Goal: Transaction & Acquisition: Purchase product/service

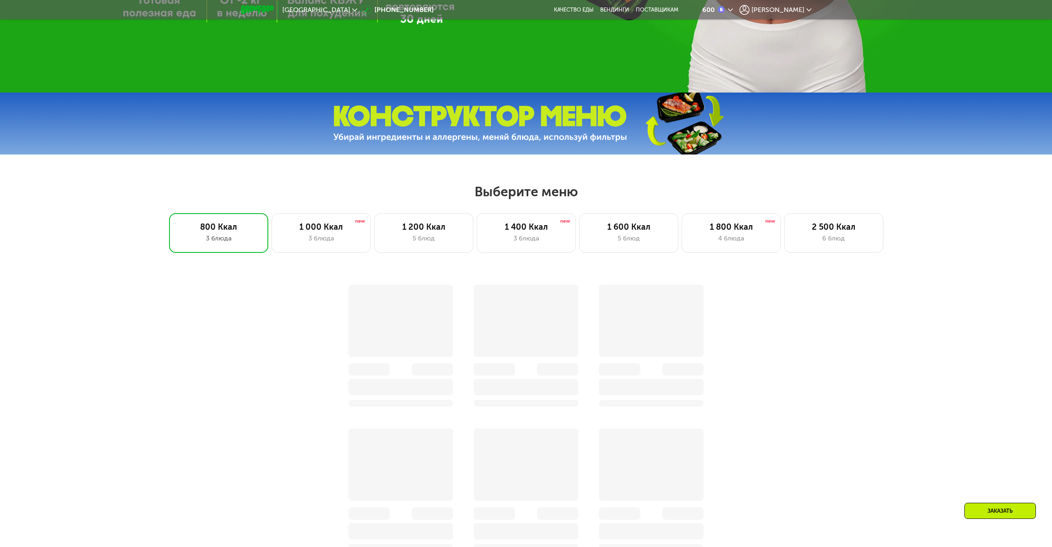
scroll to position [455, 0]
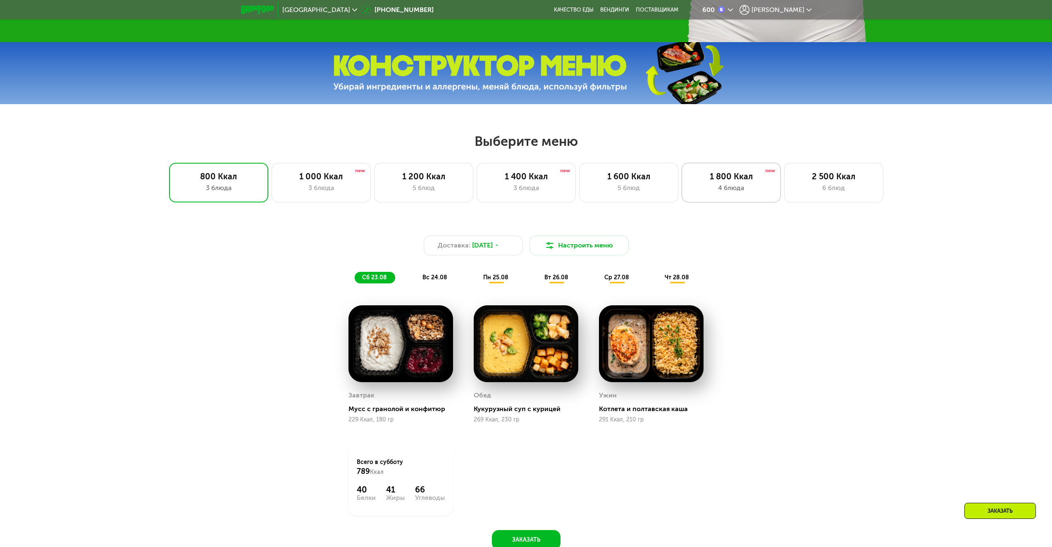
click at [784, 196] on div "1 800 Ккал 4 блюда" at bounding box center [833, 183] width 99 height 40
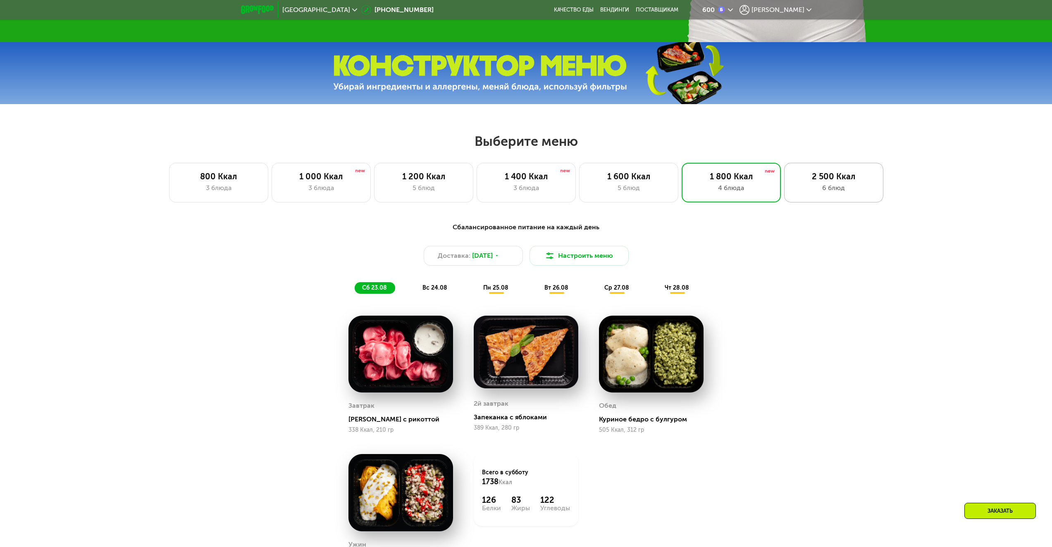
click at [828, 186] on div "6 блюд" at bounding box center [834, 188] width 82 height 10
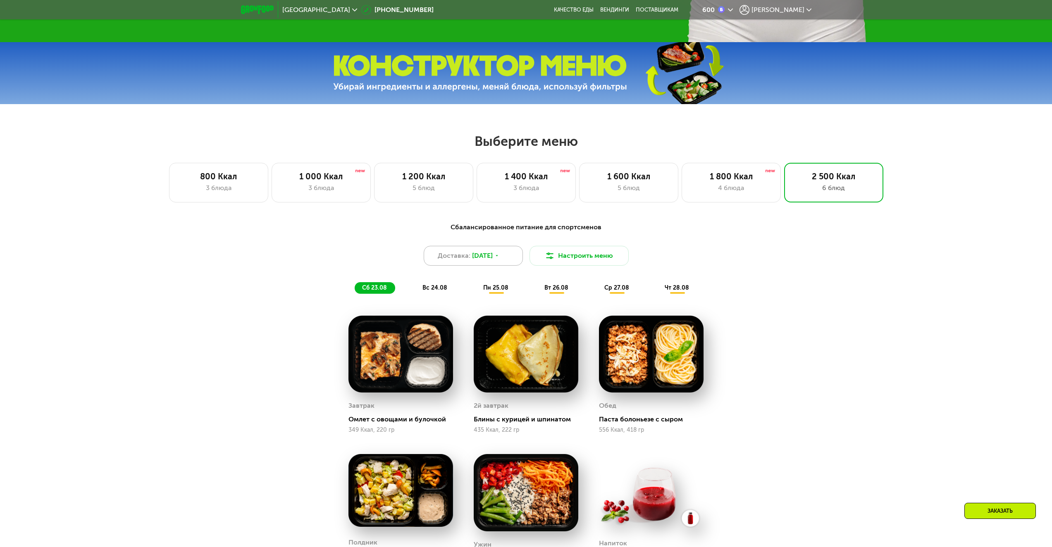
click at [493, 261] on span "22 авг, пт" at bounding box center [482, 256] width 21 height 10
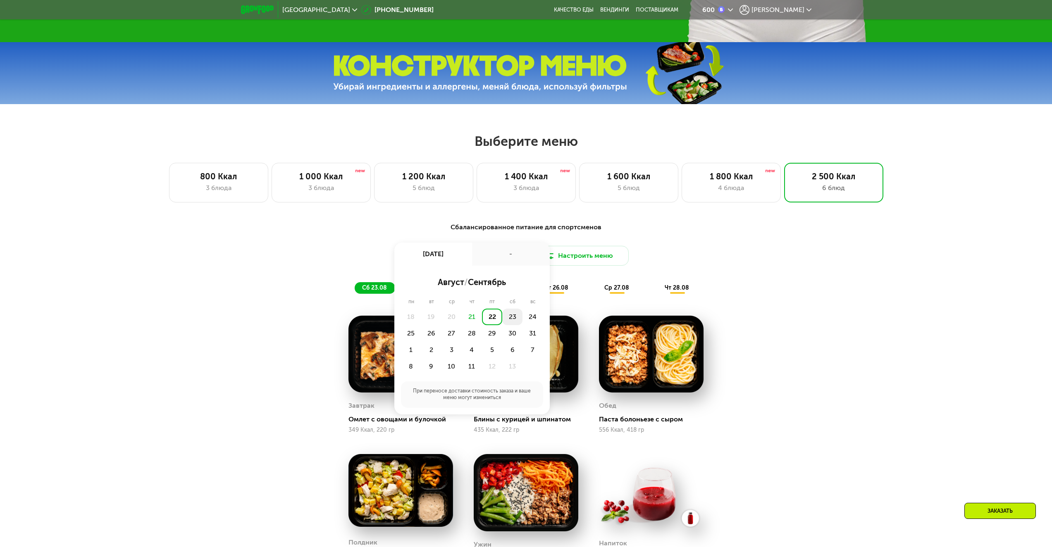
click at [522, 320] on div "23" at bounding box center [532, 317] width 20 height 17
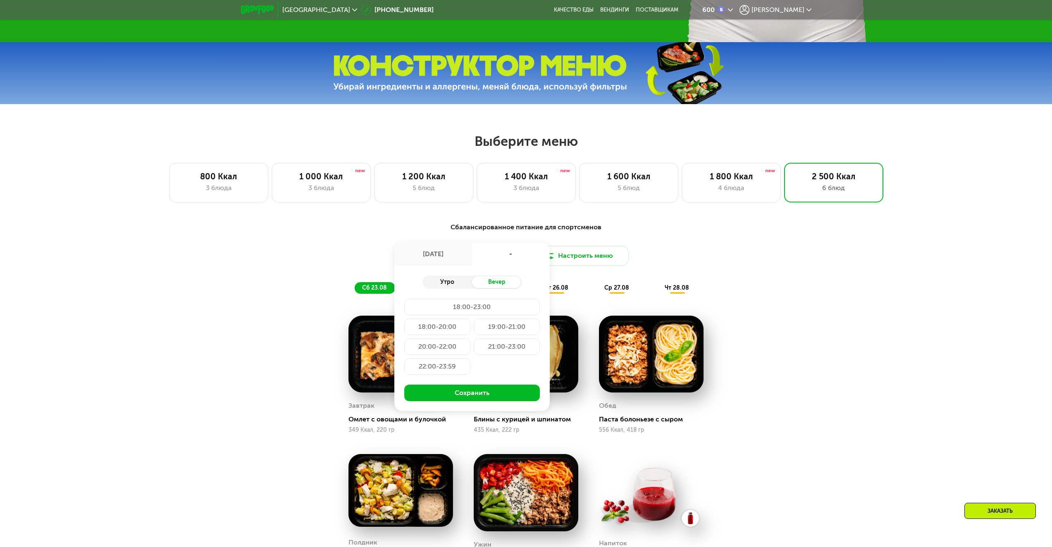
click at [458, 286] on div "Утро" at bounding box center [447, 282] width 50 height 12
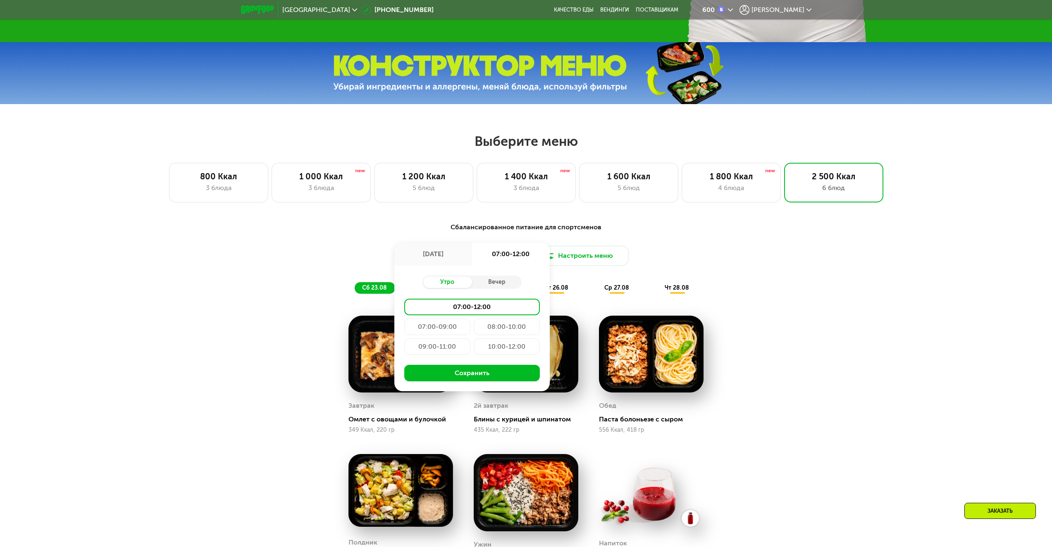
click at [474, 349] on div "09:00-11:00" at bounding box center [507, 346] width 66 height 17
click at [459, 379] on button "Сохранить" at bounding box center [472, 373] width 136 height 17
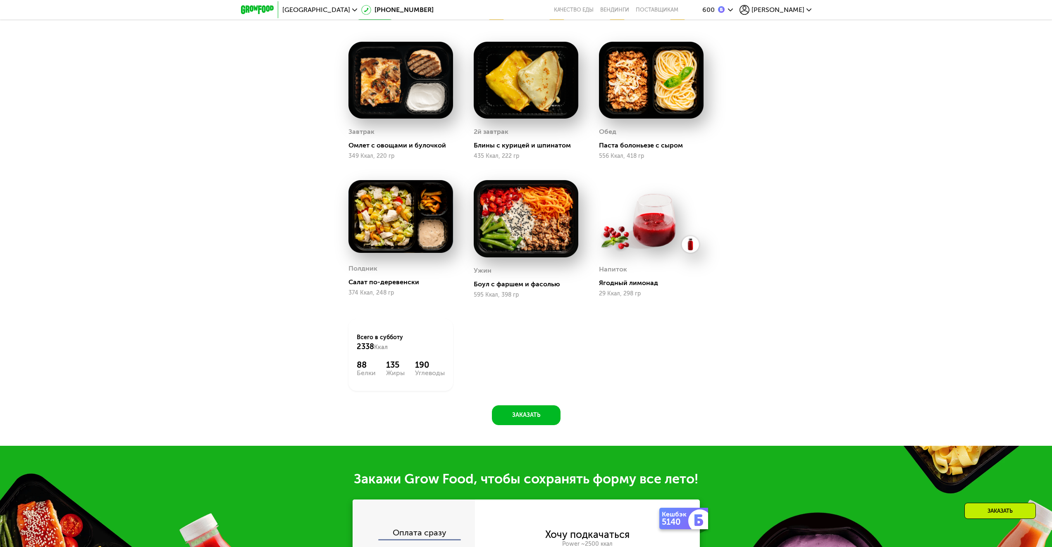
scroll to position [620, 0]
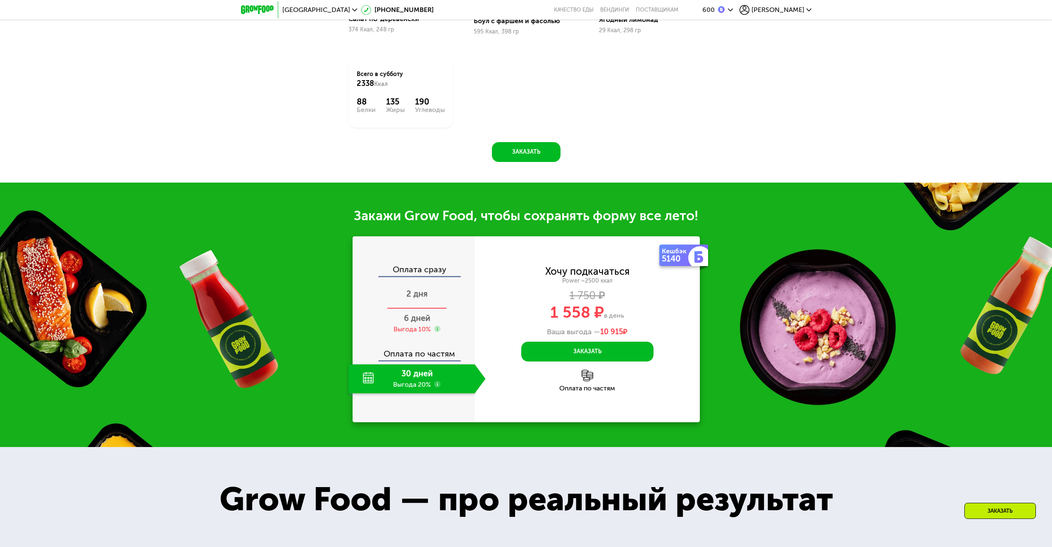
click at [425, 297] on span "2 дня" at bounding box center [416, 294] width 21 height 10
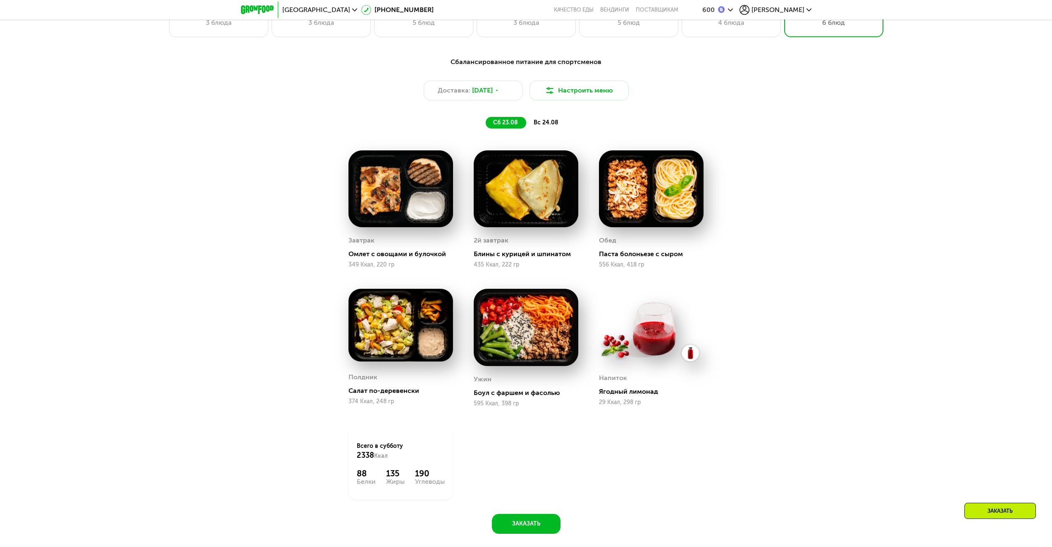
click at [537, 124] on span "вс 24.08" at bounding box center [546, 122] width 25 height 7
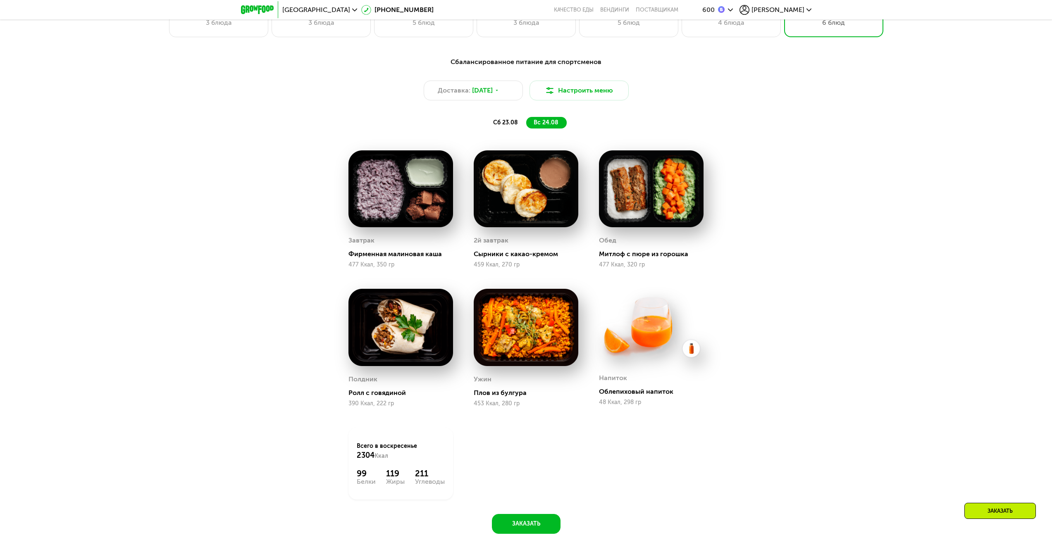
click at [509, 125] on span "сб 23.08" at bounding box center [505, 122] width 25 height 7
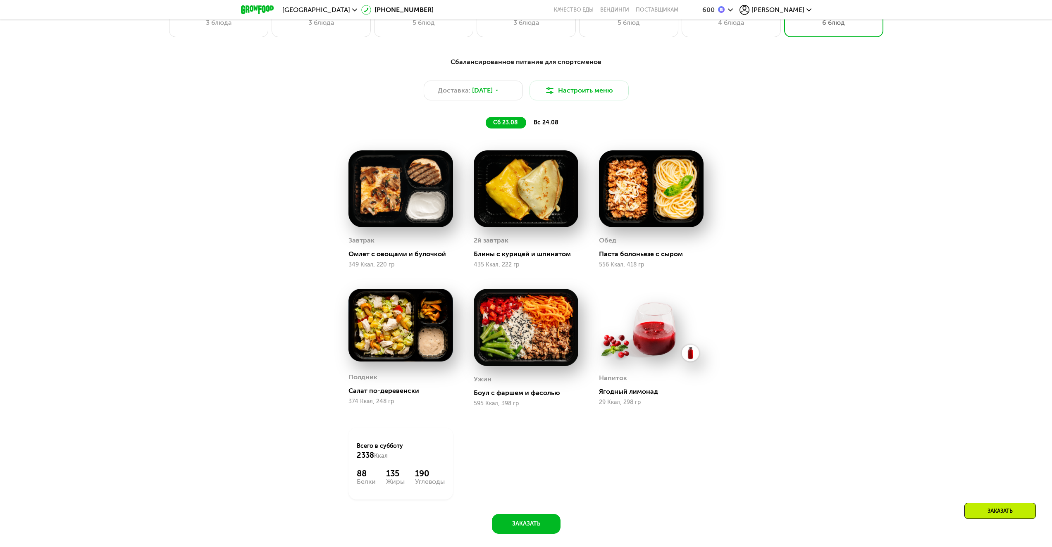
click at [531, 125] on div "вс 24.08" at bounding box center [546, 123] width 41 height 12
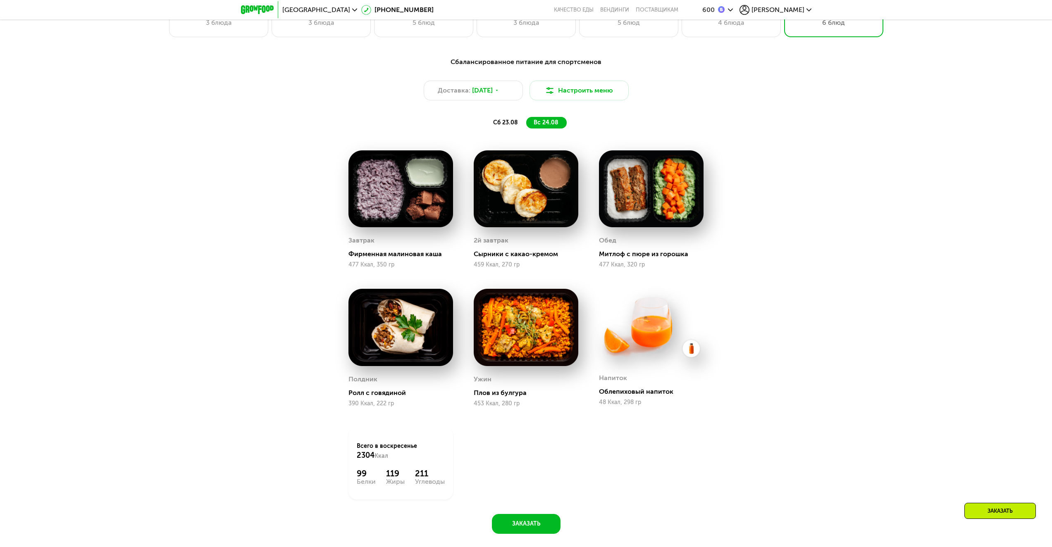
click at [503, 126] on span "сб 23.08" at bounding box center [505, 122] width 25 height 7
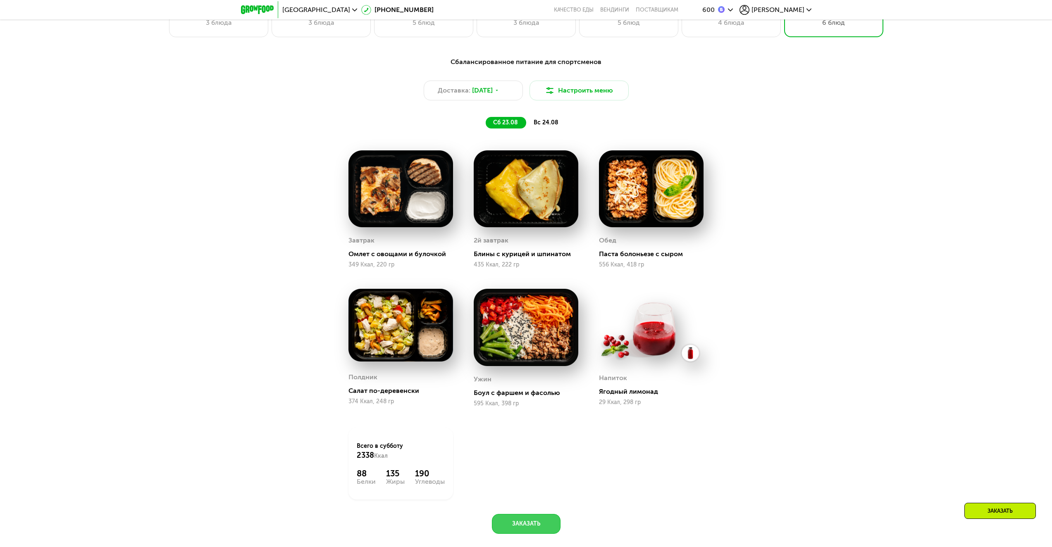
click at [523, 530] on button "Заказать" at bounding box center [526, 524] width 69 height 20
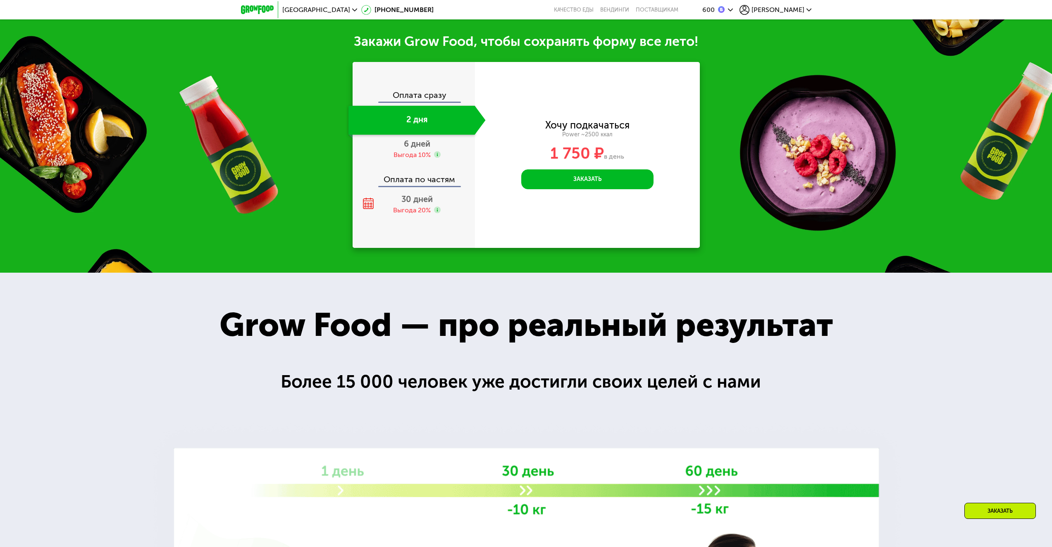
scroll to position [1177, 0]
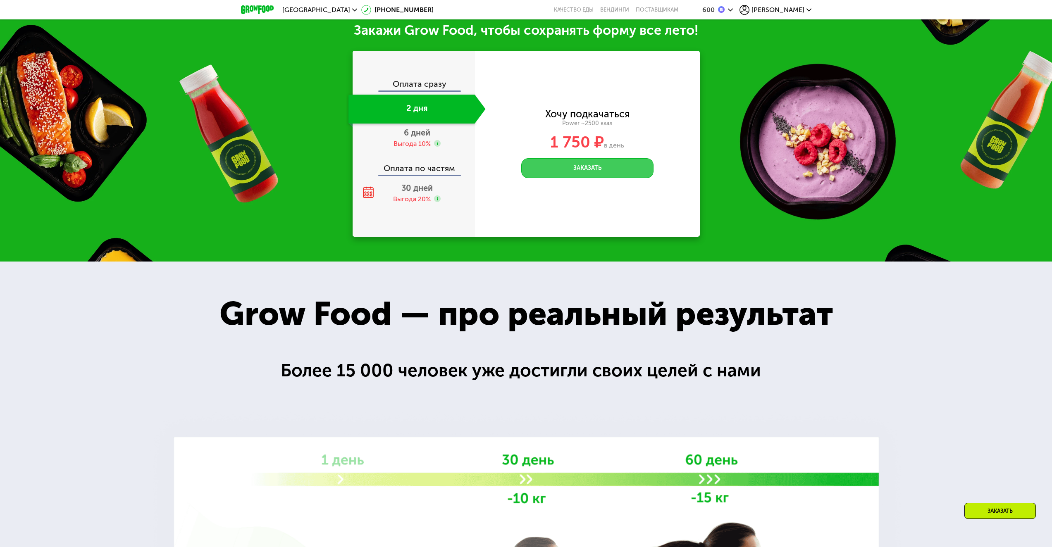
click at [566, 170] on button "Заказать" at bounding box center [587, 168] width 132 height 20
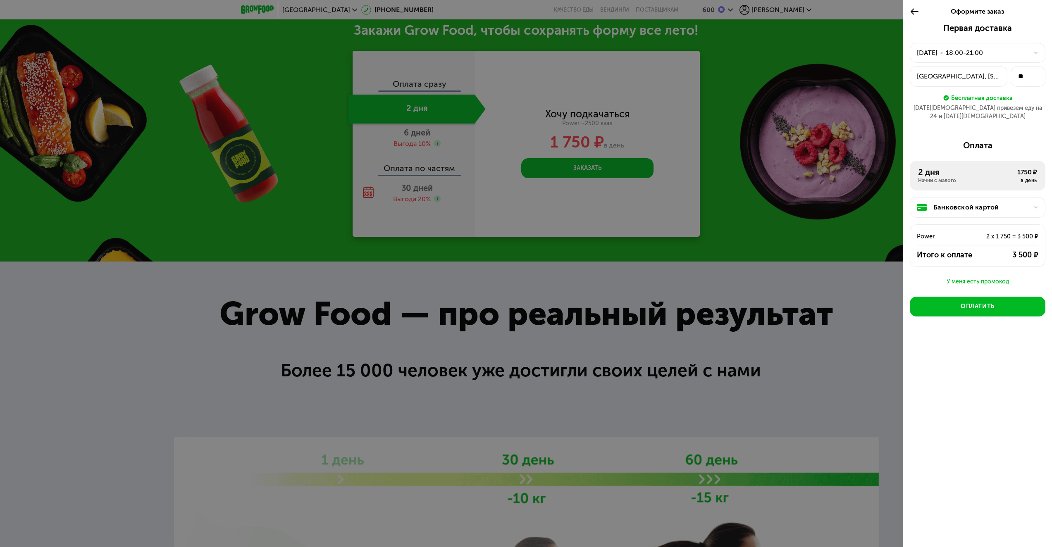
drag, startPoint x: 774, startPoint y: 167, endPoint x: 769, endPoint y: 167, distance: 5.8
click at [774, 166] on div at bounding box center [526, 273] width 1052 height 547
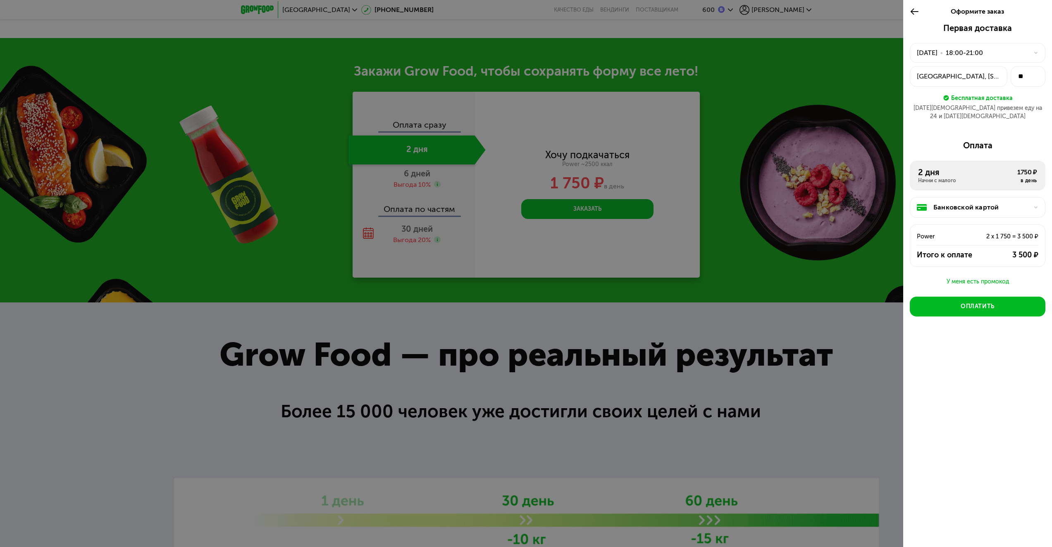
scroll to position [1012, 0]
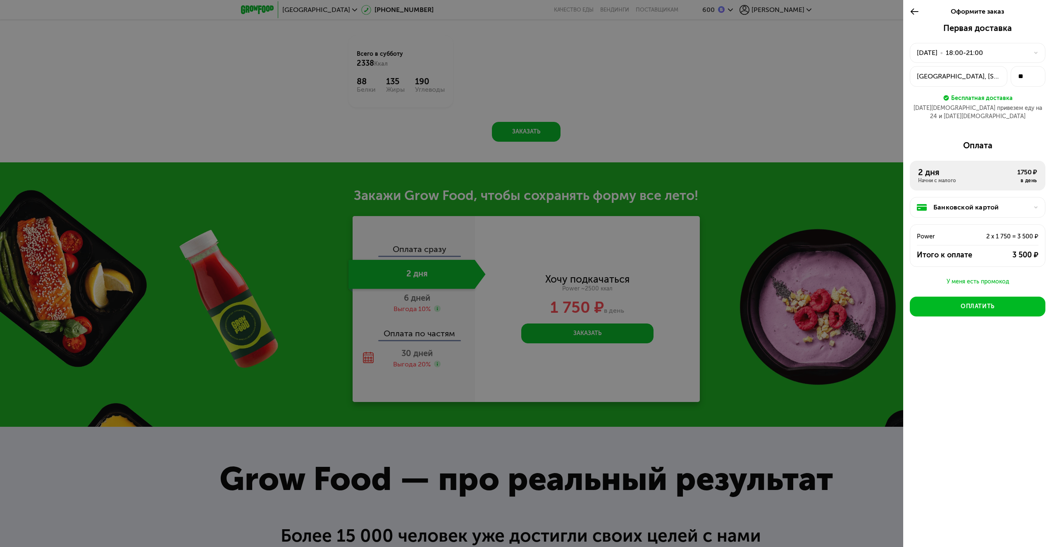
click at [794, 224] on div at bounding box center [526, 273] width 1052 height 547
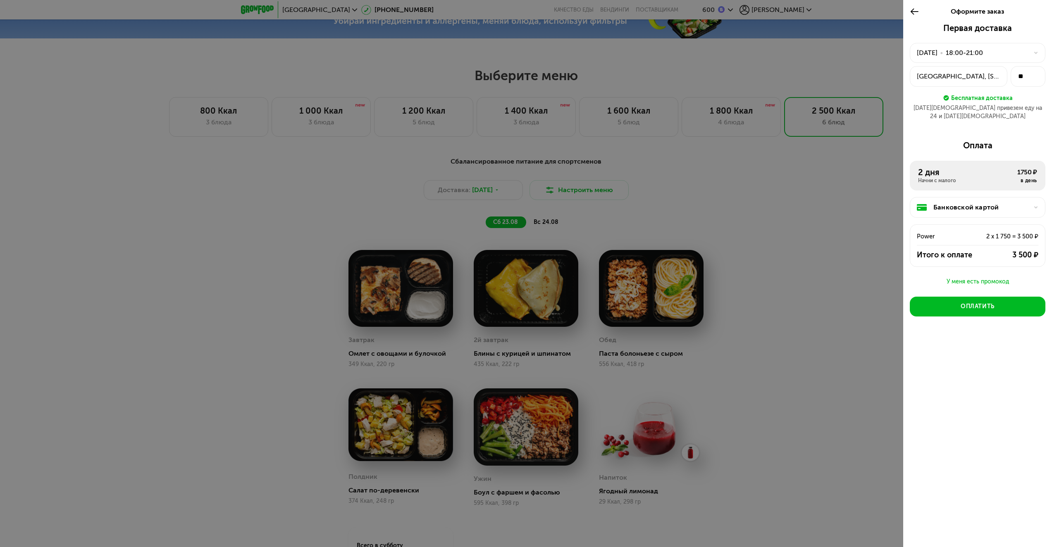
scroll to position [516, 0]
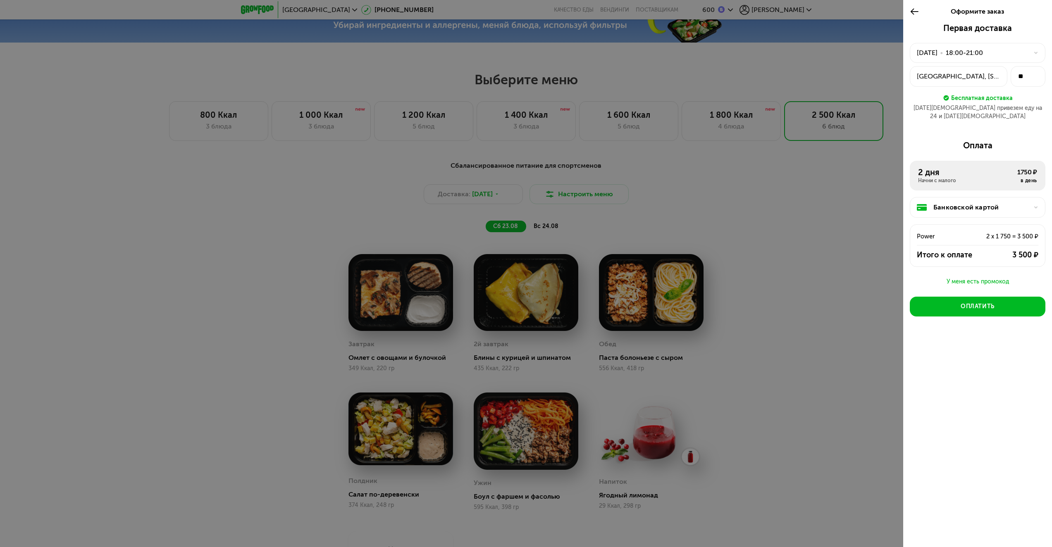
click at [820, 236] on div at bounding box center [526, 273] width 1052 height 547
click at [918, 11] on icon at bounding box center [915, 12] width 10 height 10
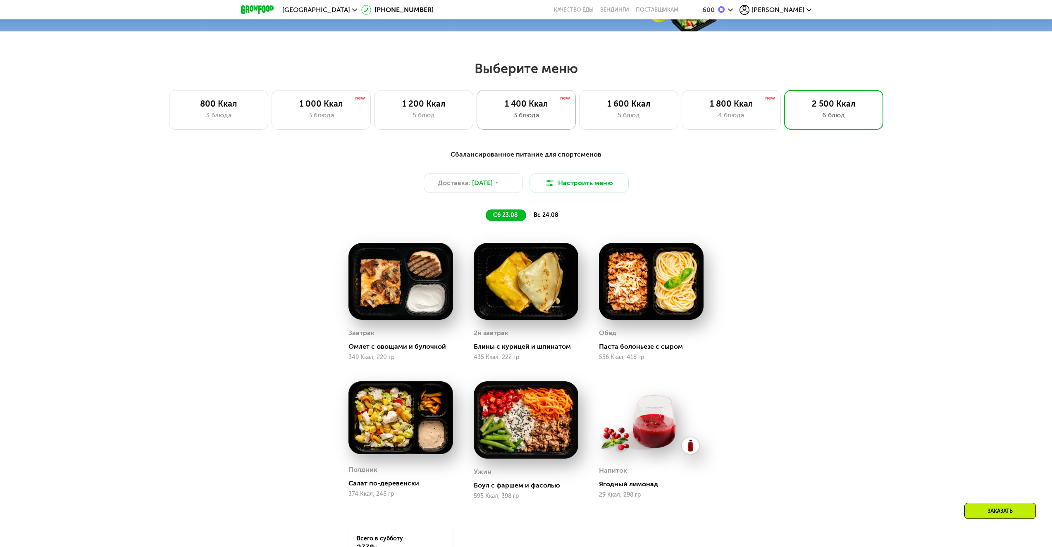
scroll to position [434, 0]
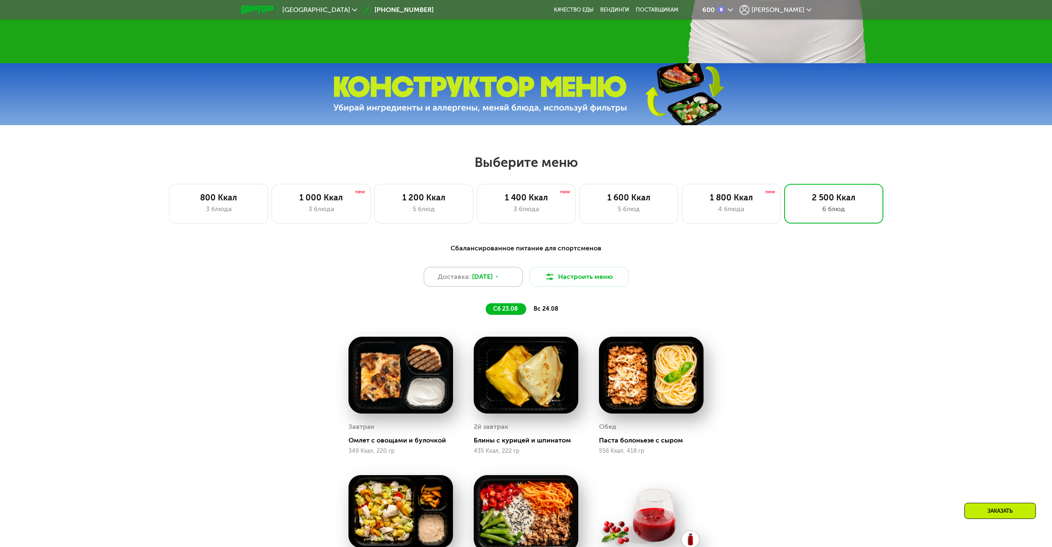
click at [493, 282] on span "23 авг, сб" at bounding box center [482, 277] width 21 height 10
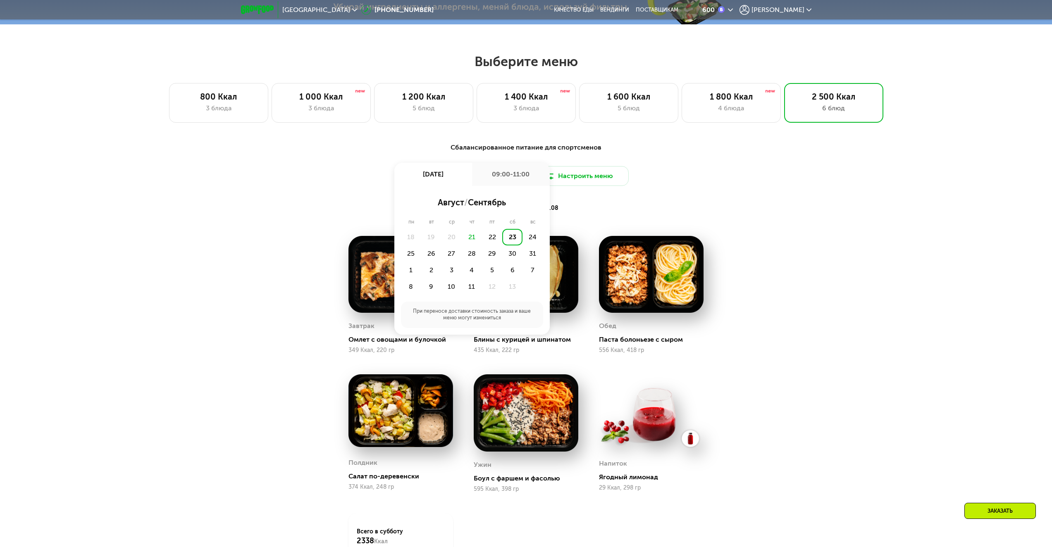
scroll to position [599, 0]
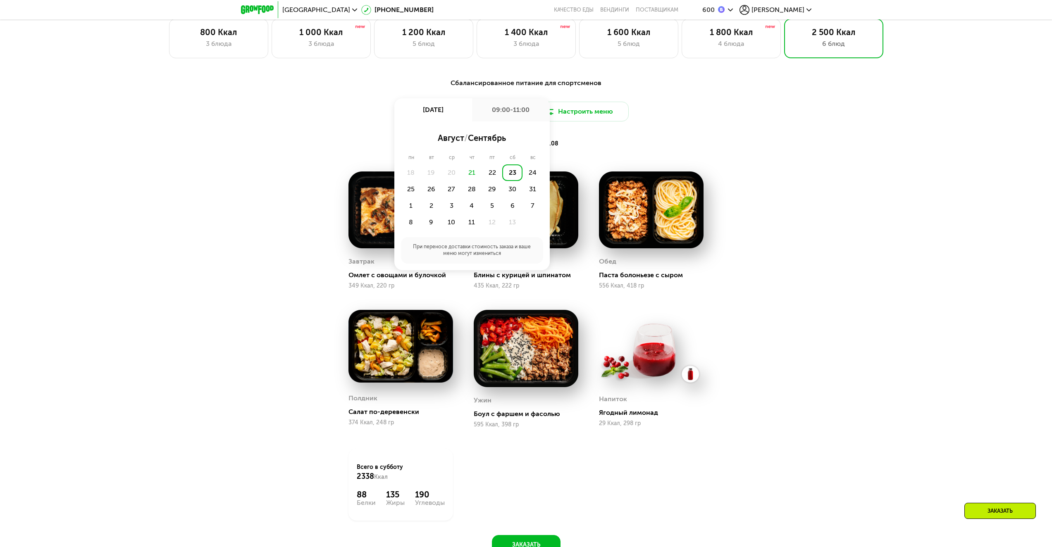
click at [645, 144] on div "сб 23.08 вс 24.08" at bounding box center [526, 144] width 343 height 12
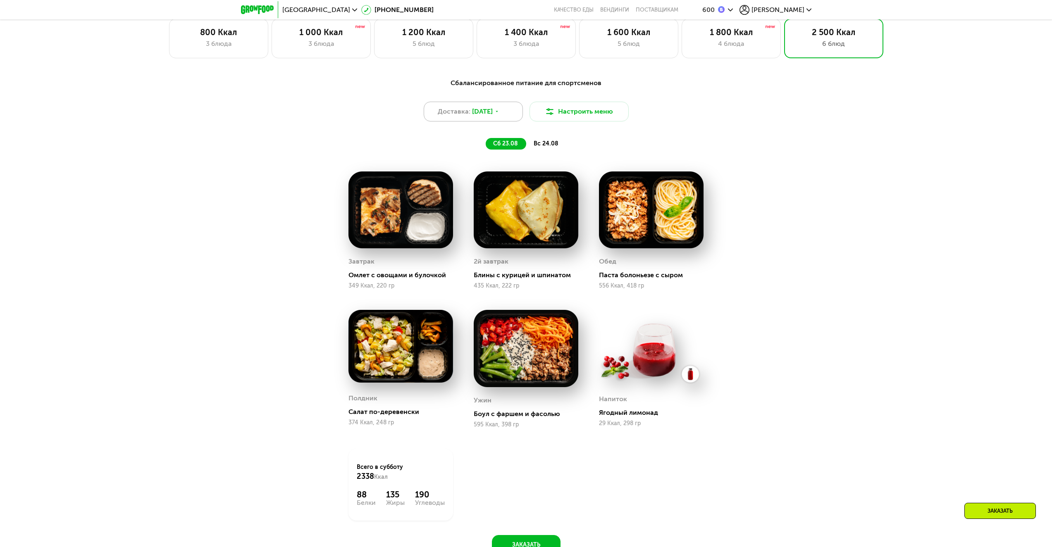
click at [499, 114] on icon at bounding box center [496, 111] width 5 height 5
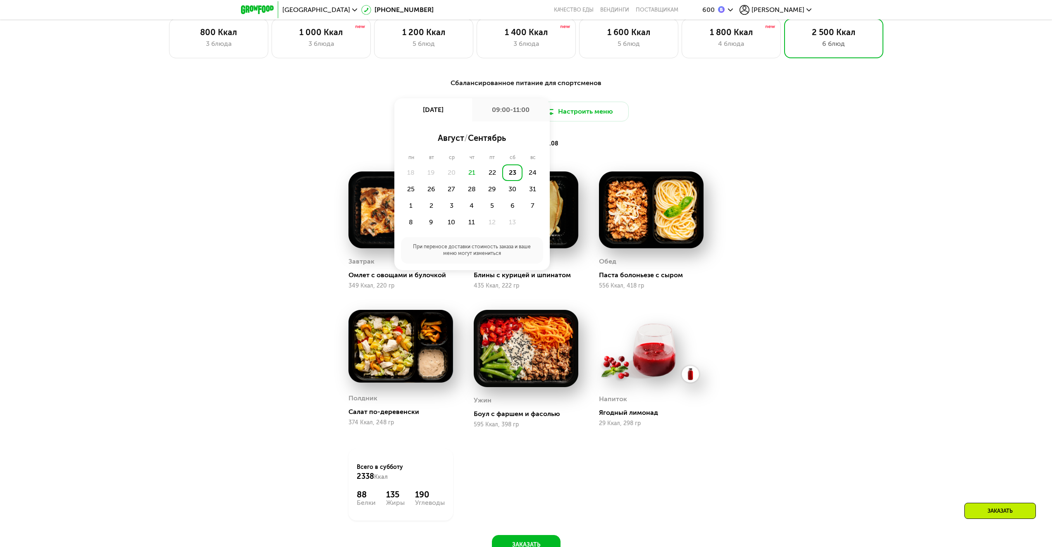
click at [596, 133] on div "Сбалансированное питание для спортсменов Доставка: 23 авг, сб 23 авг, сб 09:00-…" at bounding box center [525, 113] width 489 height 71
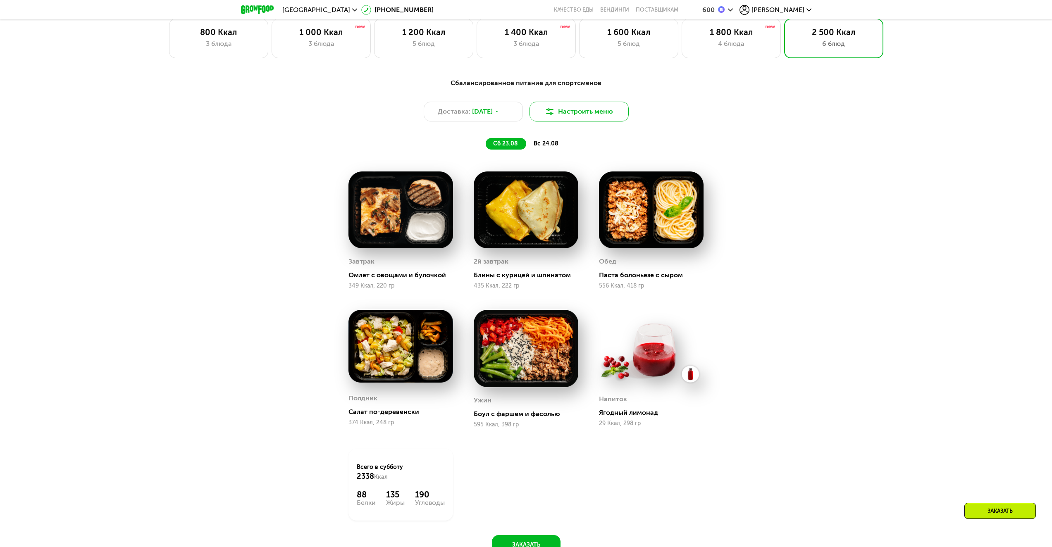
click at [563, 121] on button "Настроить меню" at bounding box center [578, 112] width 99 height 20
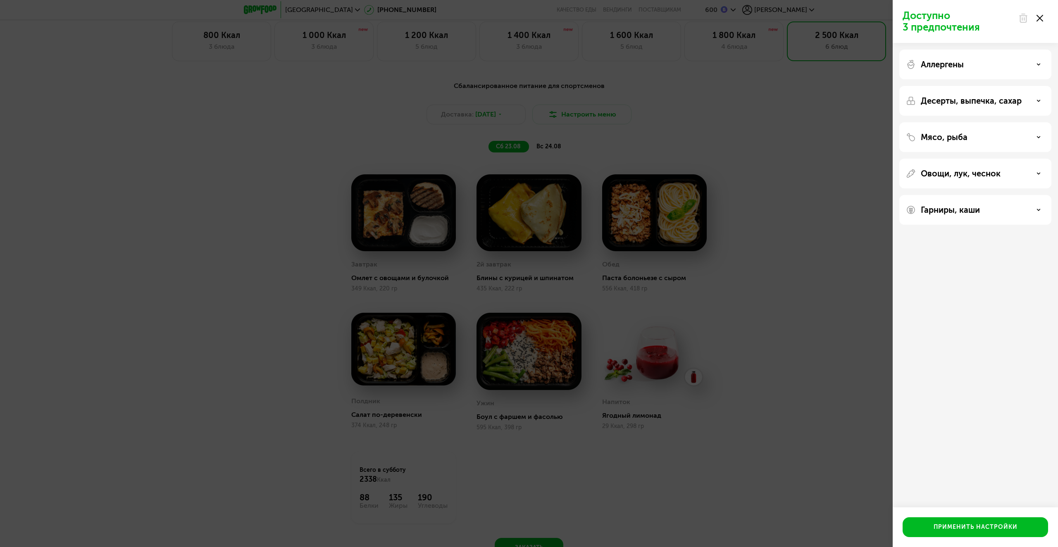
click at [505, 118] on div "Доступно 3 предпочтения Аллергены Десерты, выпечка, сахар Мясо, рыба Овощи, лук…" at bounding box center [529, 273] width 1058 height 547
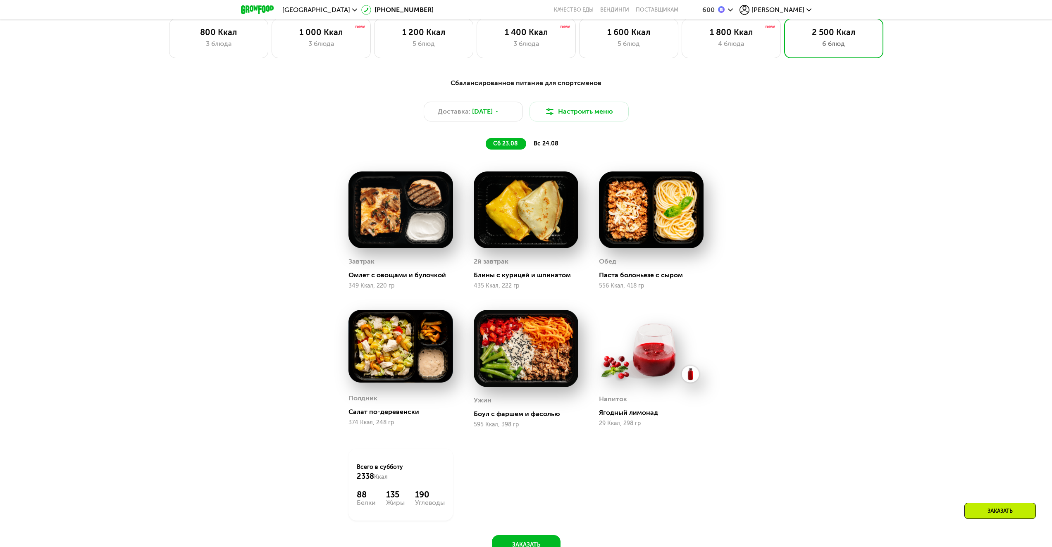
click at [493, 114] on span "23 авг, сб" at bounding box center [482, 112] width 21 height 10
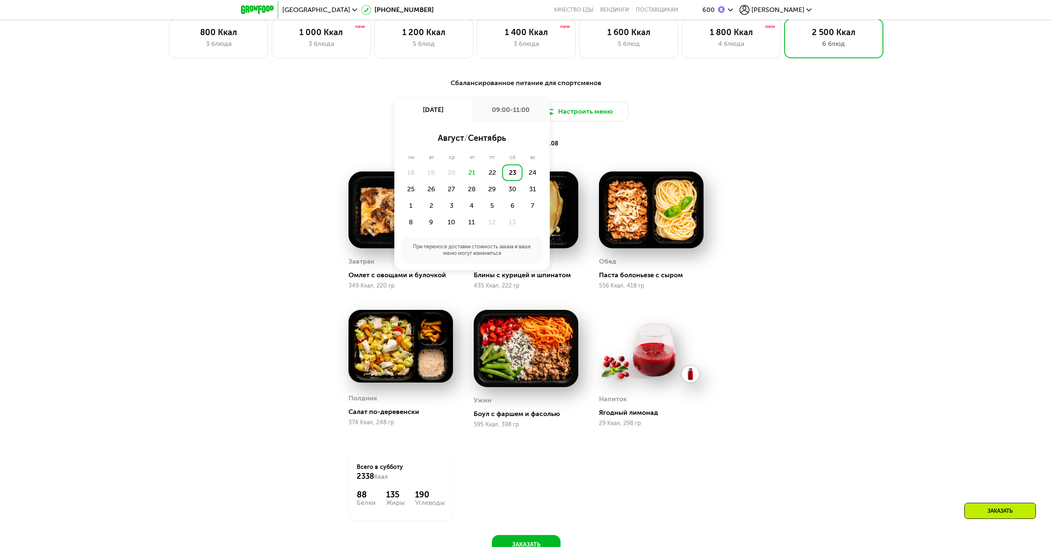
click at [508, 175] on div "23" at bounding box center [512, 172] width 20 height 17
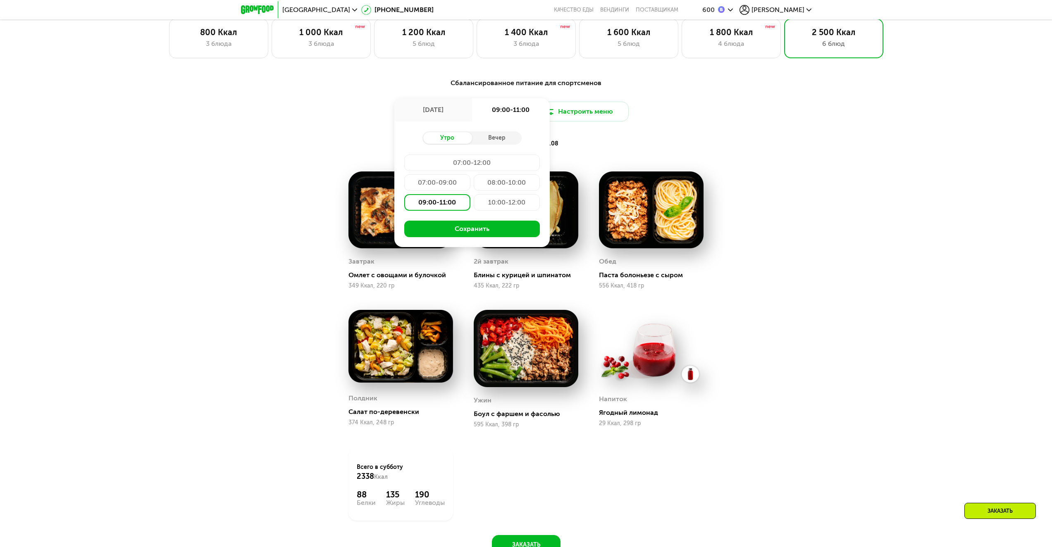
click at [485, 228] on button "Сохранить" at bounding box center [472, 229] width 136 height 17
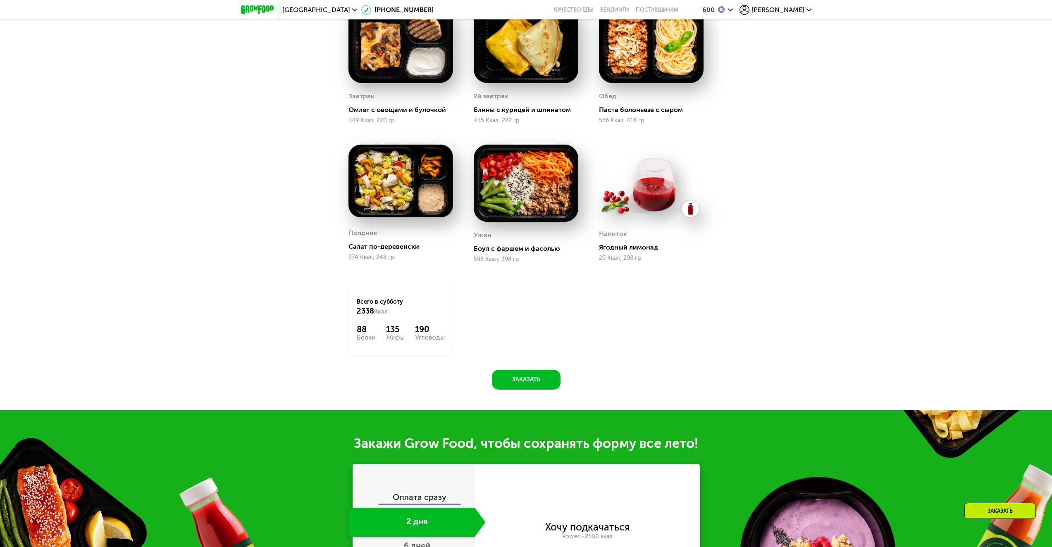
scroll to position [929, 0]
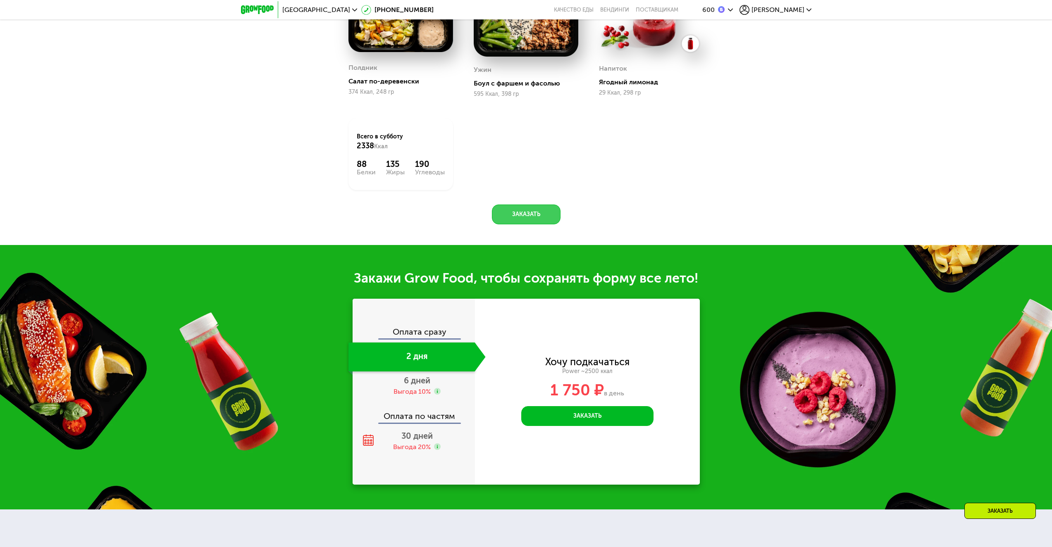
click at [532, 213] on button "Заказать" at bounding box center [526, 215] width 69 height 20
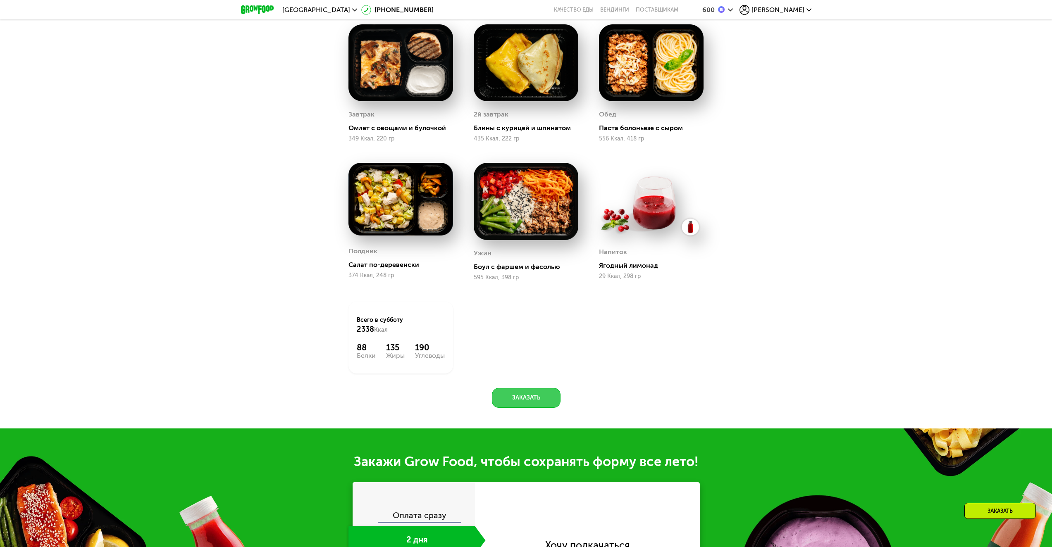
scroll to position [764, 0]
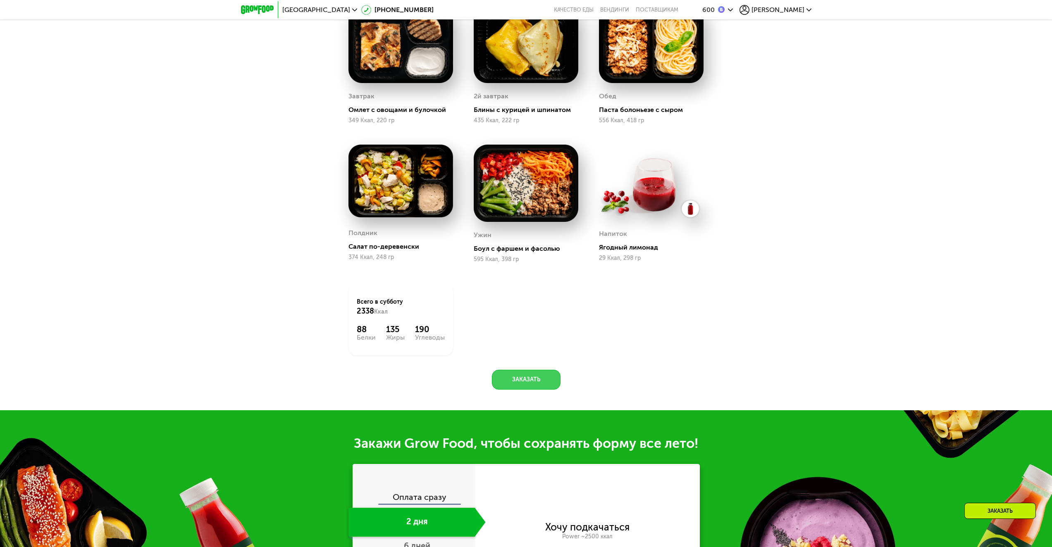
click at [524, 388] on button "Заказать" at bounding box center [526, 380] width 69 height 20
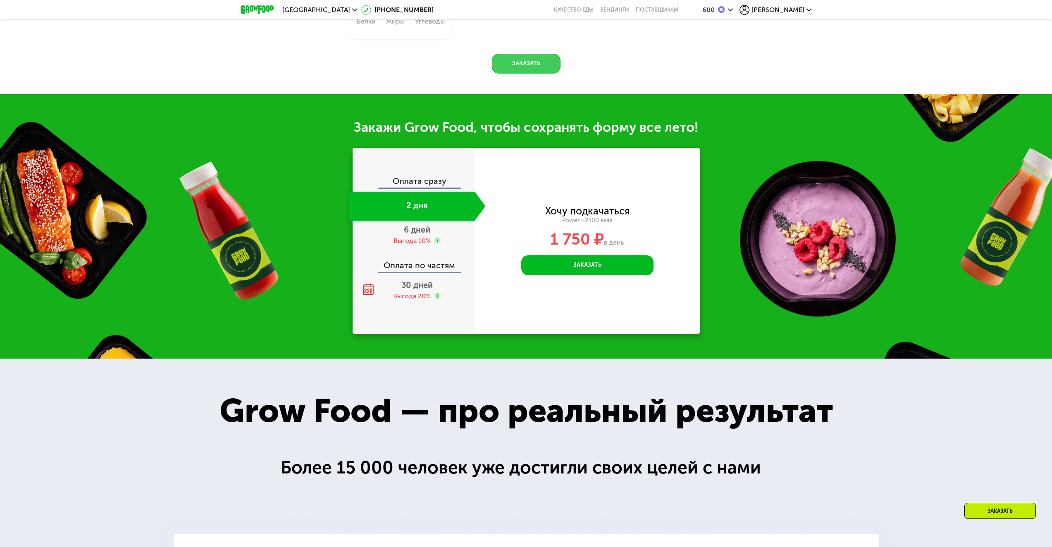
scroll to position [1177, 0]
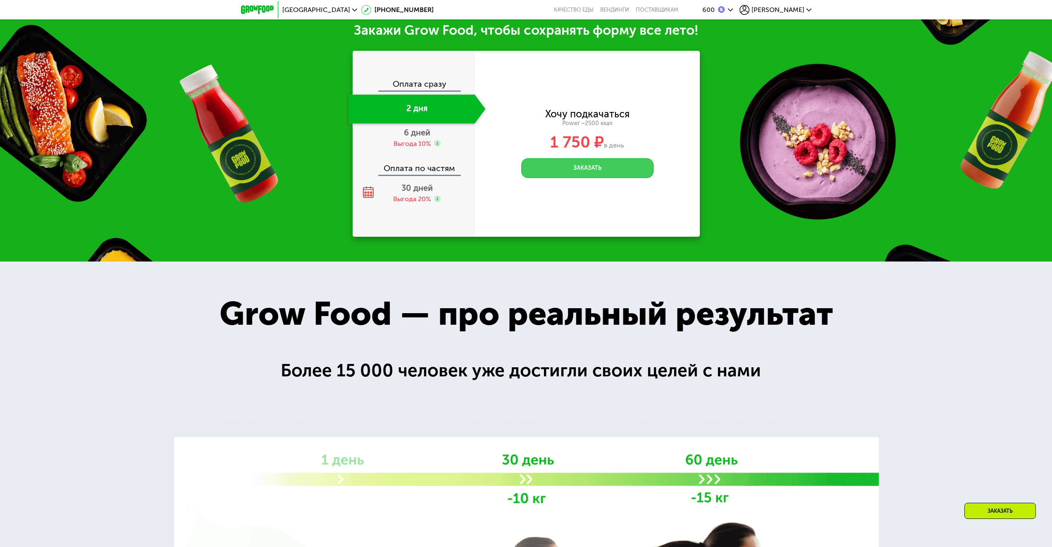
click at [587, 171] on button "Заказать" at bounding box center [587, 168] width 132 height 20
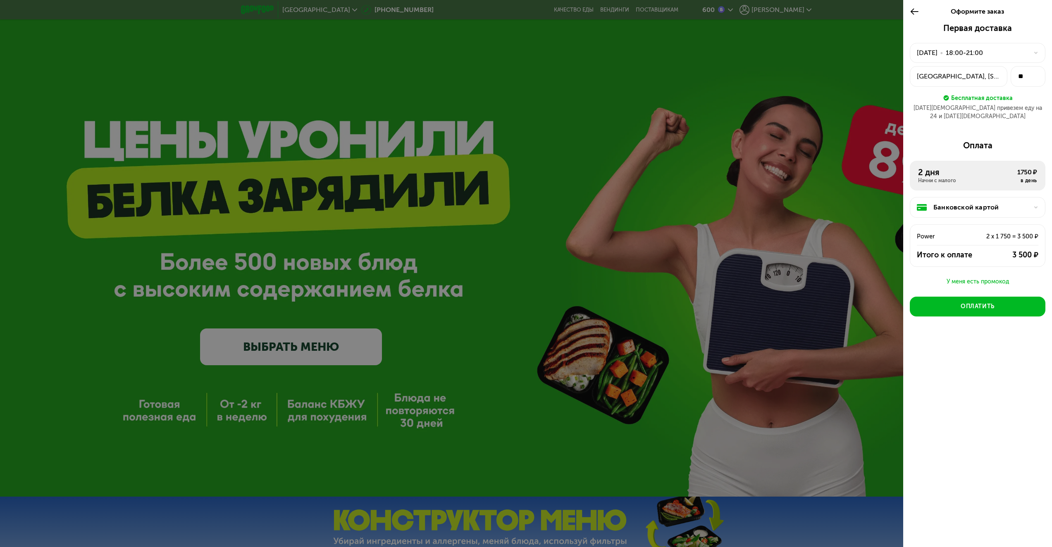
click at [1026, 203] on div "Банковской картой" at bounding box center [980, 208] width 95 height 10
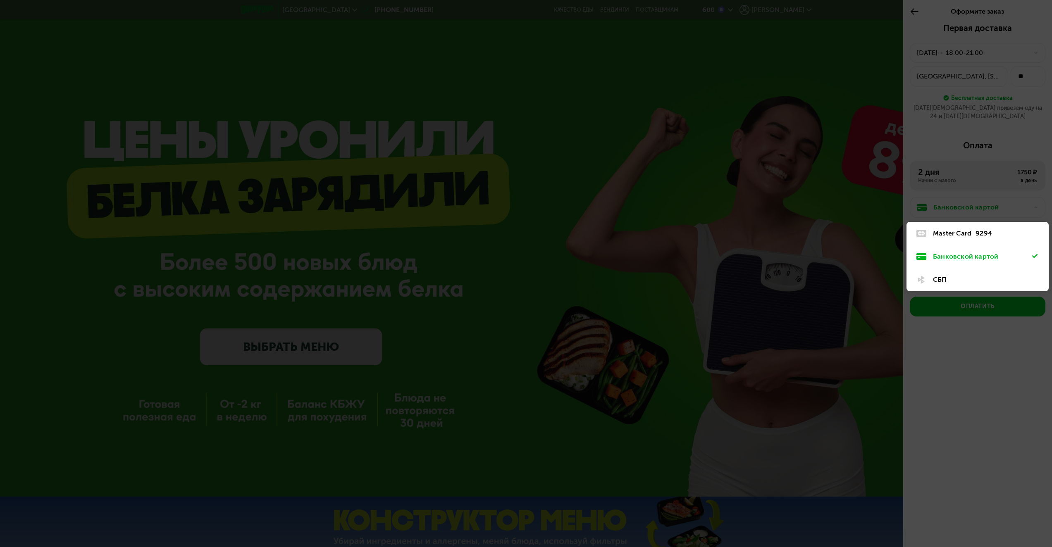
click at [979, 252] on div "Банковской картой" at bounding box center [982, 257] width 99 height 10
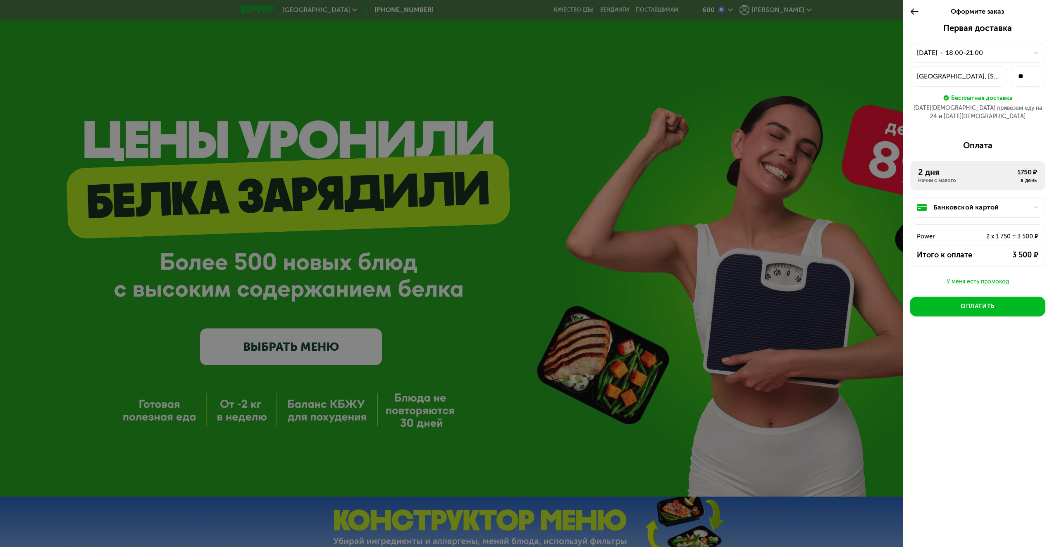
click at [1027, 52] on div "23 авг, сб • 18:00-21:00" at bounding box center [973, 53] width 112 height 10
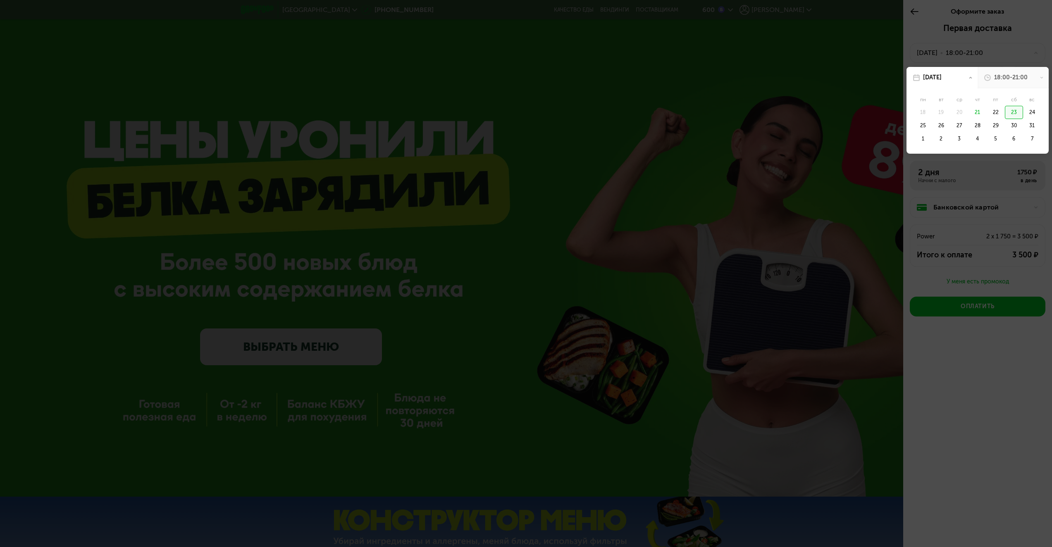
click at [1006, 80] on div "18:00-21:00" at bounding box center [1010, 78] width 33 height 8
click at [952, 76] on div "23 авг, сб" at bounding box center [941, 77] width 71 height 21
click at [1013, 79] on div "18:00-21:00" at bounding box center [1010, 78] width 33 height 8
click at [953, 77] on div "23 авг, сб" at bounding box center [941, 77] width 71 height 21
click at [1005, 111] on div "22" at bounding box center [1014, 112] width 18 height 13
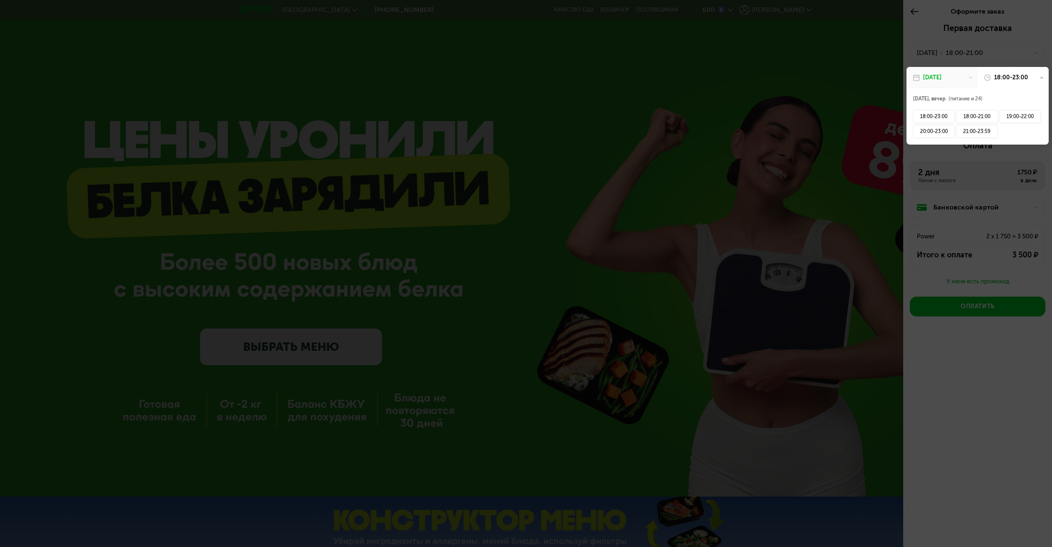
click at [1005, 80] on div "18:00-23:00" at bounding box center [1011, 78] width 34 height 8
click at [1000, 76] on div "18:00-23:00" at bounding box center [1011, 78] width 34 height 8
click at [772, 102] on div at bounding box center [526, 273] width 1052 height 547
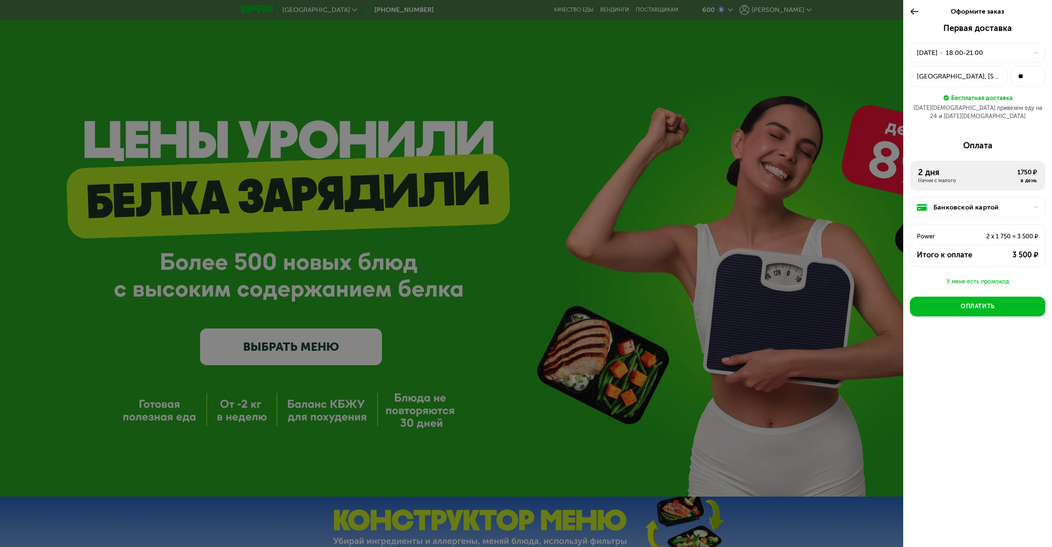
click at [856, 71] on div at bounding box center [526, 273] width 1052 height 547
drag, startPoint x: 906, startPoint y: 7, endPoint x: 912, endPoint y: 7, distance: 5.4
click at [911, 7] on div "Оформите заказ" at bounding box center [977, 11] width 149 height 23
click at [994, 50] on div "23 авг, сб • 18:00-21:00" at bounding box center [973, 53] width 112 height 10
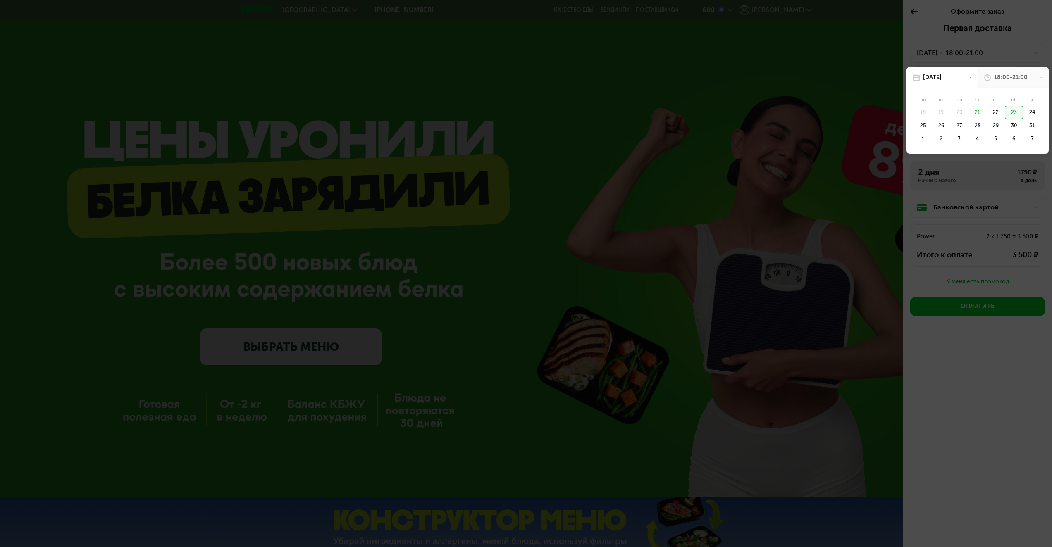
click at [1014, 117] on div "23" at bounding box center [1014, 112] width 18 height 13
click at [697, 152] on div at bounding box center [526, 273] width 1052 height 547
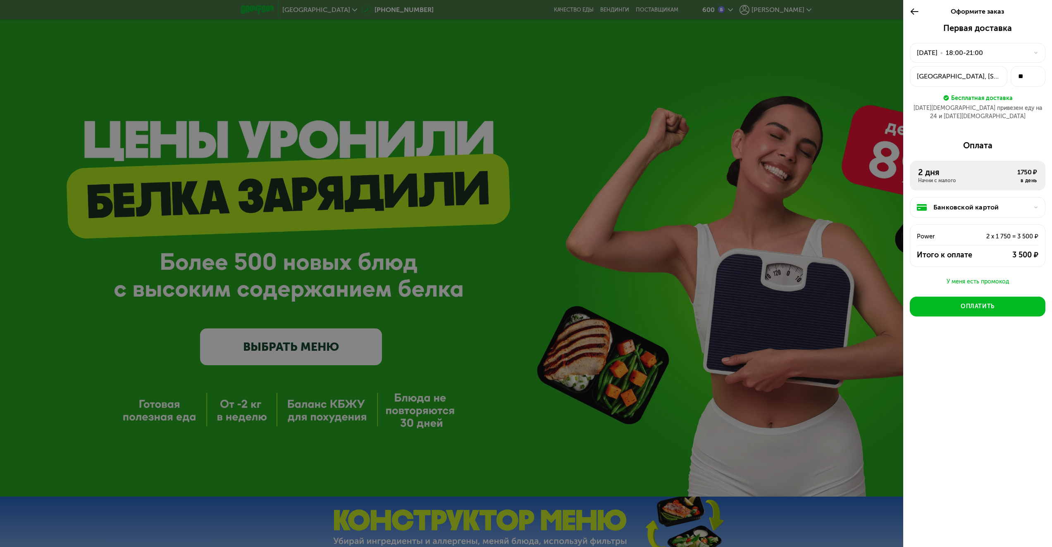
click at [586, 152] on div at bounding box center [526, 273] width 1052 height 547
click at [908, 10] on div "Оформите заказ" at bounding box center [977, 11] width 149 height 23
click at [917, 12] on icon at bounding box center [915, 12] width 10 height 10
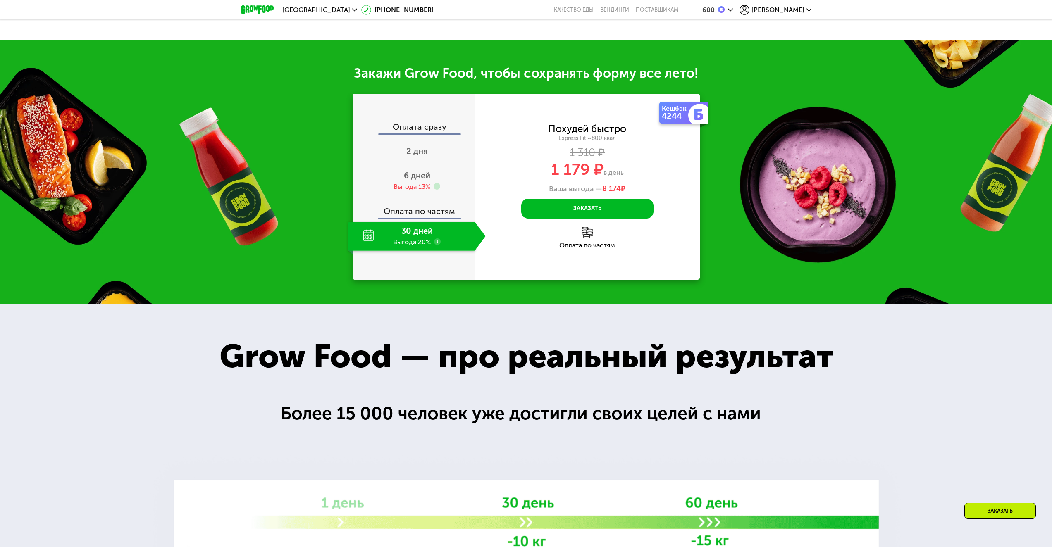
scroll to position [1089, 0]
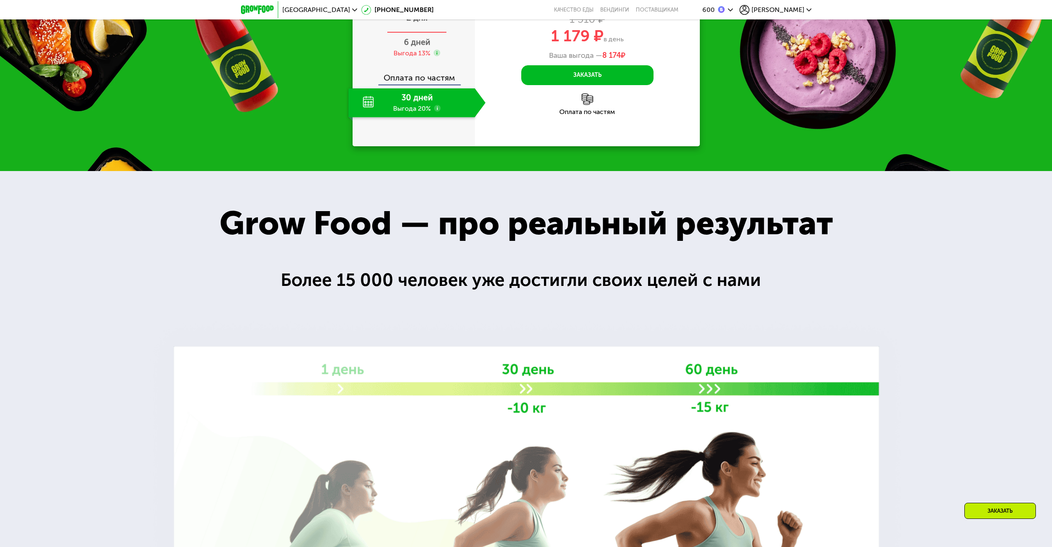
click at [423, 33] on div "2 дня" at bounding box center [416, 18] width 137 height 29
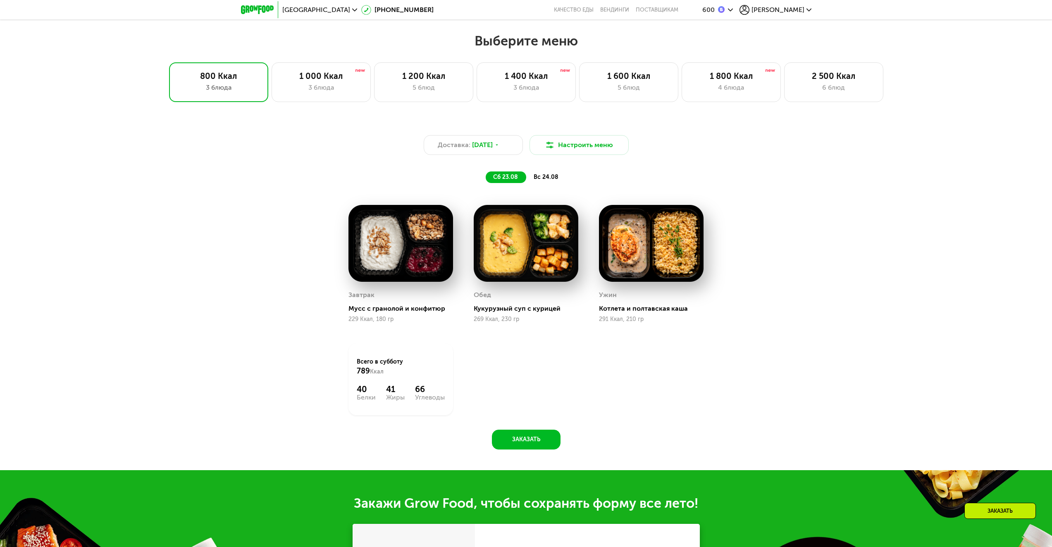
scroll to position [551, 0]
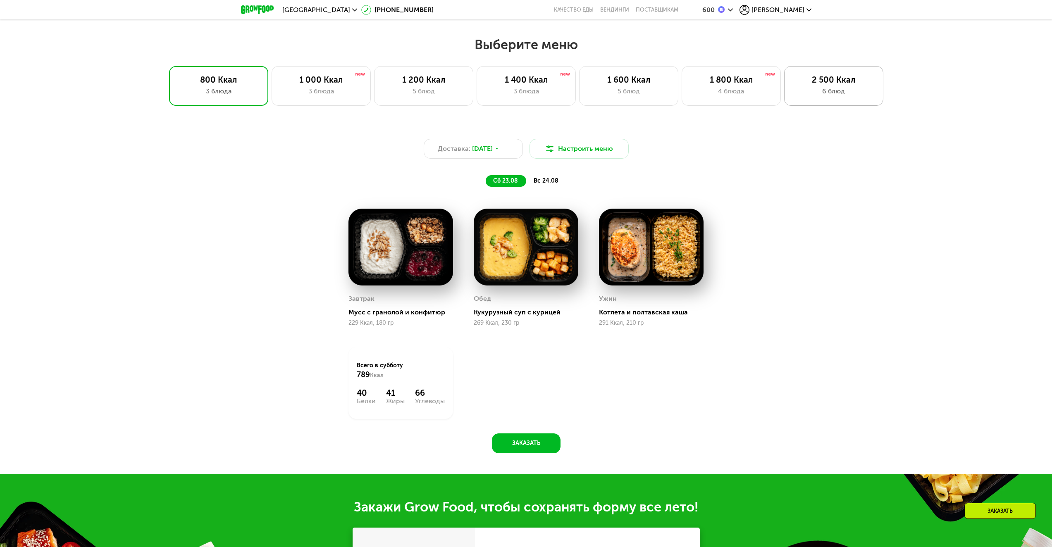
click at [815, 95] on div "6 блюд" at bounding box center [834, 91] width 82 height 10
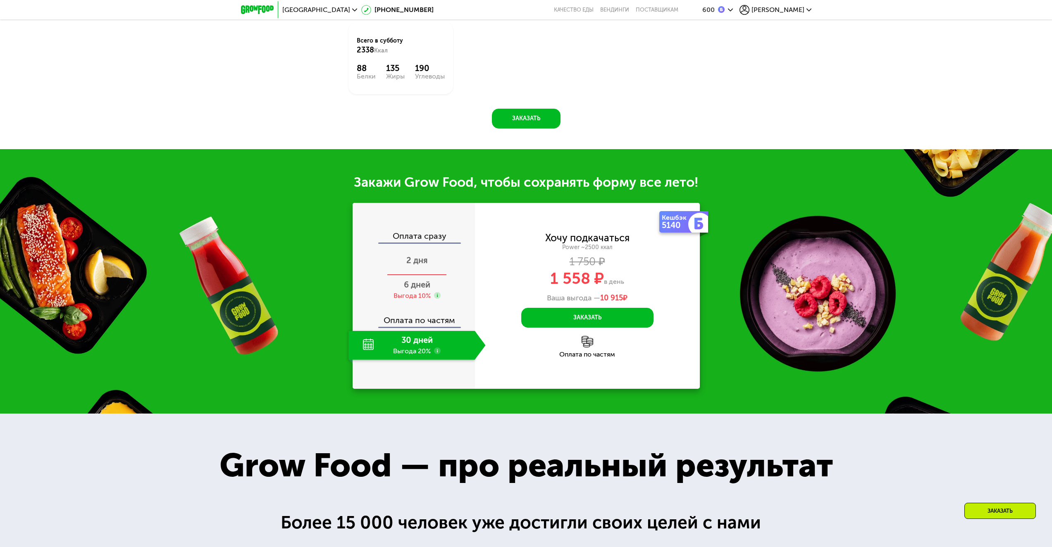
click at [422, 265] on span "2 дня" at bounding box center [416, 260] width 21 height 10
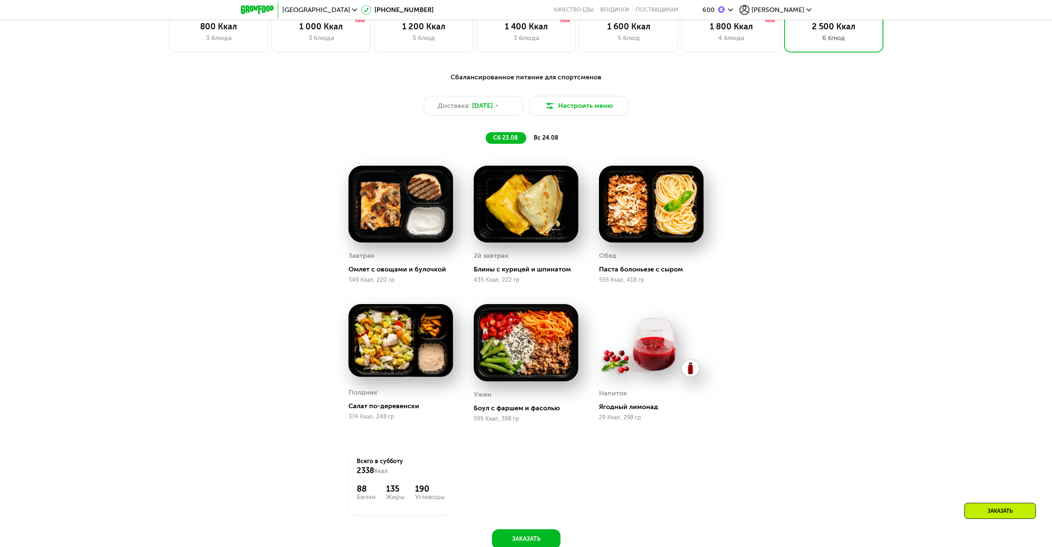
scroll to position [593, 0]
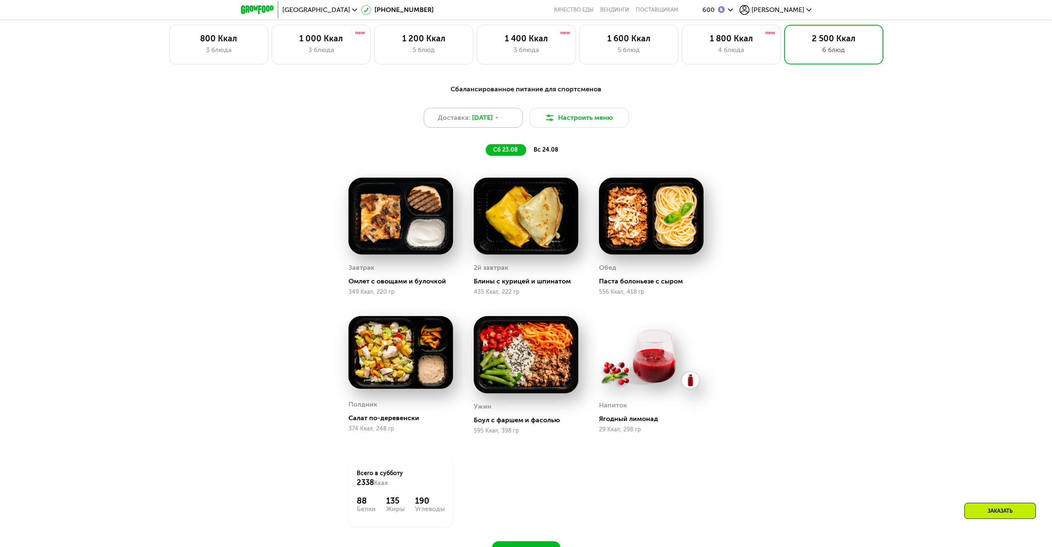
click at [493, 122] on span "22 авг, пт" at bounding box center [482, 118] width 21 height 10
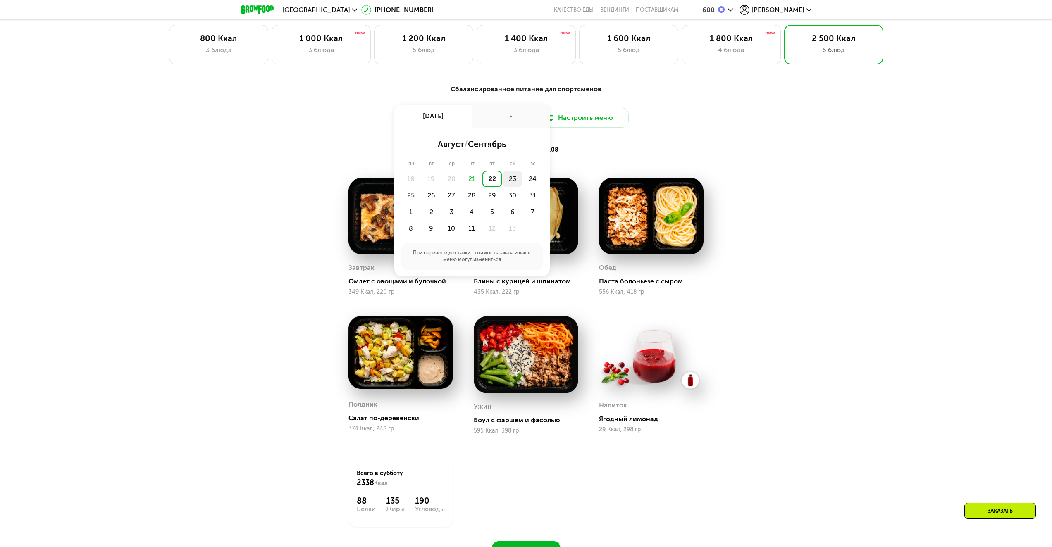
click at [522, 182] on div "23" at bounding box center [532, 179] width 20 height 17
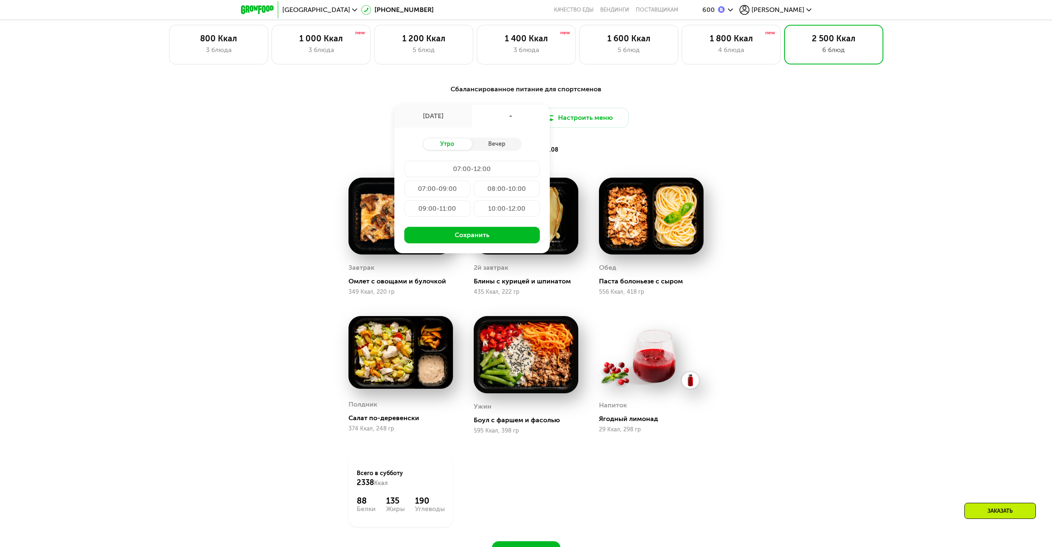
click at [488, 211] on div "10:00-12:00" at bounding box center [507, 208] width 66 height 17
click at [474, 214] on div "09:00-11:00" at bounding box center [507, 208] width 66 height 17
click at [469, 243] on button "Сохранить" at bounding box center [472, 235] width 136 height 17
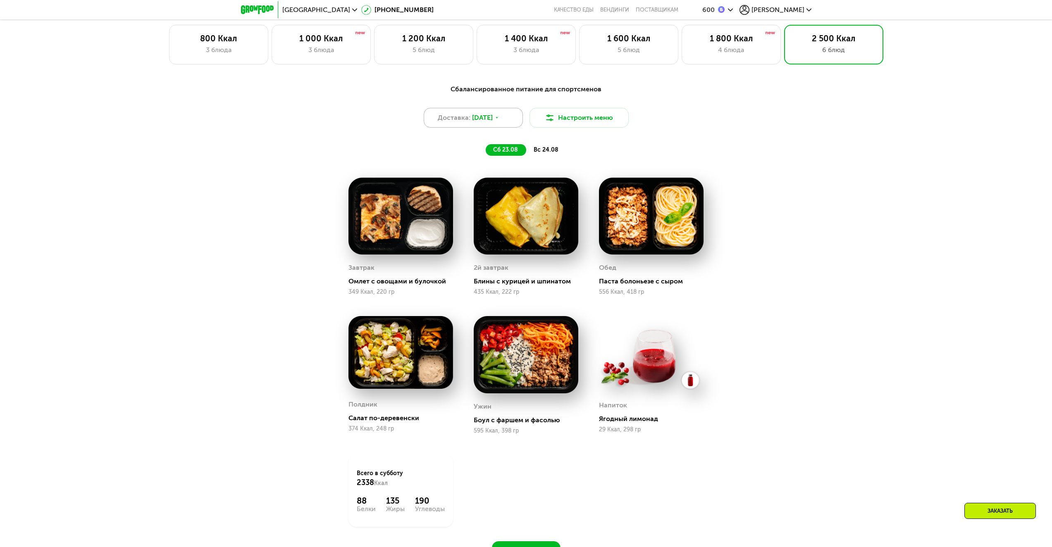
click at [493, 122] on span "23 авг, сб" at bounding box center [482, 118] width 21 height 10
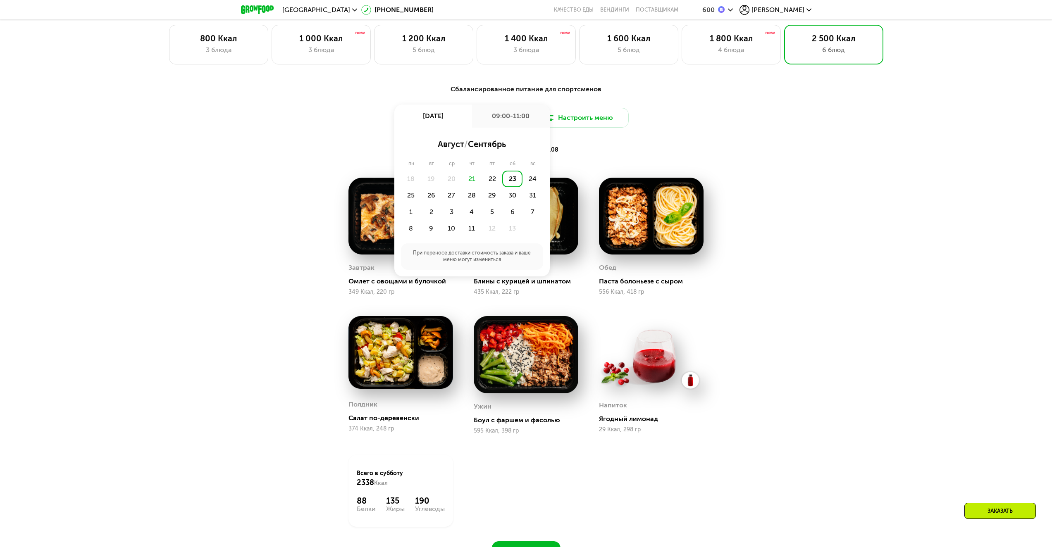
click at [508, 182] on div "23" at bounding box center [512, 179] width 20 height 17
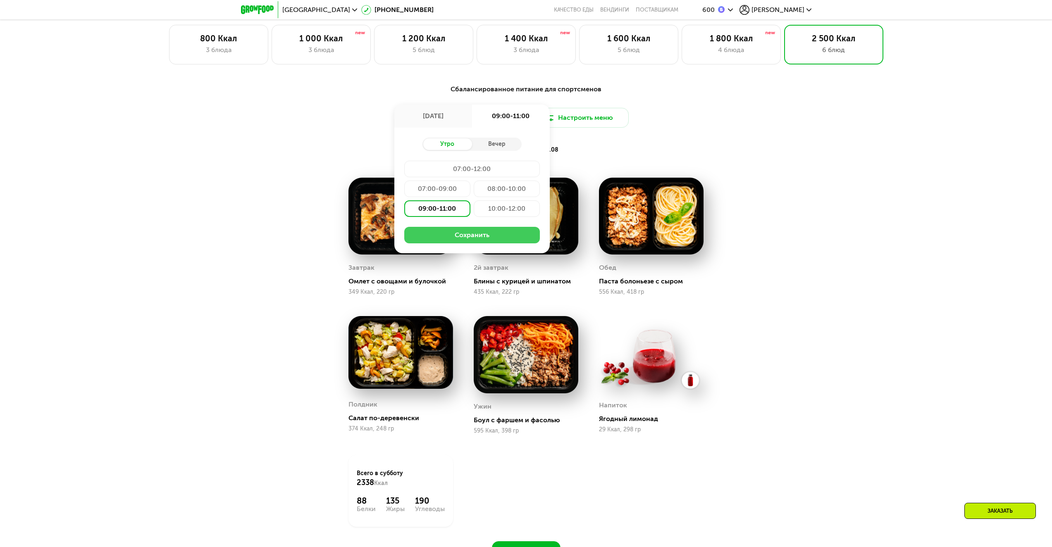
click at [469, 238] on button "Сохранить" at bounding box center [472, 235] width 136 height 17
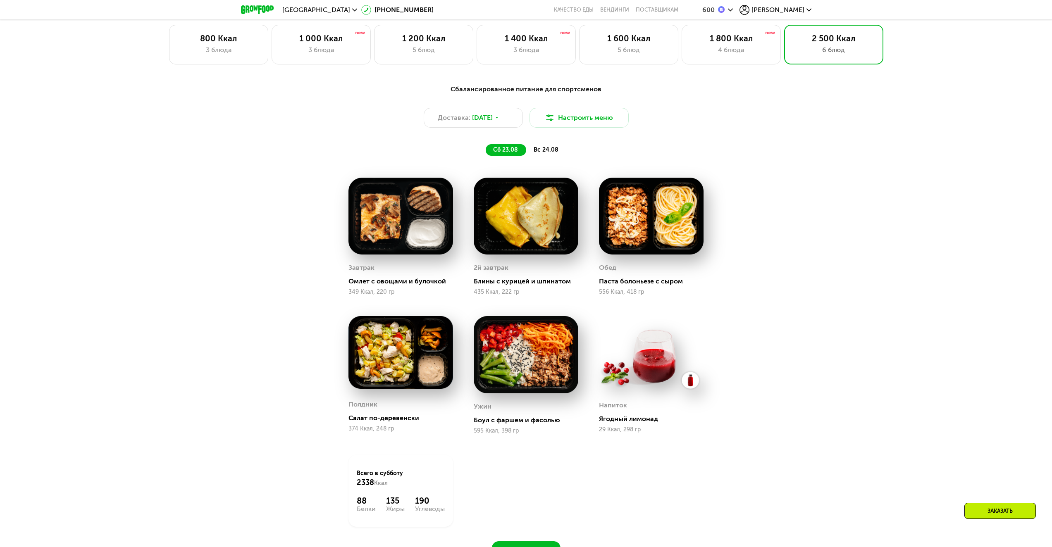
scroll to position [841, 0]
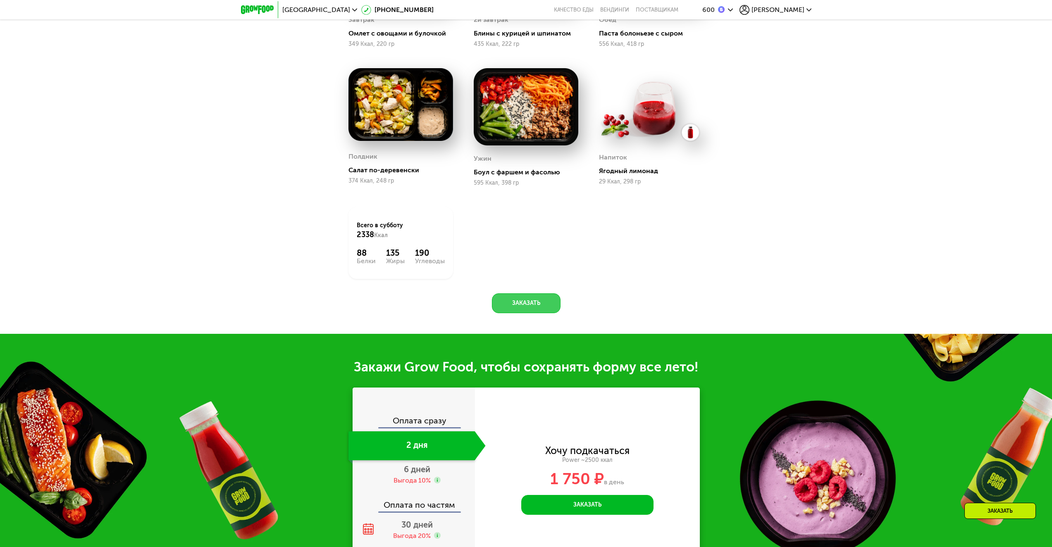
click at [534, 312] on button "Заказать" at bounding box center [526, 303] width 69 height 20
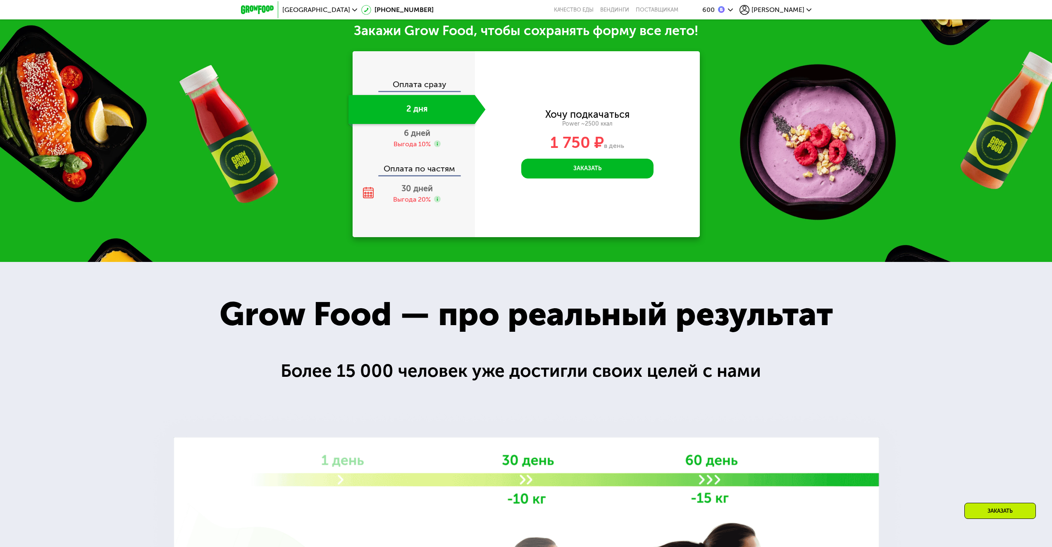
scroll to position [1177, 0]
click at [549, 176] on button "Заказать" at bounding box center [587, 168] width 132 height 20
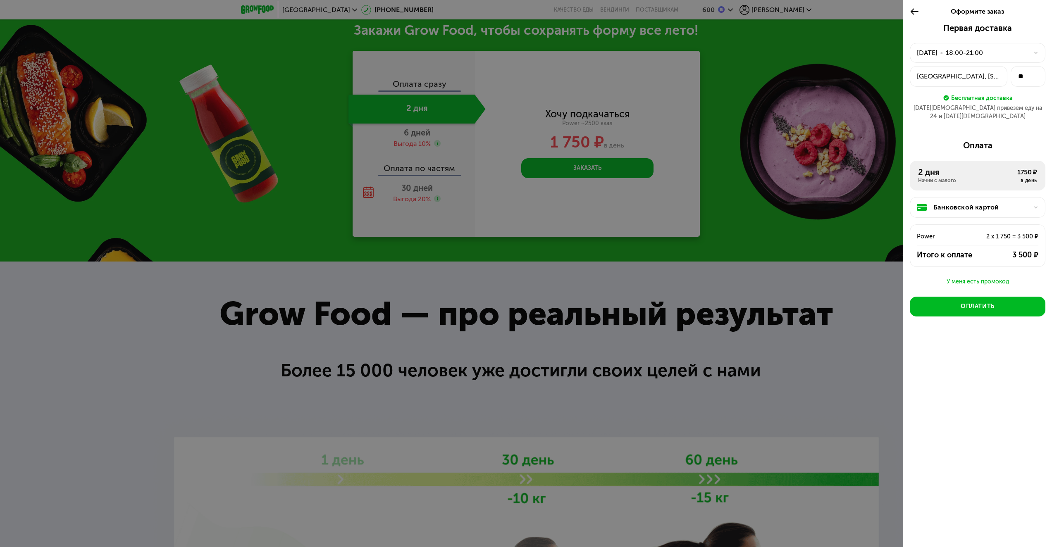
click at [1021, 55] on div "23 авг, сб • 18:00-21:00" at bounding box center [973, 53] width 112 height 10
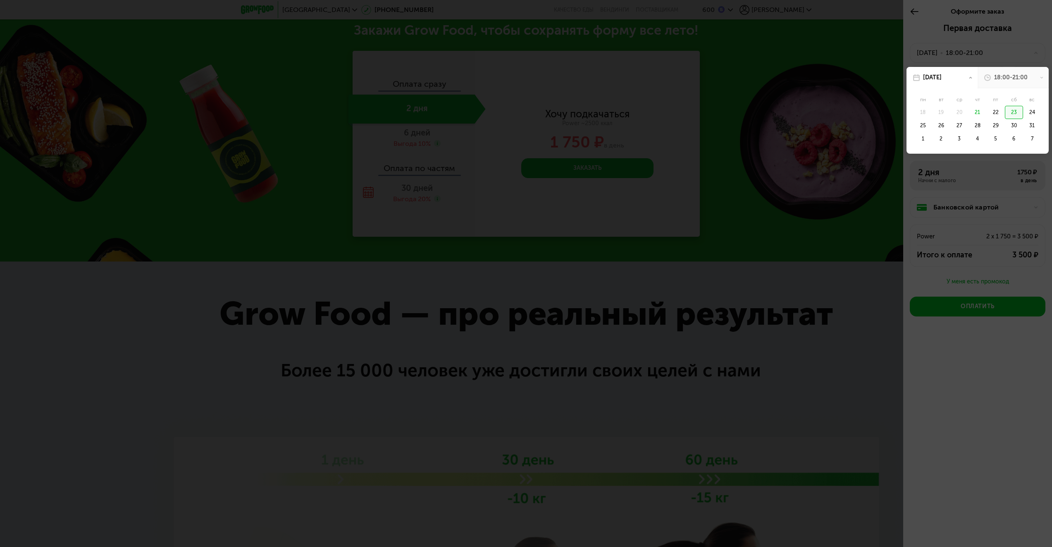
click at [1017, 74] on div "18:00-21:00" at bounding box center [1010, 78] width 33 height 8
click at [762, 117] on div at bounding box center [526, 273] width 1052 height 547
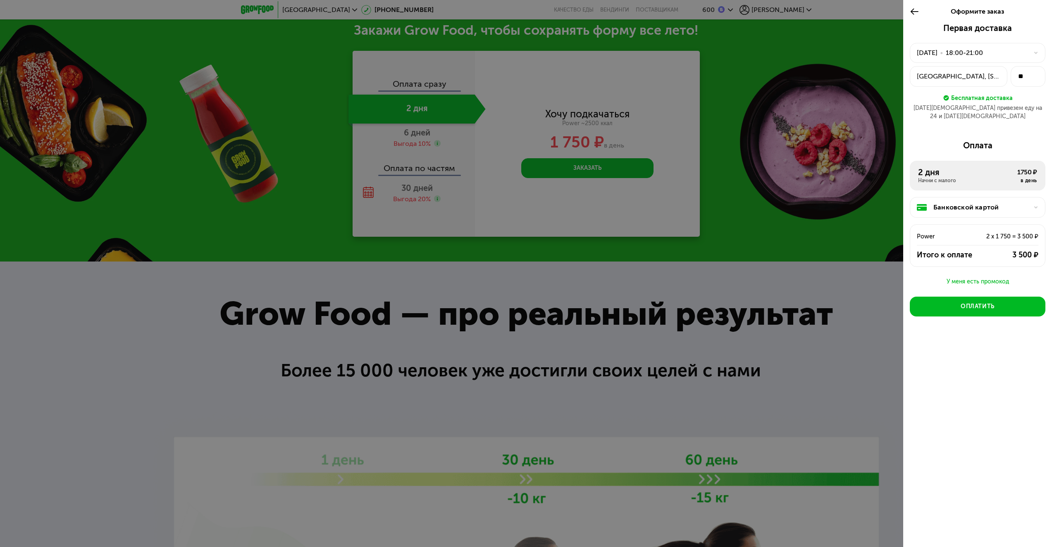
click at [297, 203] on div at bounding box center [526, 273] width 1052 height 547
click at [910, 8] on icon at bounding box center [915, 12] width 10 height 10
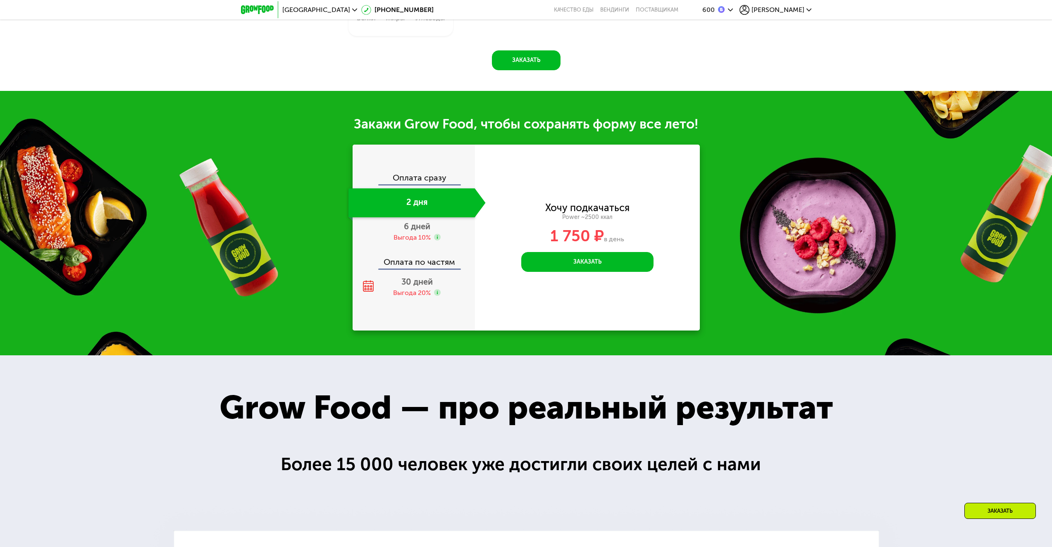
scroll to position [1012, 0]
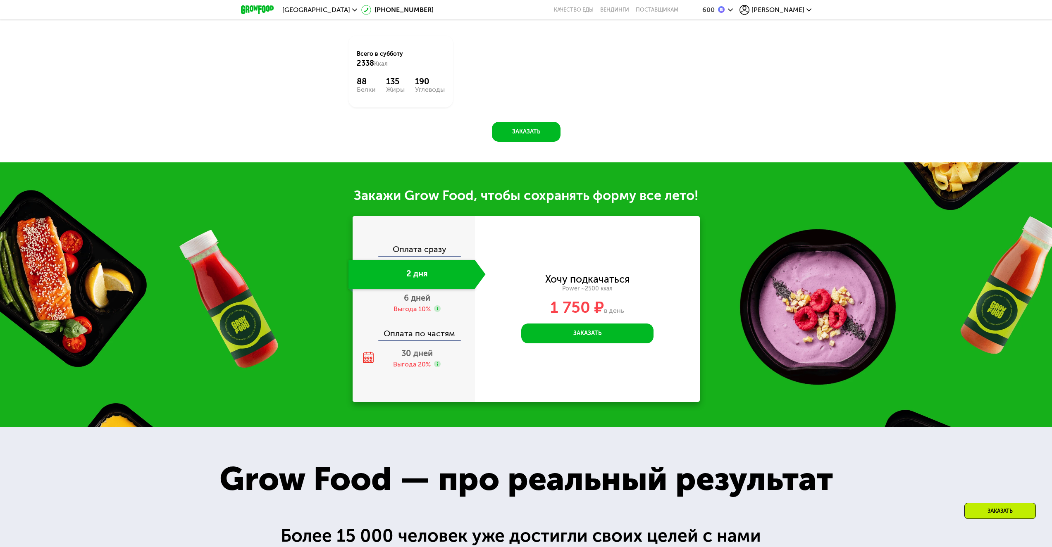
click at [794, 12] on span "[PERSON_NAME]" at bounding box center [777, 10] width 53 height 7
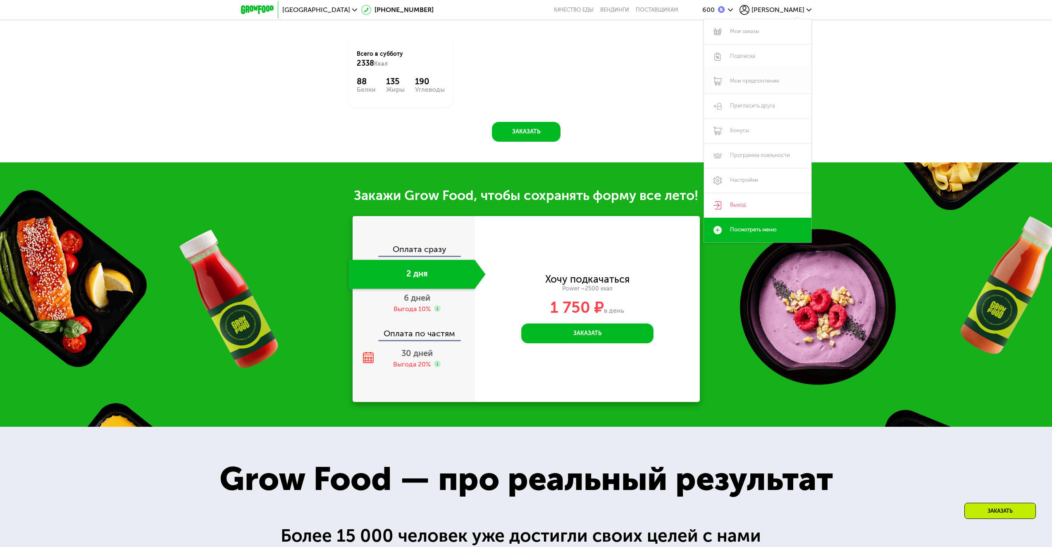
click at [761, 85] on link "Мои предпочтения" at bounding box center [757, 81] width 107 height 25
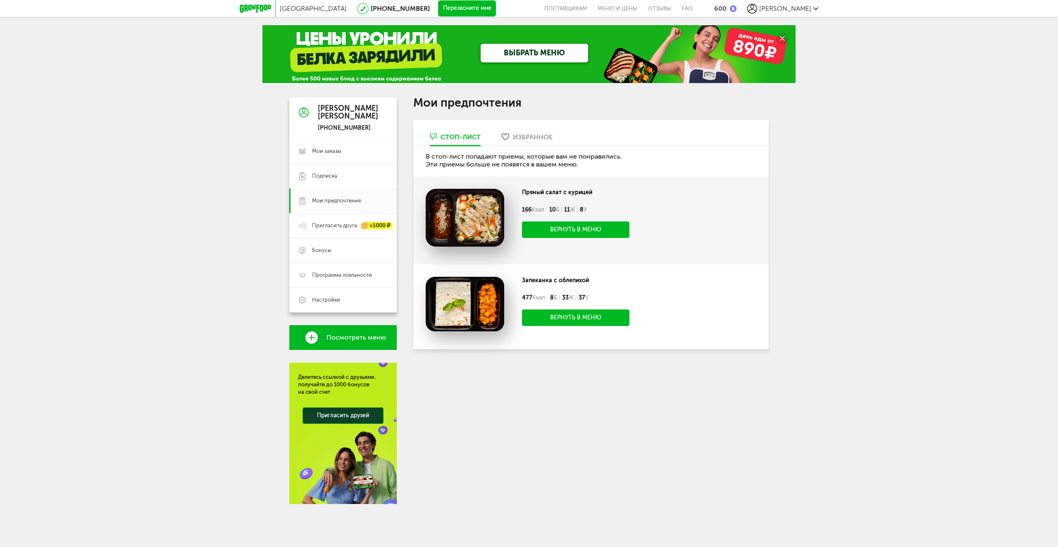
click at [527, 139] on div "Избранное" at bounding box center [533, 137] width 40 height 8
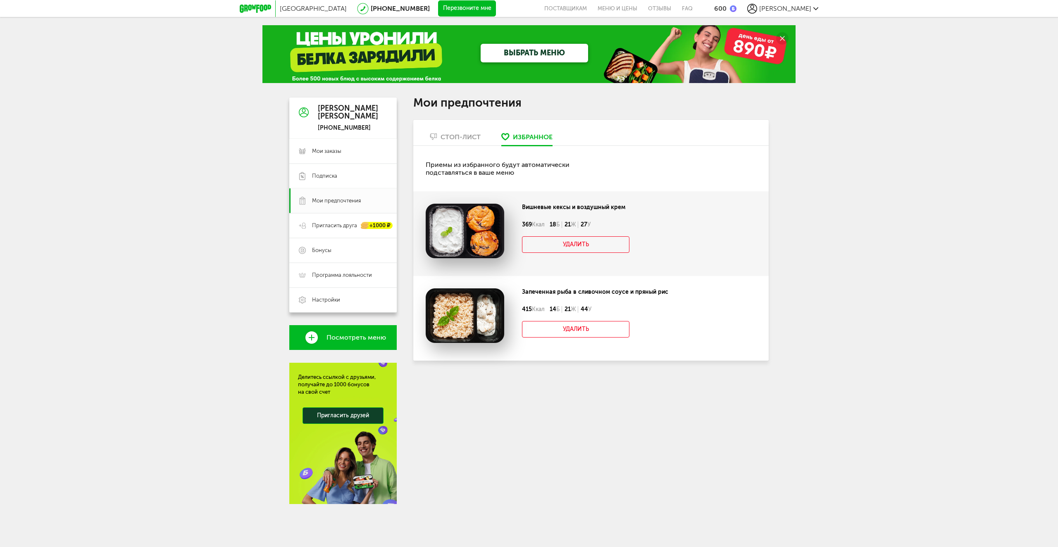
click at [463, 135] on div "Стоп-лист" at bounding box center [461, 137] width 40 height 8
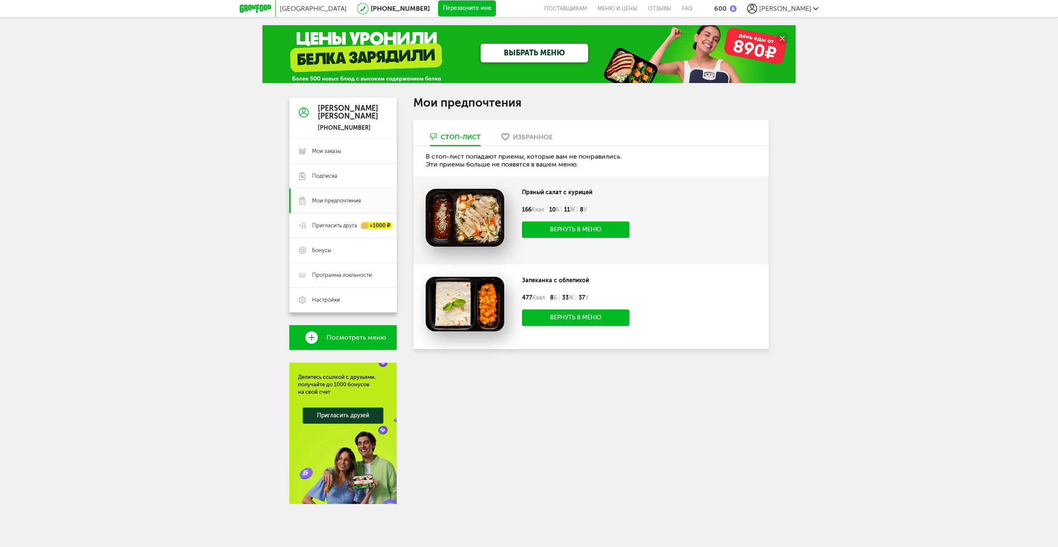
click at [517, 135] on div "Избранное" at bounding box center [533, 137] width 40 height 8
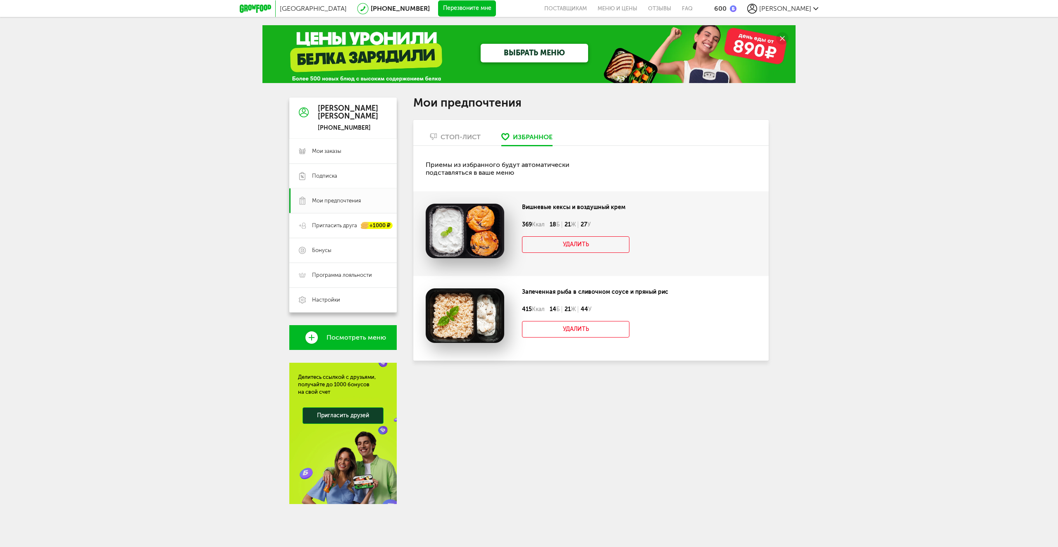
click at [455, 140] on div "Стоп-лист" at bounding box center [461, 137] width 40 height 8
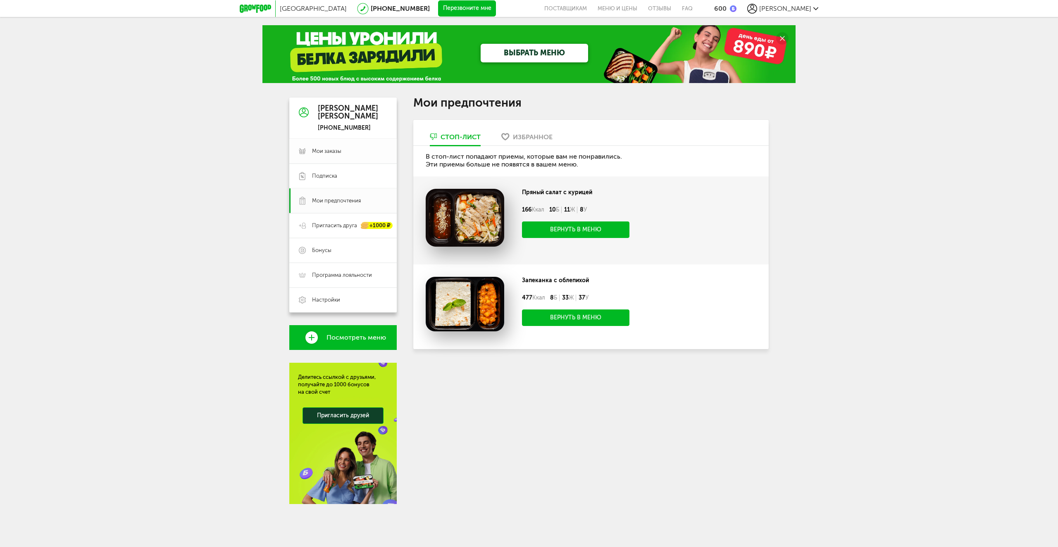
click at [333, 154] on span "Мои заказы" at bounding box center [326, 151] width 29 height 7
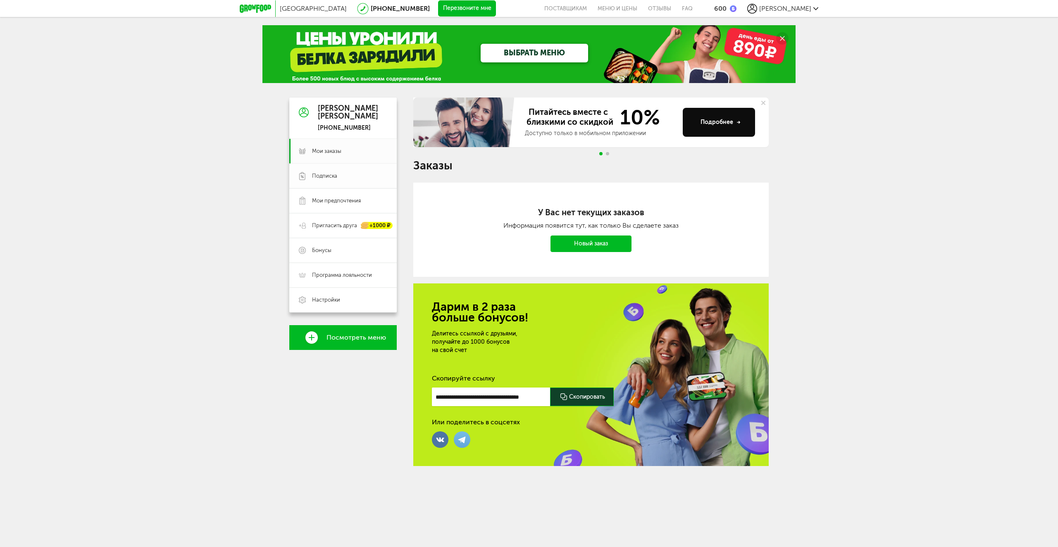
click at [333, 175] on span "Подписка" at bounding box center [324, 175] width 25 height 7
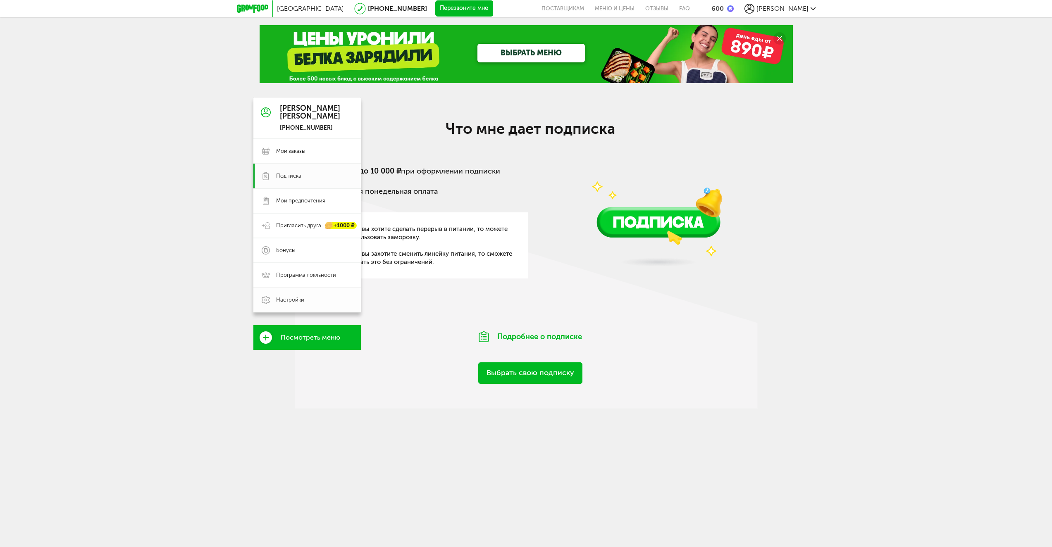
click at [296, 304] on link "Настройки" at bounding box center [306, 300] width 107 height 25
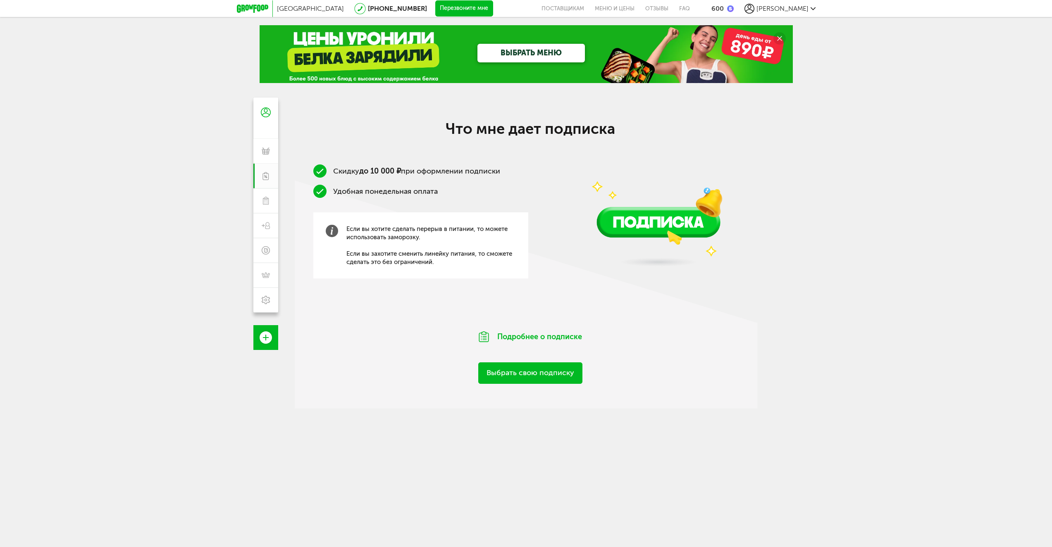
click at [259, 5] on icon at bounding box center [252, 9] width 31 height 8
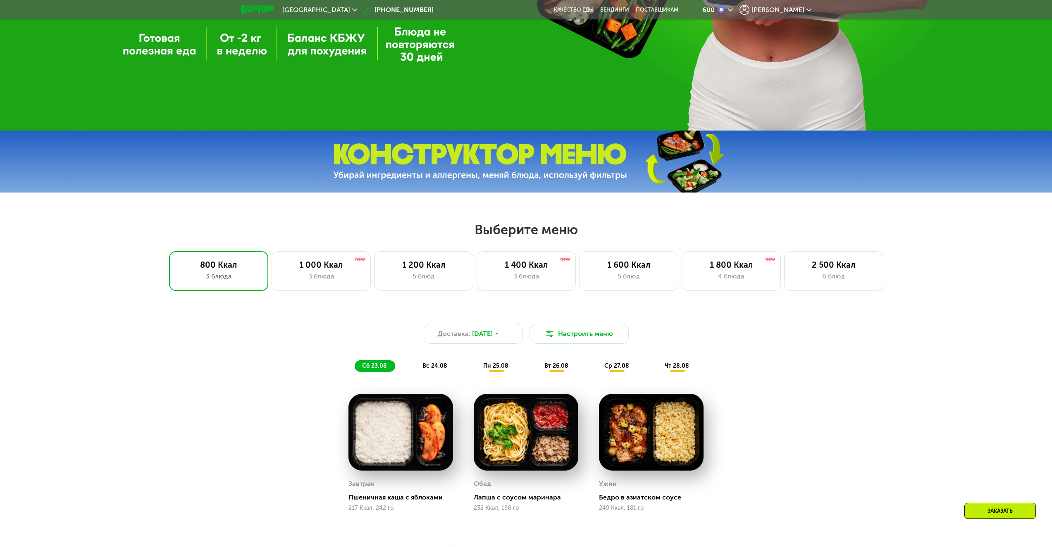
scroll to position [341, 0]
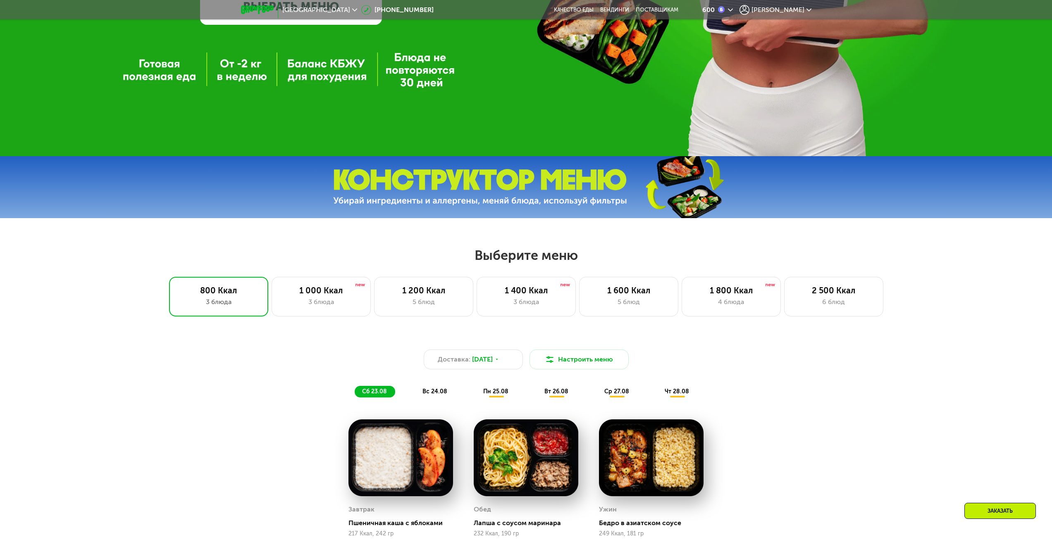
click at [835, 386] on div "Доставка: [DATE] Настроить меню сб 23.08 вс 24.08 пн 25.08 вт 26.08 ср 27.08 чт…" at bounding box center [526, 505] width 1052 height 360
click at [746, 300] on div "4 блюда" at bounding box center [731, 302] width 82 height 10
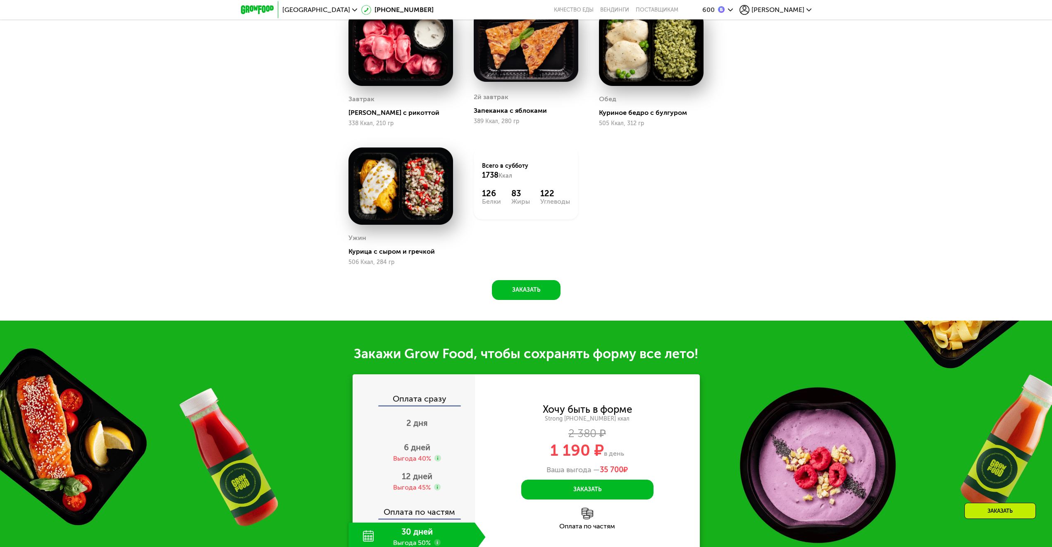
scroll to position [836, 0]
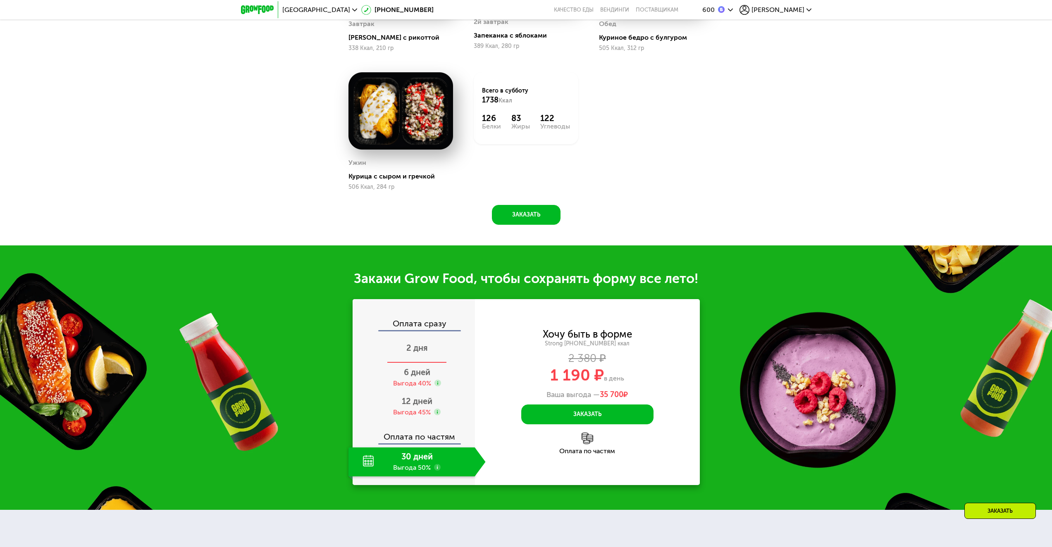
click at [423, 353] on span "2 дня" at bounding box center [416, 348] width 21 height 10
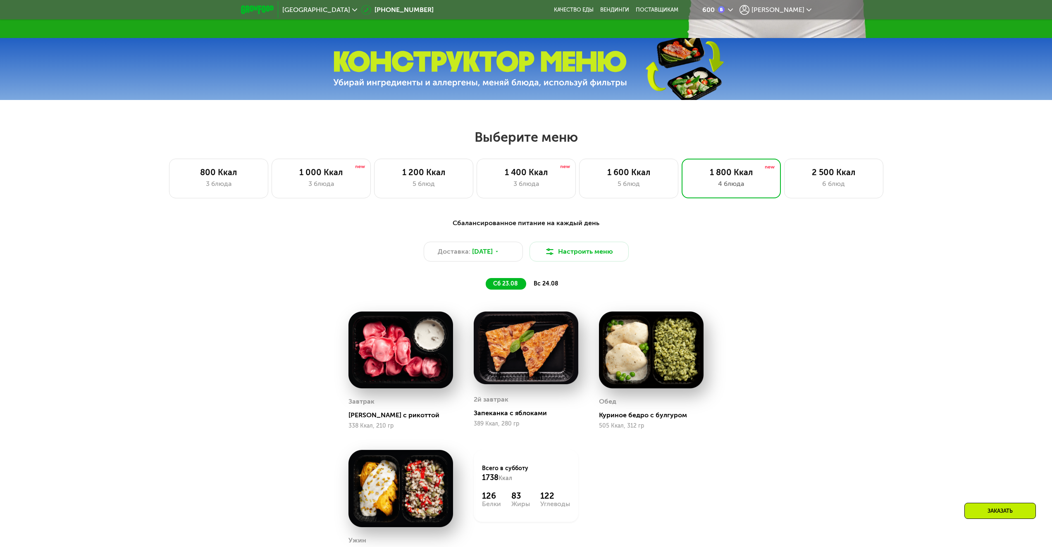
scroll to position [423, 0]
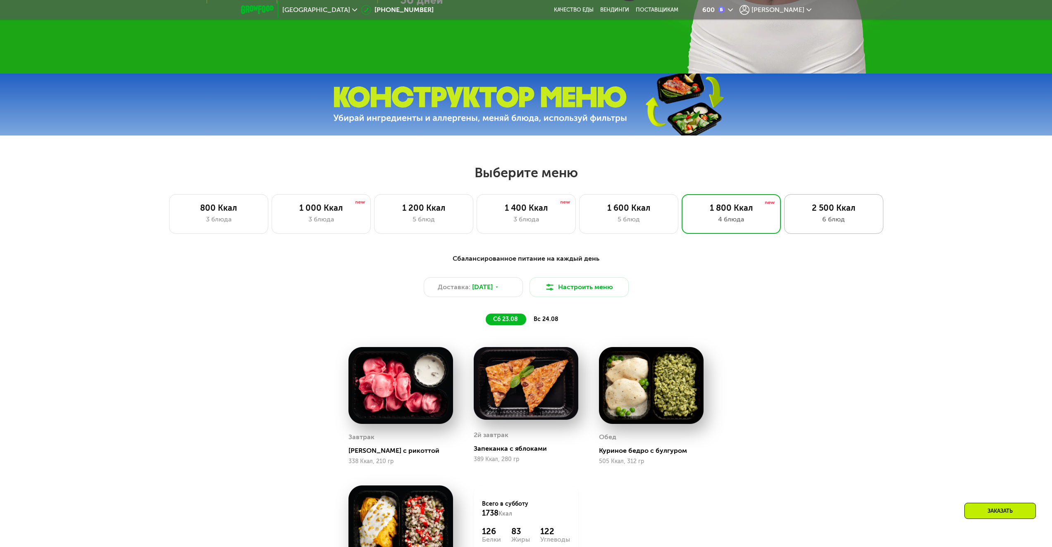
click at [829, 217] on div "6 блюд" at bounding box center [834, 219] width 82 height 10
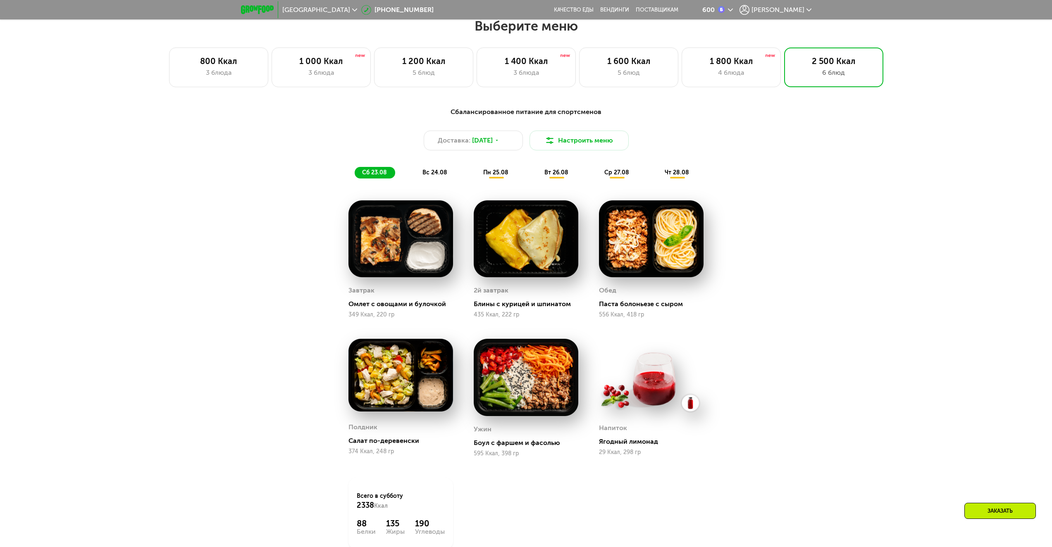
scroll to position [589, 0]
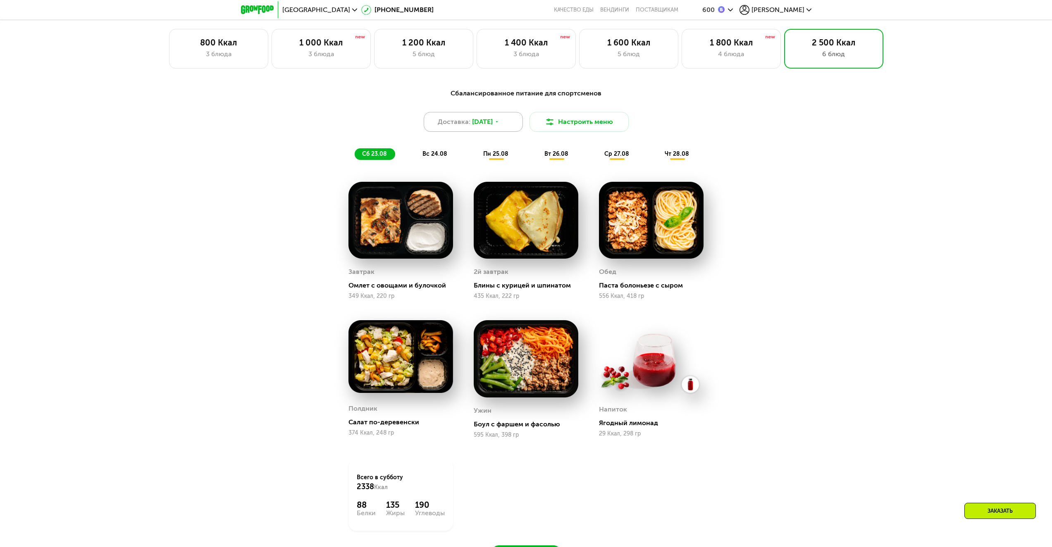
click at [481, 131] on div "Доставка: 22 авг, пт" at bounding box center [473, 122] width 99 height 20
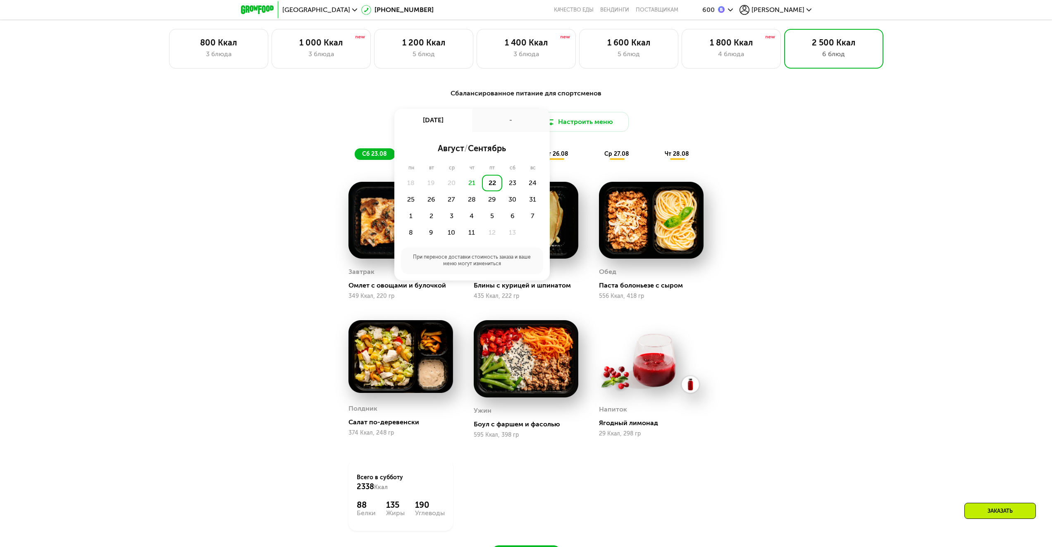
click at [478, 185] on div "21" at bounding box center [472, 183] width 20 height 17
click at [493, 187] on div "22" at bounding box center [492, 183] width 20 height 17
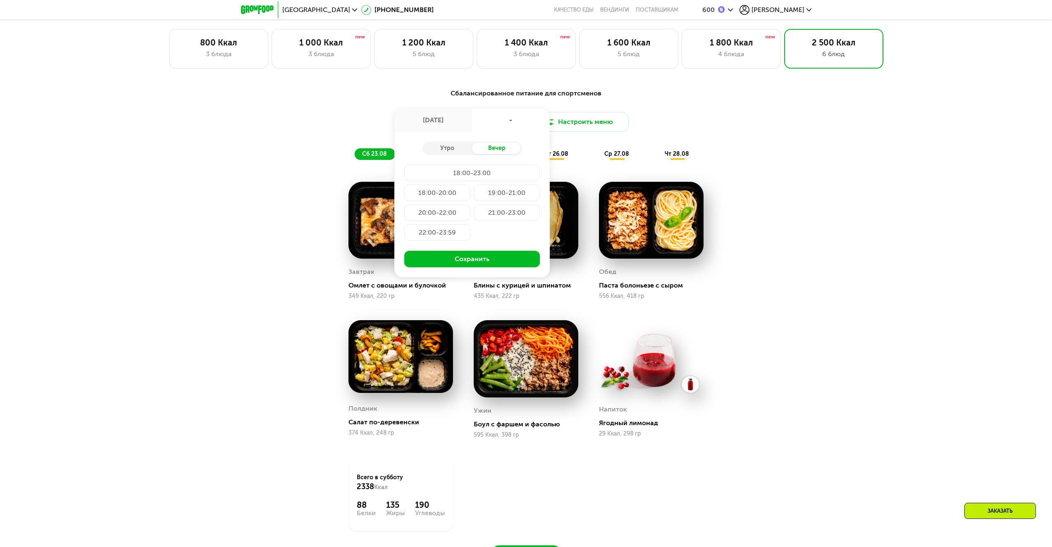
click at [449, 239] on div "22:00-23:59" at bounding box center [437, 232] width 66 height 17
click at [470, 224] on div "21:00-23:00" at bounding box center [437, 232] width 66 height 17
click at [485, 262] on button "Сохранить" at bounding box center [472, 259] width 136 height 17
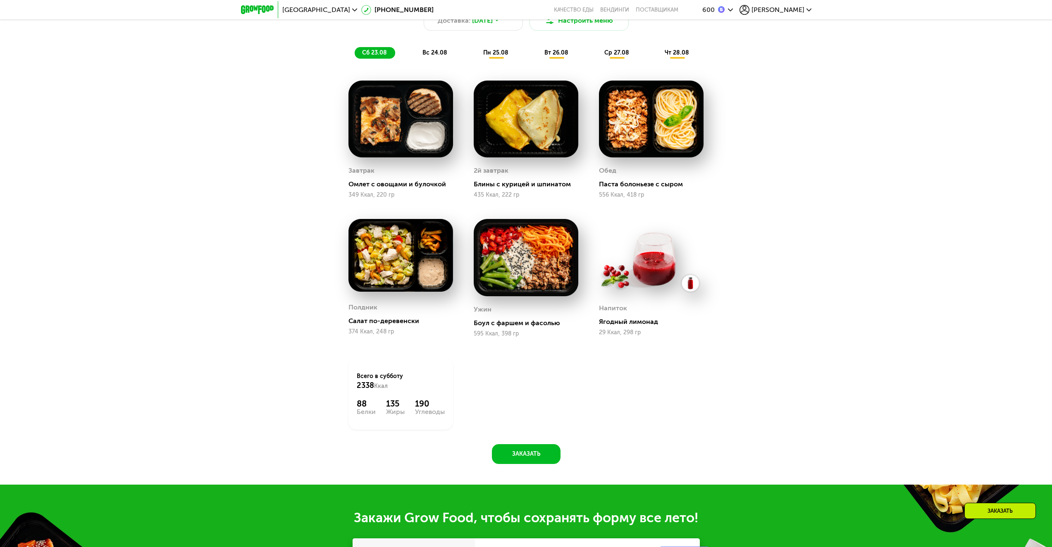
scroll to position [547, 0]
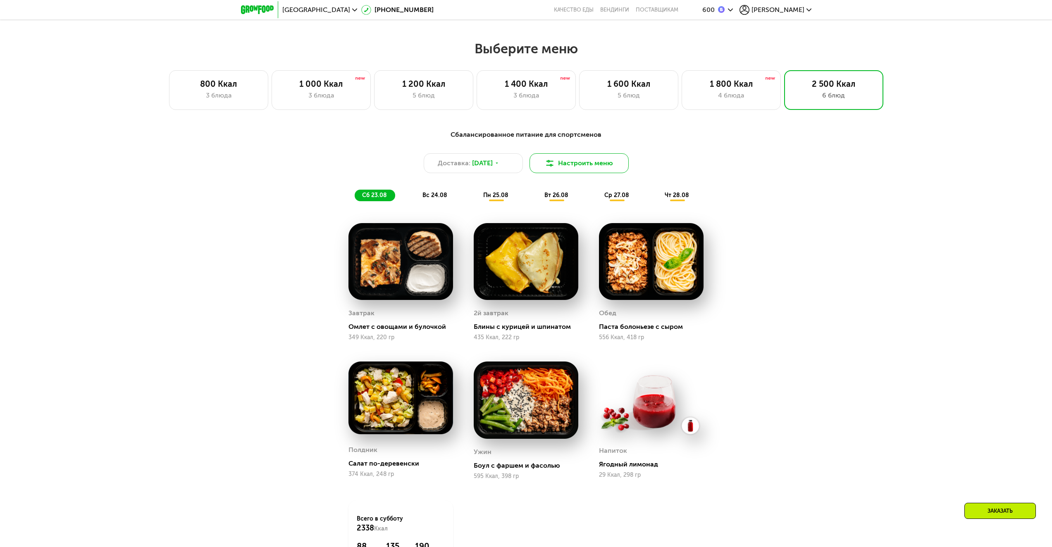
click at [583, 160] on button "Настроить меню" at bounding box center [578, 163] width 99 height 20
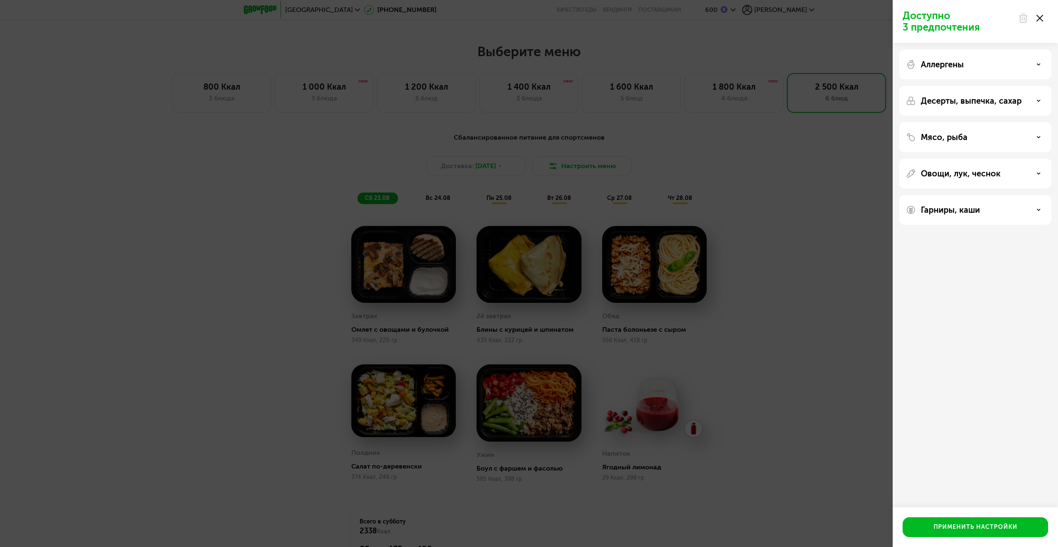
click at [987, 64] on div "Аллергены" at bounding box center [975, 65] width 139 height 10
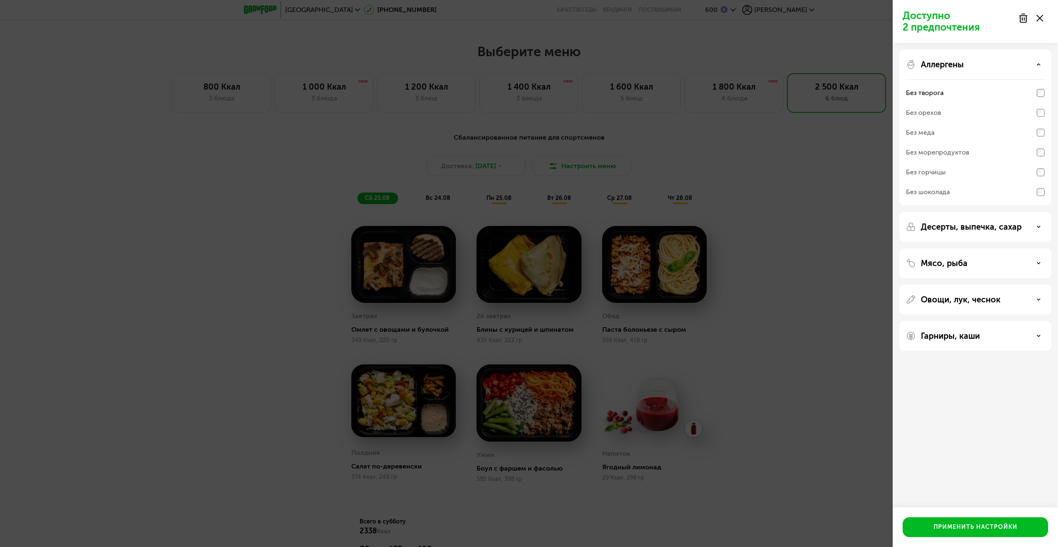
click at [977, 248] on div "Десерты, выпечка, сахар" at bounding box center [975, 263] width 152 height 30
click at [979, 228] on p "Десерты, выпечка, сахар" at bounding box center [971, 227] width 101 height 10
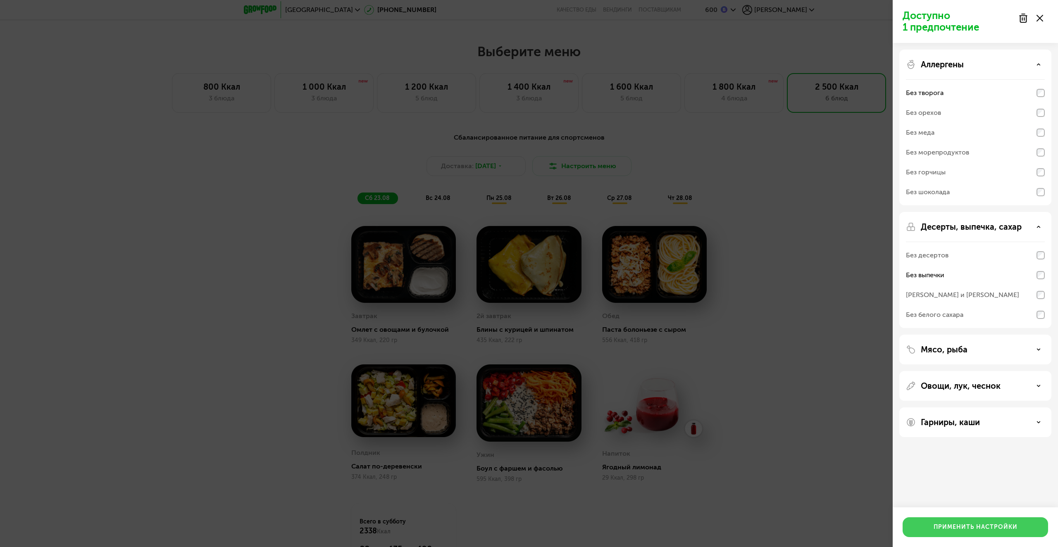
click at [954, 530] on div "Применить настройки" at bounding box center [976, 527] width 84 height 8
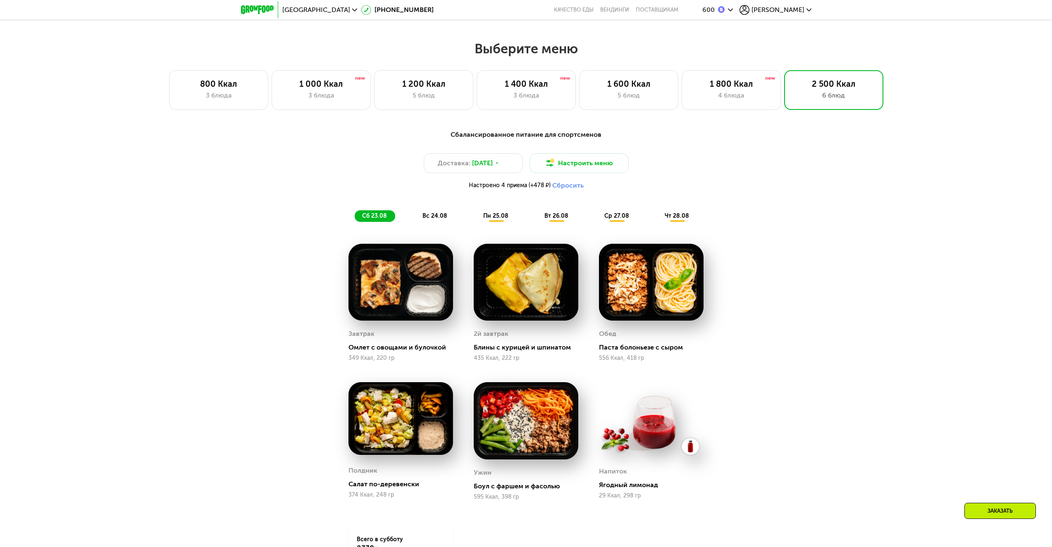
click at [435, 219] on span "вс 24.08" at bounding box center [434, 215] width 25 height 7
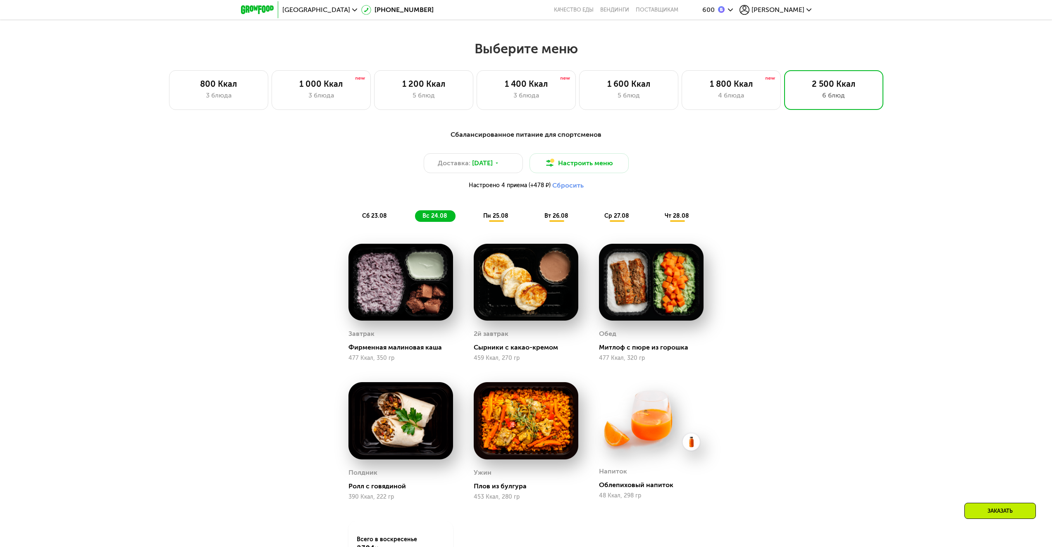
click at [367, 219] on span "сб 23.08" at bounding box center [374, 215] width 25 height 7
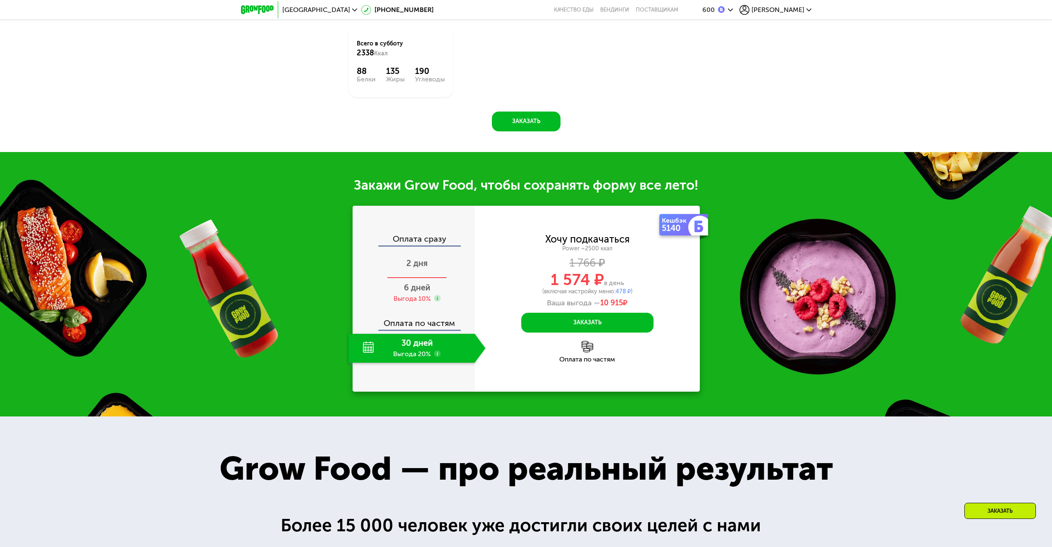
click at [417, 260] on div "2 дня" at bounding box center [416, 264] width 137 height 29
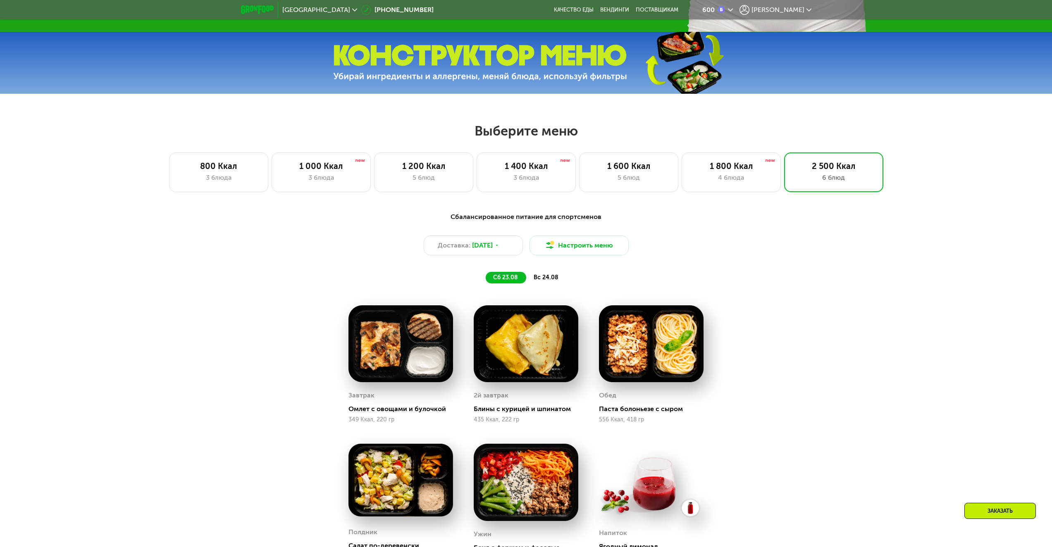
scroll to position [403, 0]
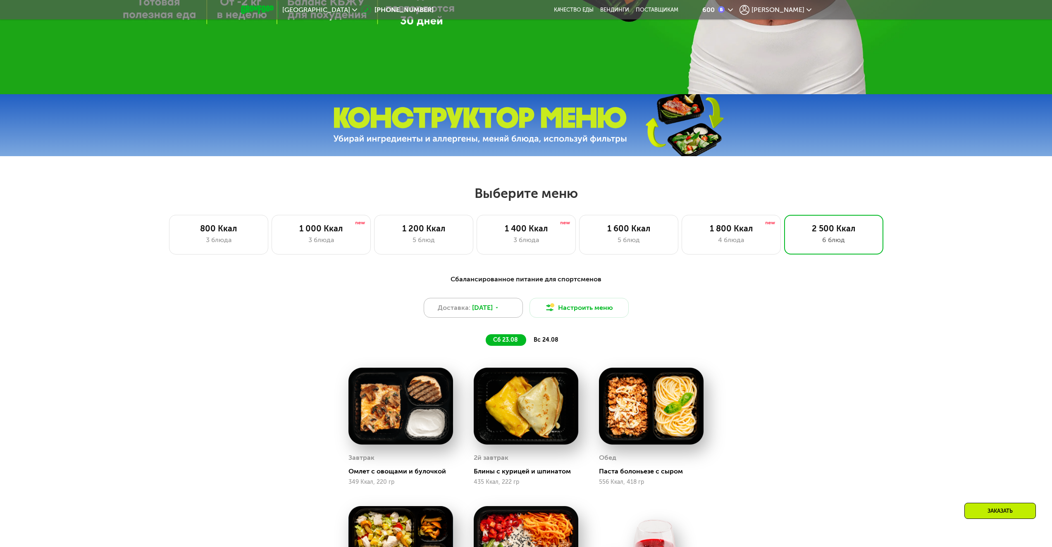
click at [499, 310] on icon at bounding box center [496, 307] width 5 height 5
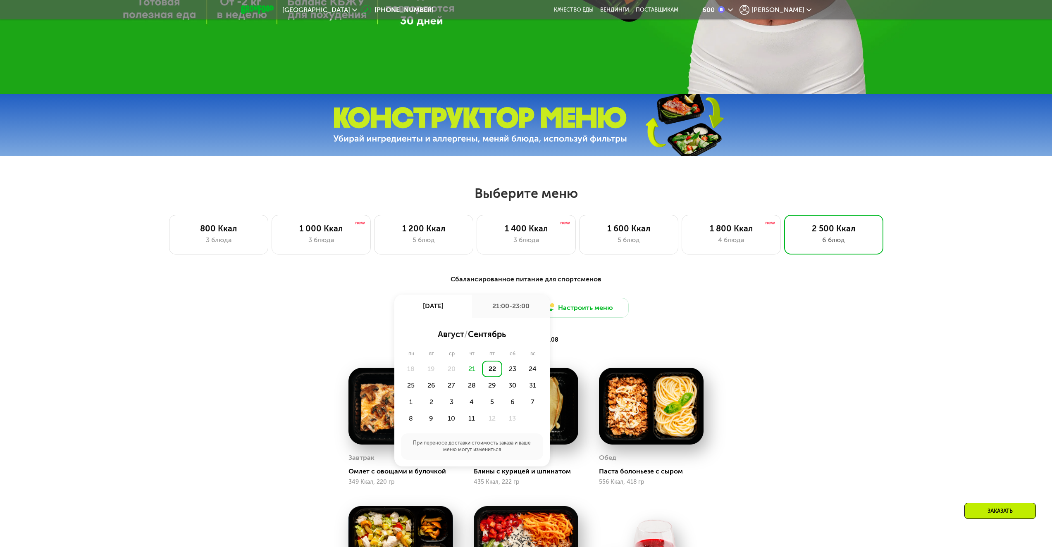
click at [331, 313] on div "Доставка: 22 авг, пт 22 авг, пт 21:00-23:00 август / сентябрь пн вт ср чт пт сб…" at bounding box center [525, 308] width 489 height 20
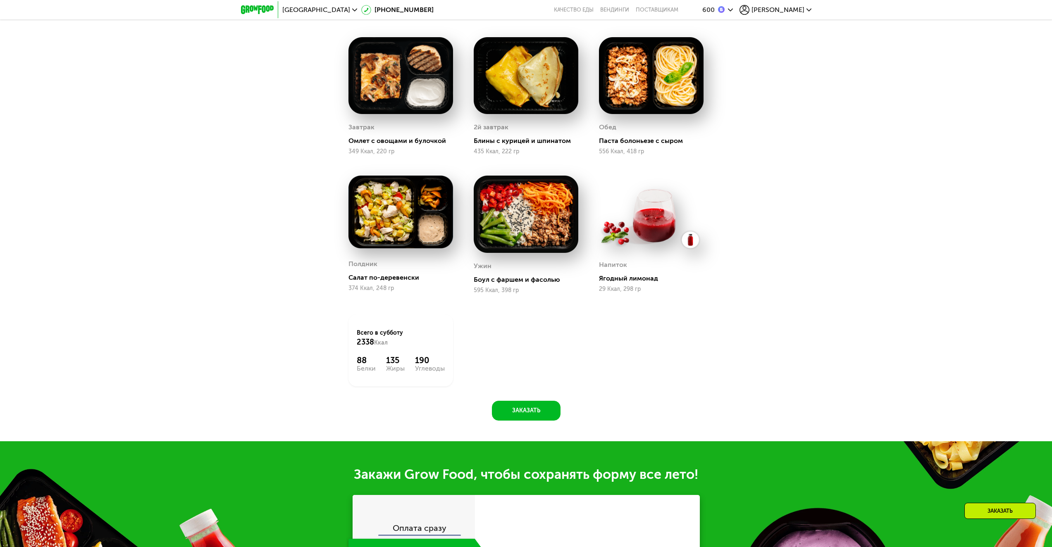
scroll to position [898, 0]
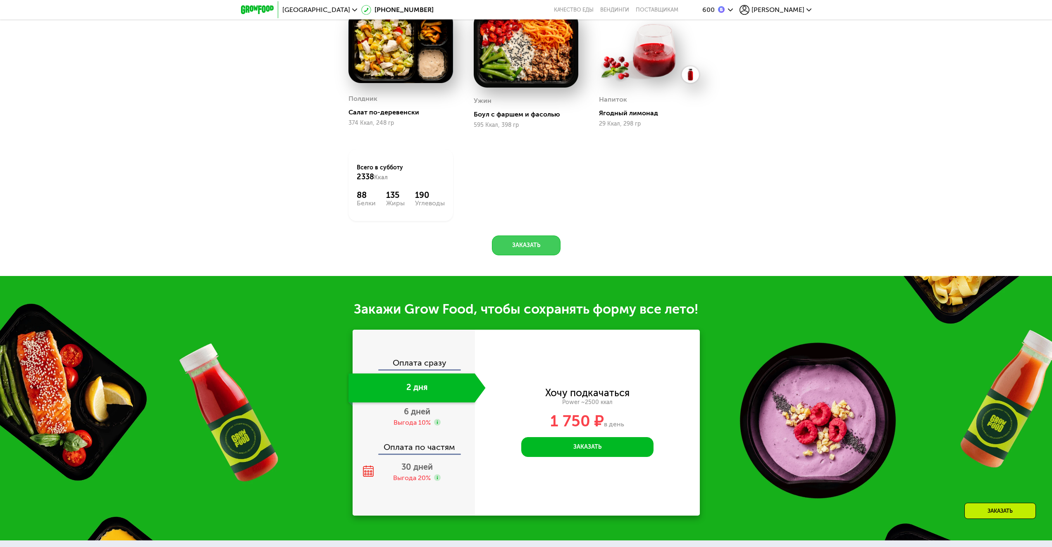
click at [516, 252] on button "Заказать" at bounding box center [526, 246] width 69 height 20
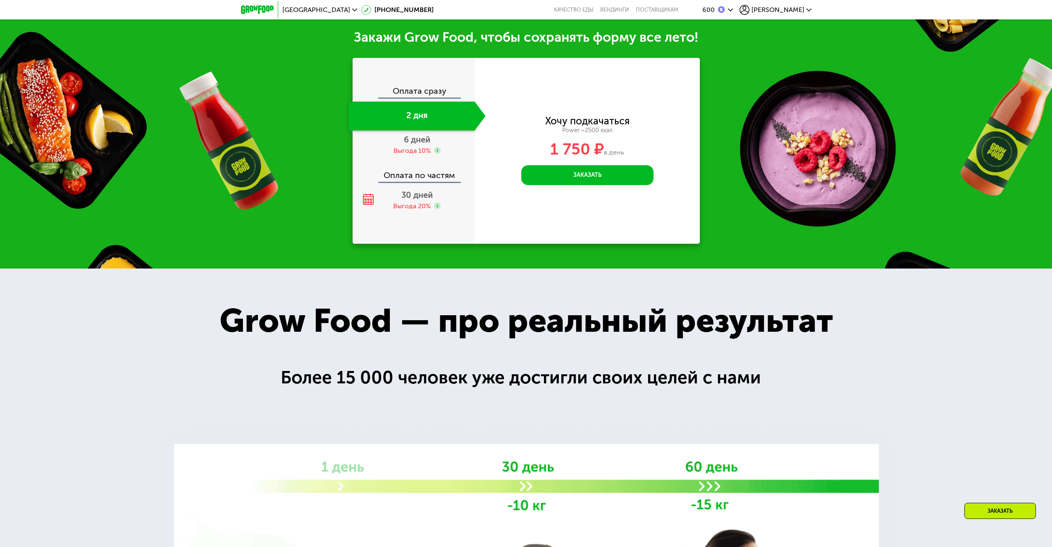
scroll to position [1177, 0]
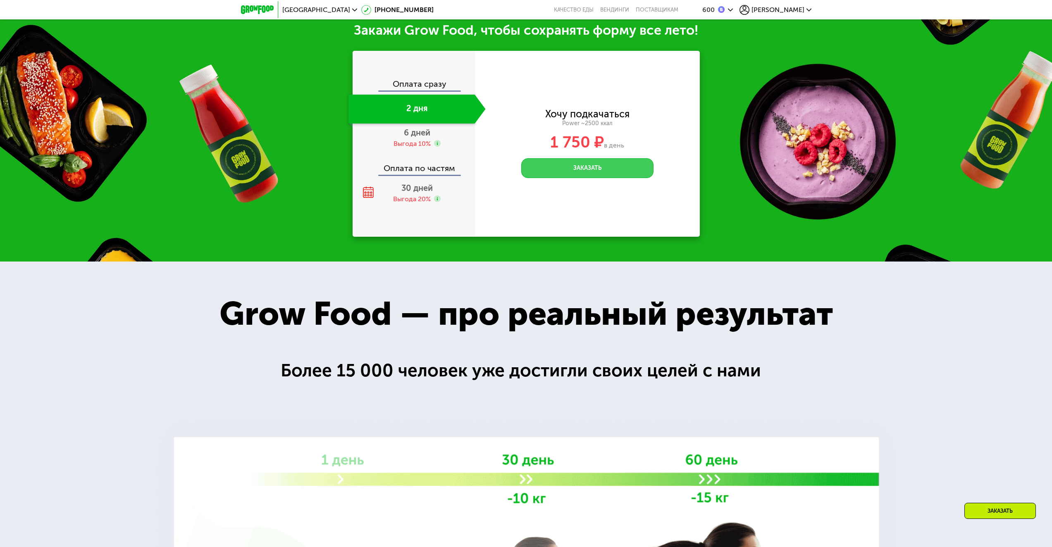
click at [565, 174] on button "Заказать" at bounding box center [587, 168] width 132 height 20
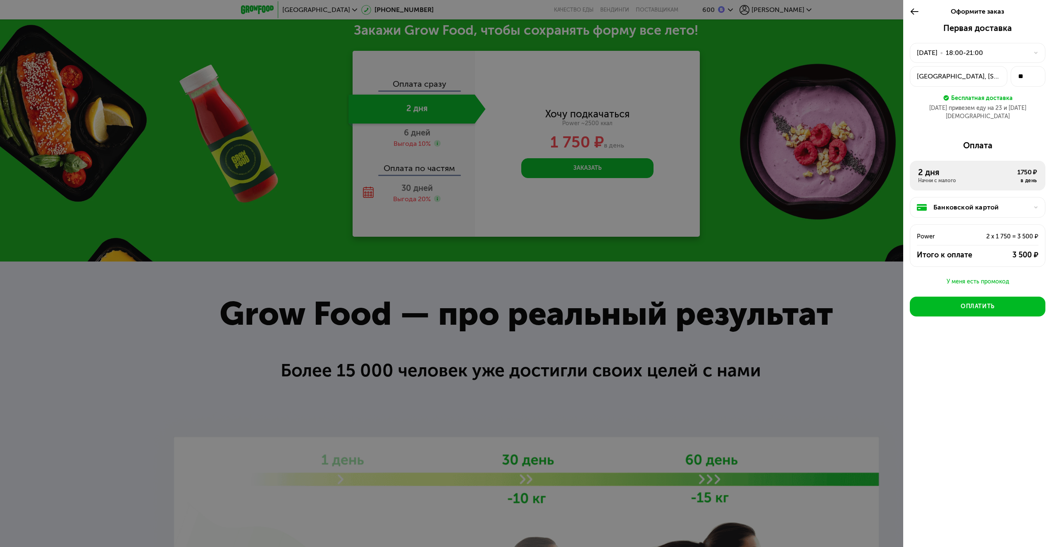
click at [1038, 52] on icon at bounding box center [1035, 52] width 5 height 5
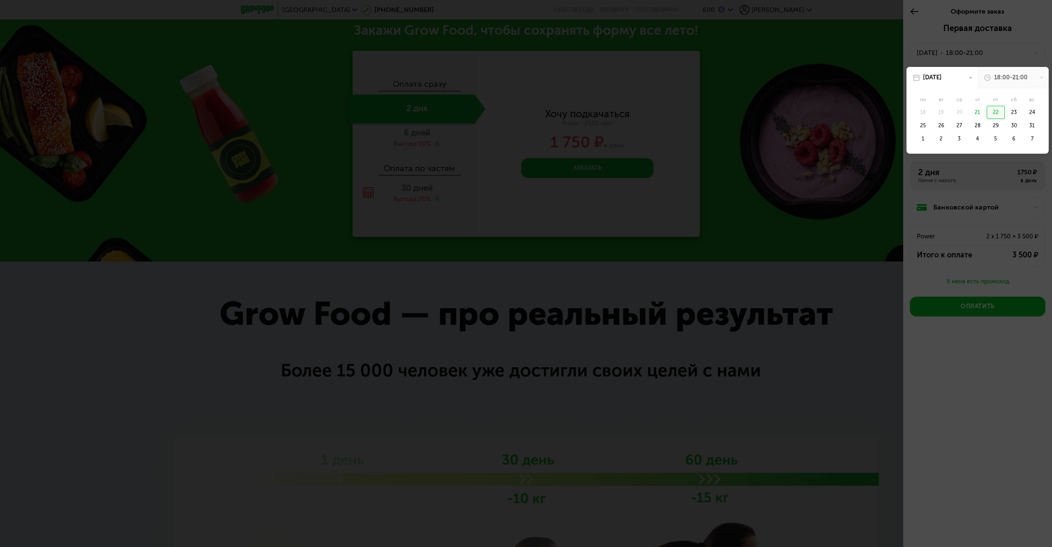
click at [1013, 78] on div "18:00-21:00" at bounding box center [1010, 78] width 33 height 8
click at [933, 133] on div "20:00-23:00" at bounding box center [933, 131] width 41 height 13
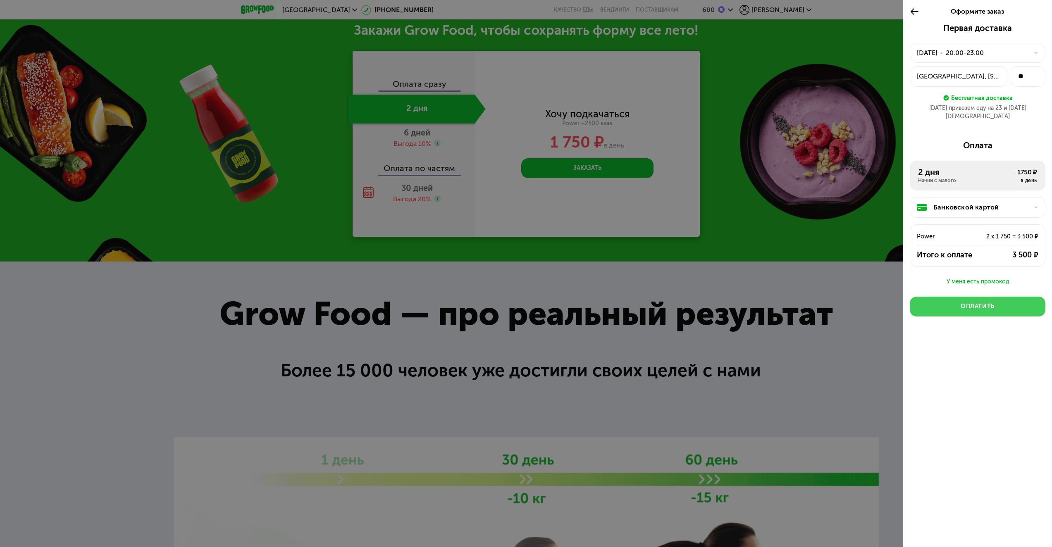
click at [978, 303] on div "Оплатить" at bounding box center [977, 307] width 34 height 8
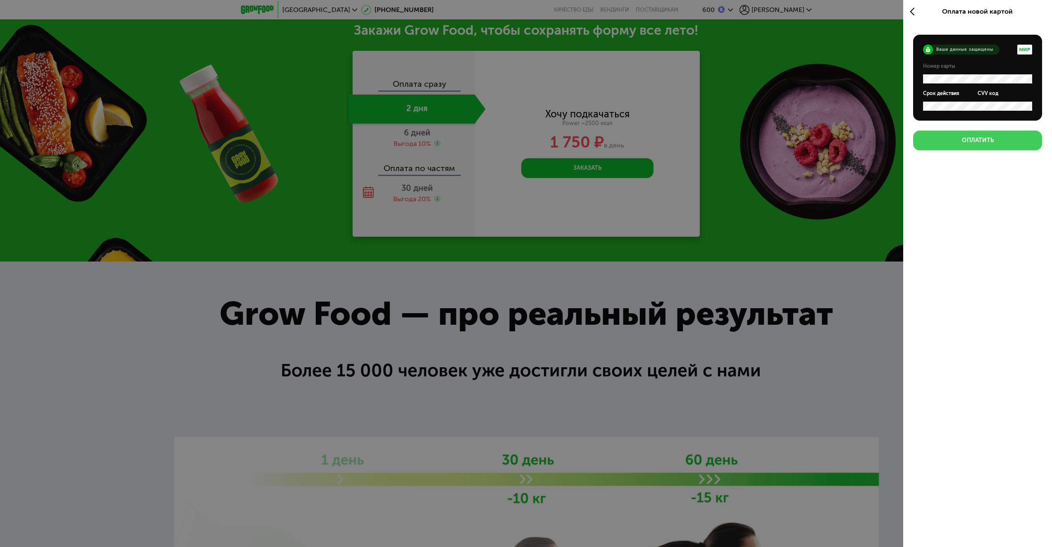
click at [972, 140] on div "Оплатить" at bounding box center [978, 140] width 32 height 8
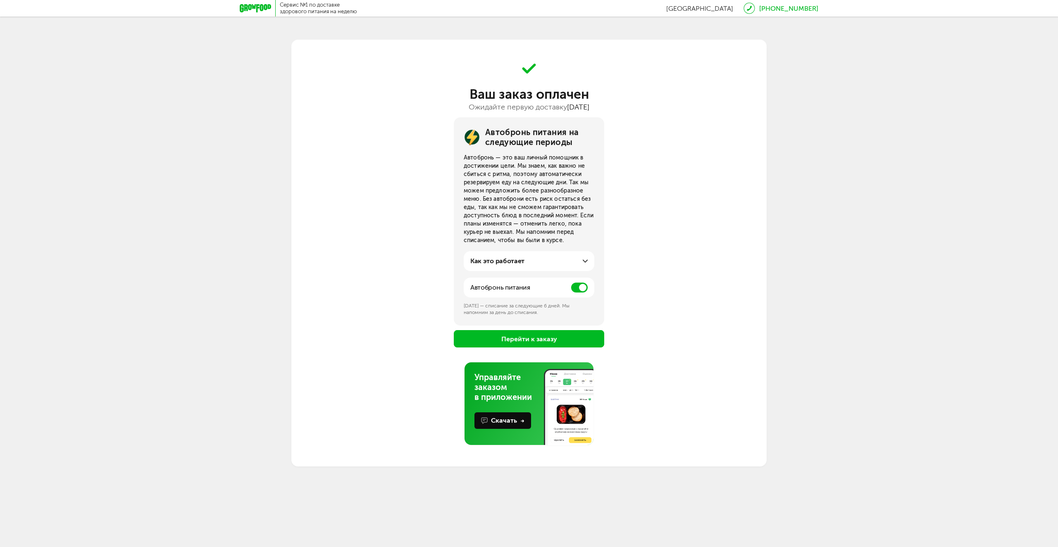
click at [583, 289] on span at bounding box center [579, 288] width 17 height 10
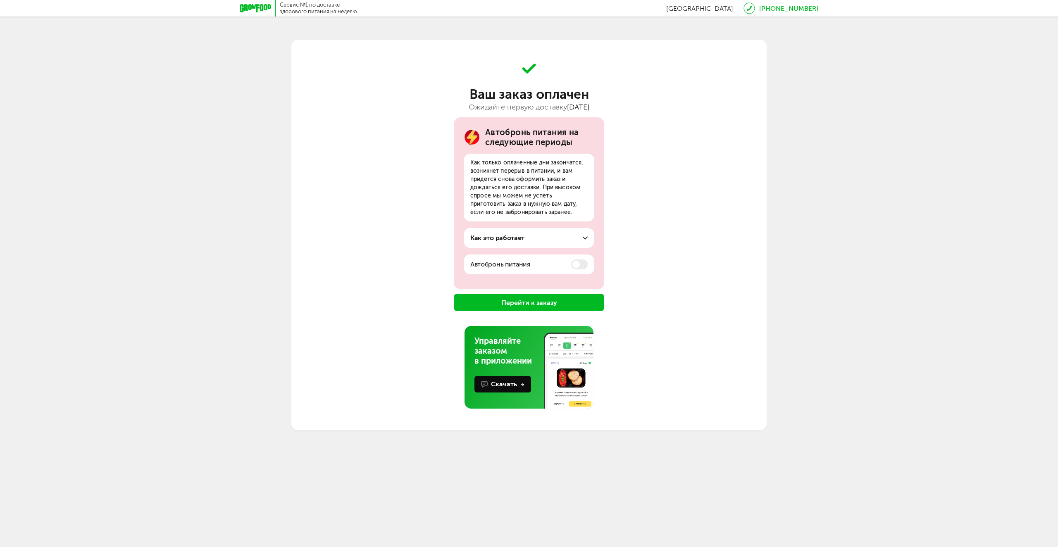
click at [552, 306] on button "Перейти к заказу" at bounding box center [529, 302] width 150 height 17
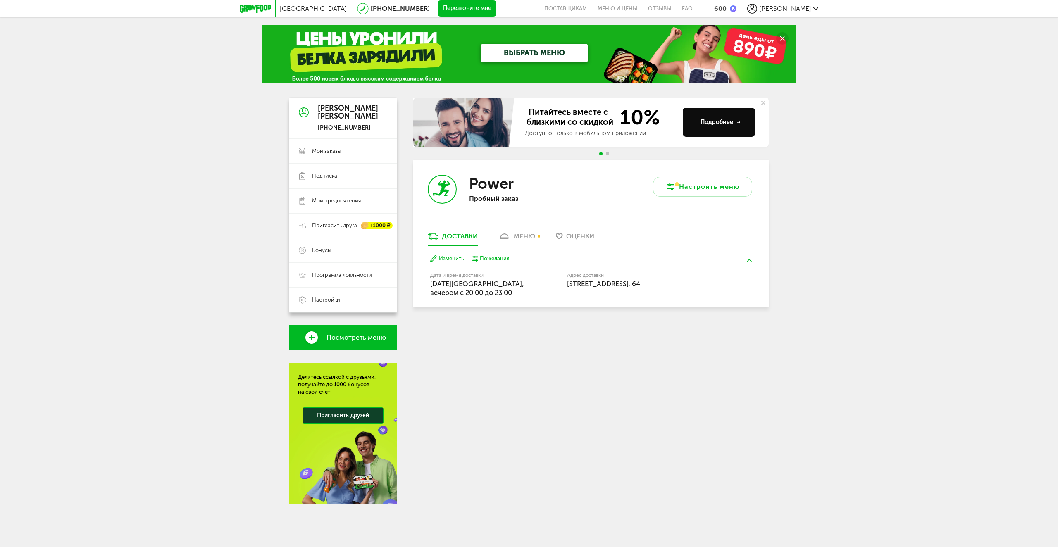
click at [519, 238] on div "меню" at bounding box center [524, 236] width 21 height 8
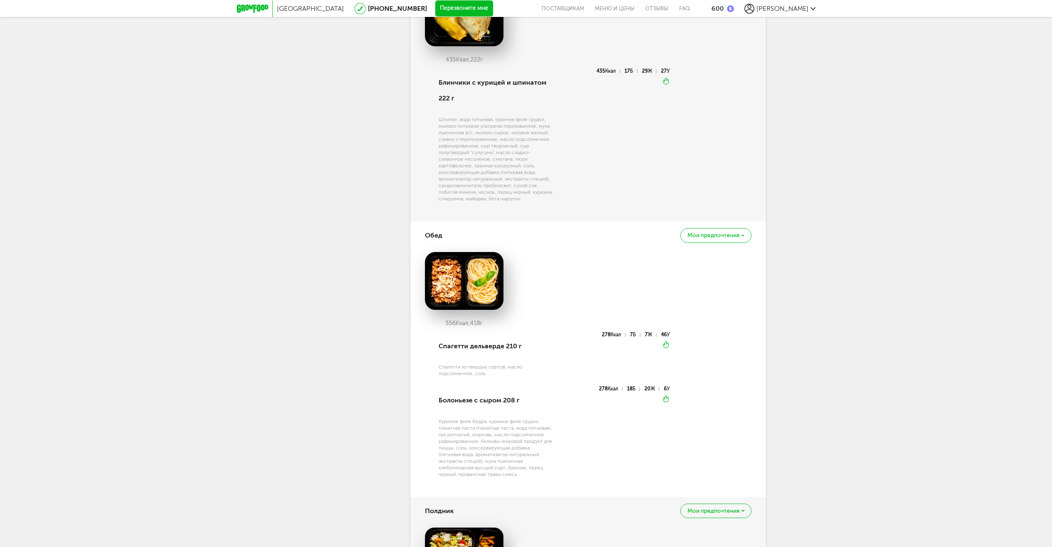
scroll to position [547, 0]
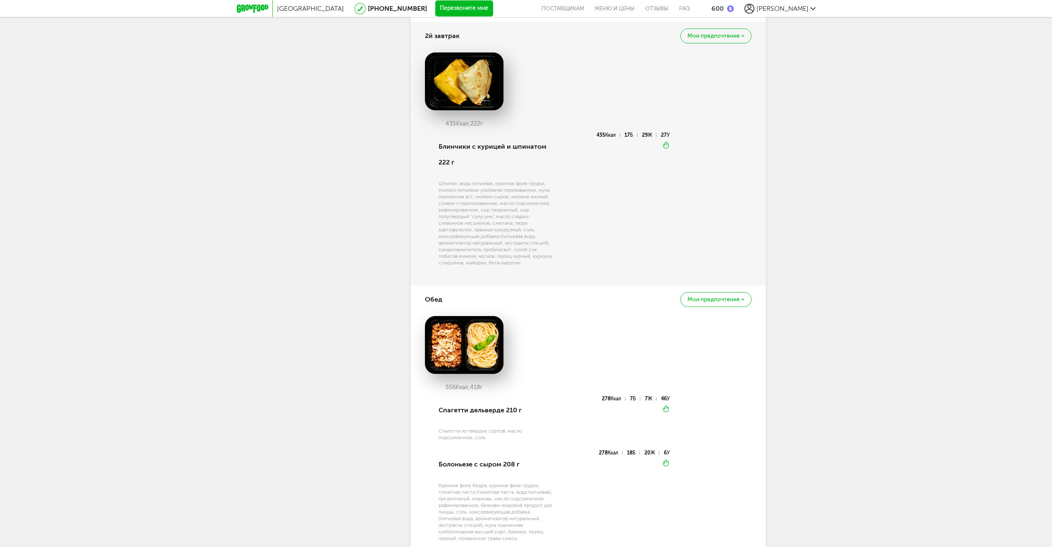
click at [726, 307] on div "[PERSON_NAME] предпочтения" at bounding box center [588, 300] width 326 height 28
click at [726, 302] on span "Мои предпочтения" at bounding box center [713, 300] width 52 height 6
click at [548, 307] on div "[PERSON_NAME] предпочтения Добавить в стоп-лист Это блюдо будет заменено во все…" at bounding box center [588, 300] width 326 height 28
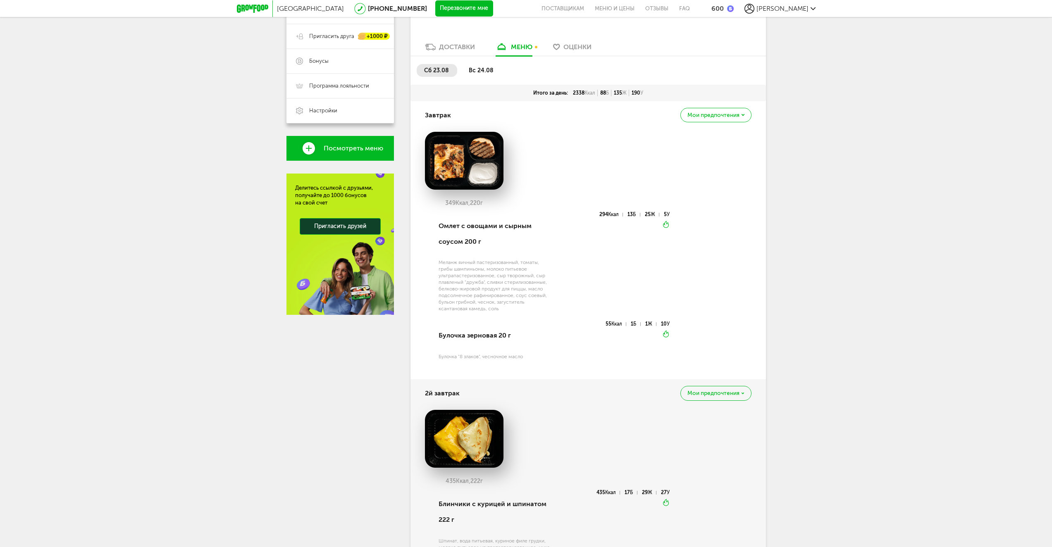
scroll to position [175, 0]
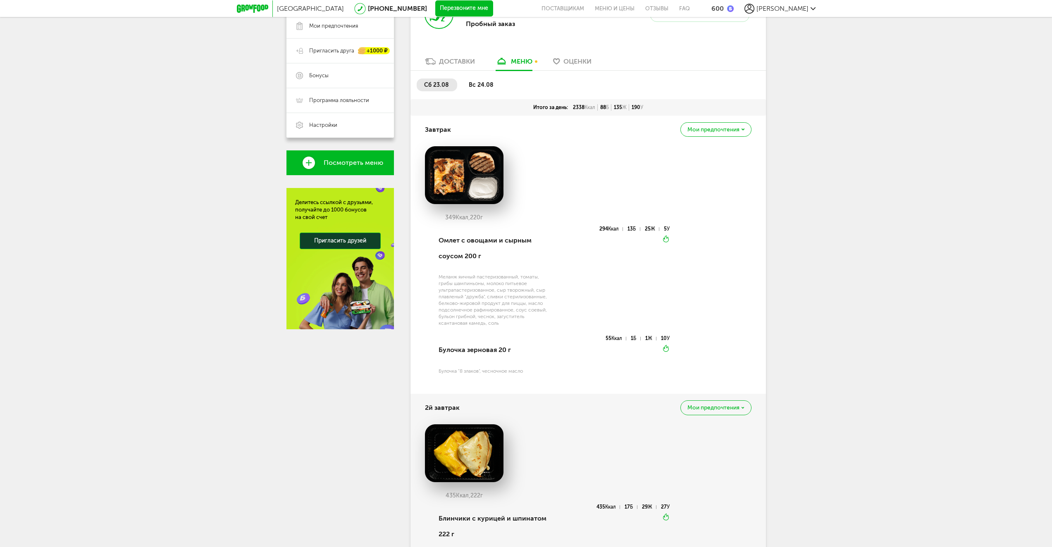
drag, startPoint x: 503, startPoint y: 81, endPoint x: 495, endPoint y: 85, distance: 9.1
click at [502, 81] on ul "сб 23.08 вс 24.08" at bounding box center [588, 89] width 343 height 21
click at [495, 85] on li "вс 24.08" at bounding box center [481, 85] width 41 height 13
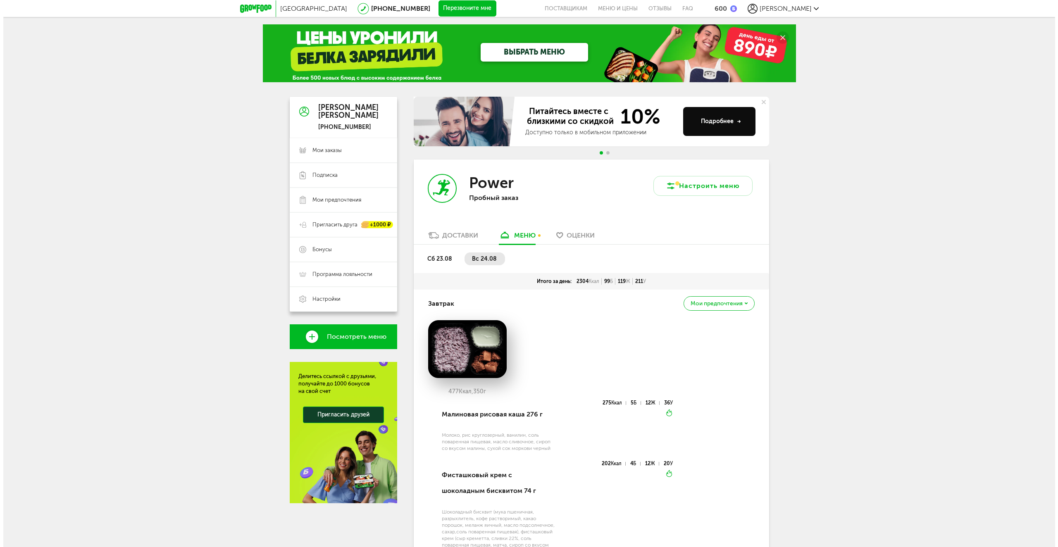
scroll to position [0, 0]
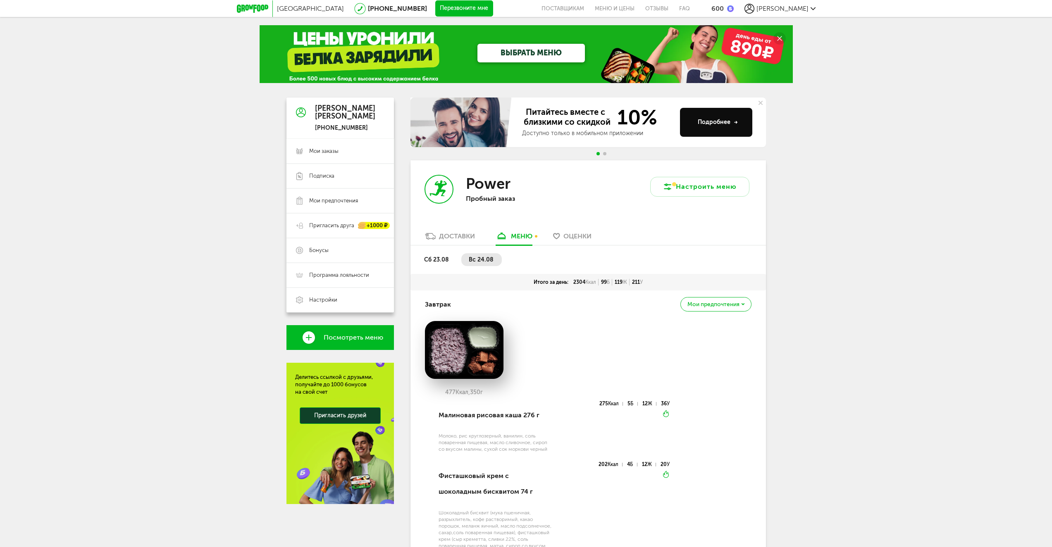
click at [463, 235] on div "Доставки" at bounding box center [457, 236] width 36 height 8
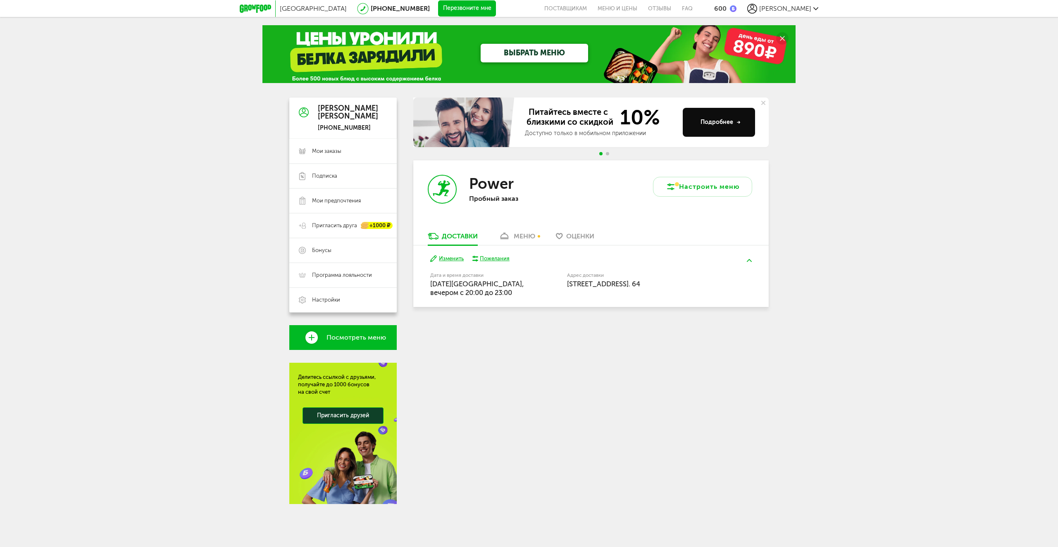
click at [727, 126] on div "Подробнее" at bounding box center [721, 122] width 40 height 8
click at [538, 50] on link "ВЫБРАТЬ МЕНЮ" at bounding box center [534, 53] width 107 height 19
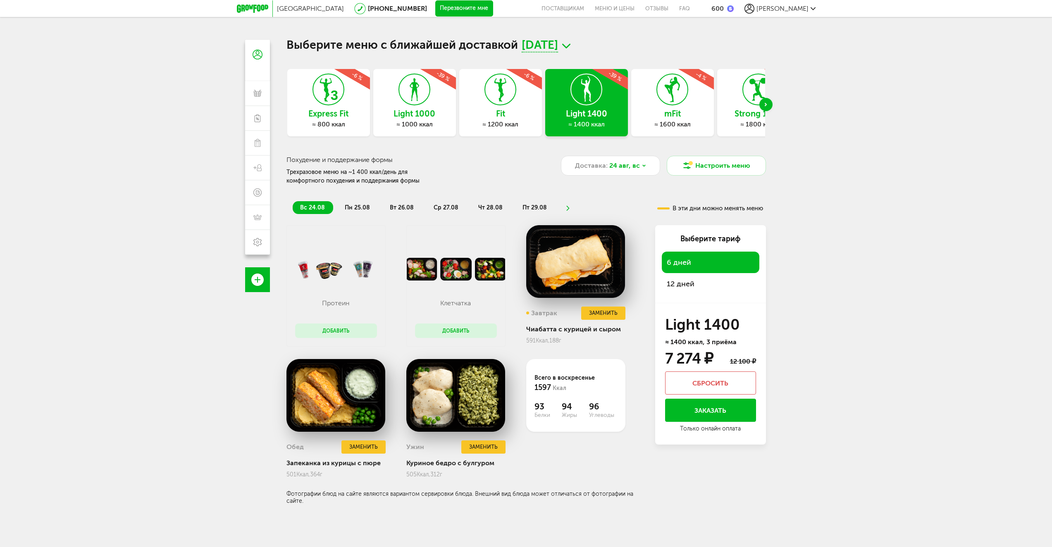
click at [797, 9] on span "[PERSON_NAME]" at bounding box center [782, 9] width 52 height 8
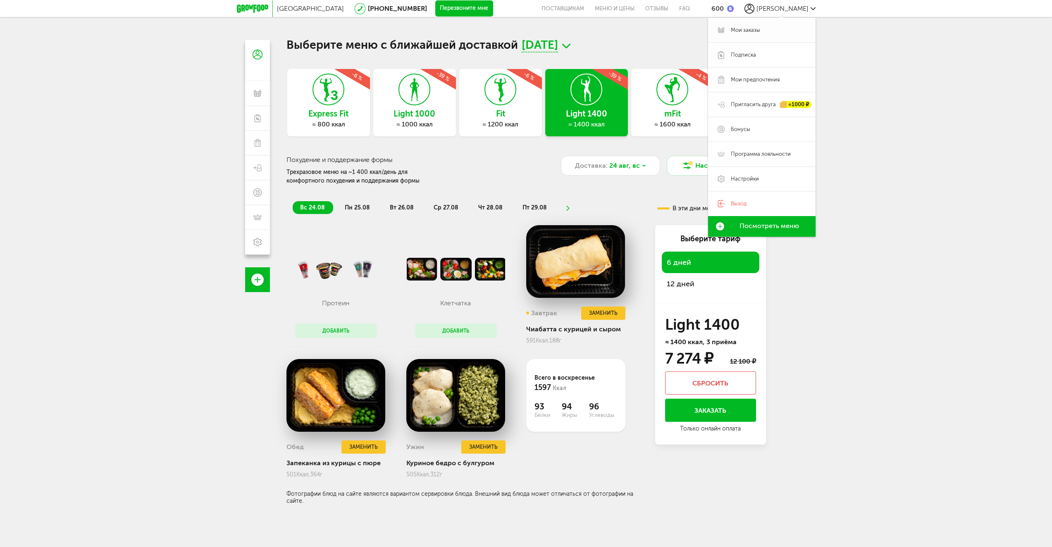
click at [769, 28] on span "Мои заказы" at bounding box center [768, 29] width 75 height 7
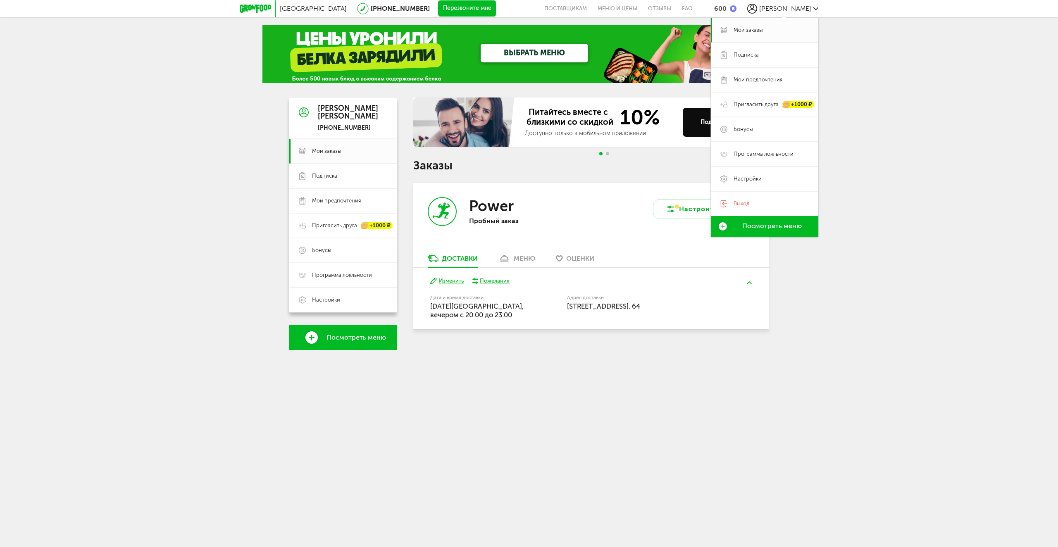
click at [472, 385] on body "[GEOGRAPHIC_DATA] [PHONE_NUMBER] Перезвоните мне поставщикам Меню и цены Отзывы…" at bounding box center [529, 273] width 1058 height 547
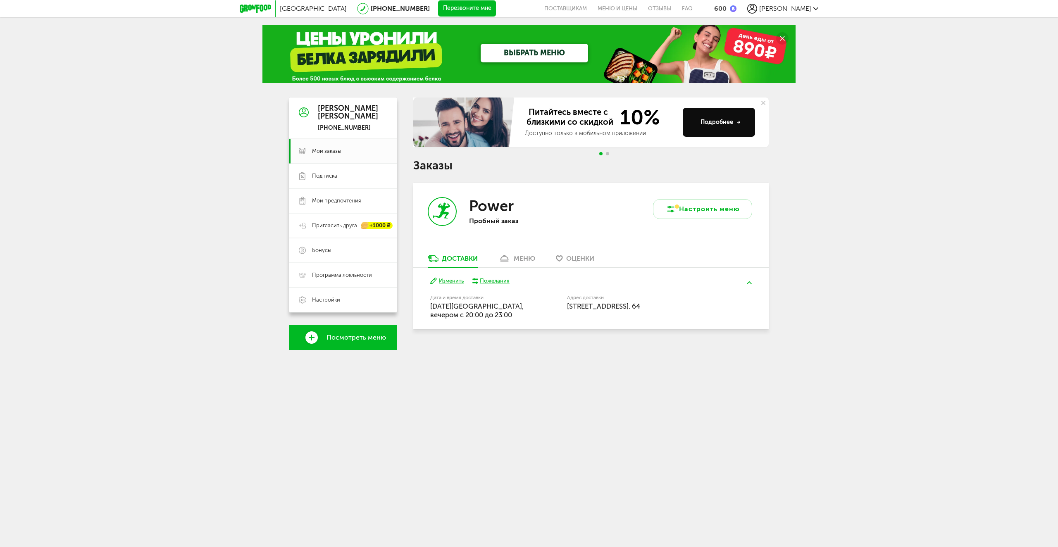
click at [526, 256] on div "меню" at bounding box center [524, 259] width 21 height 8
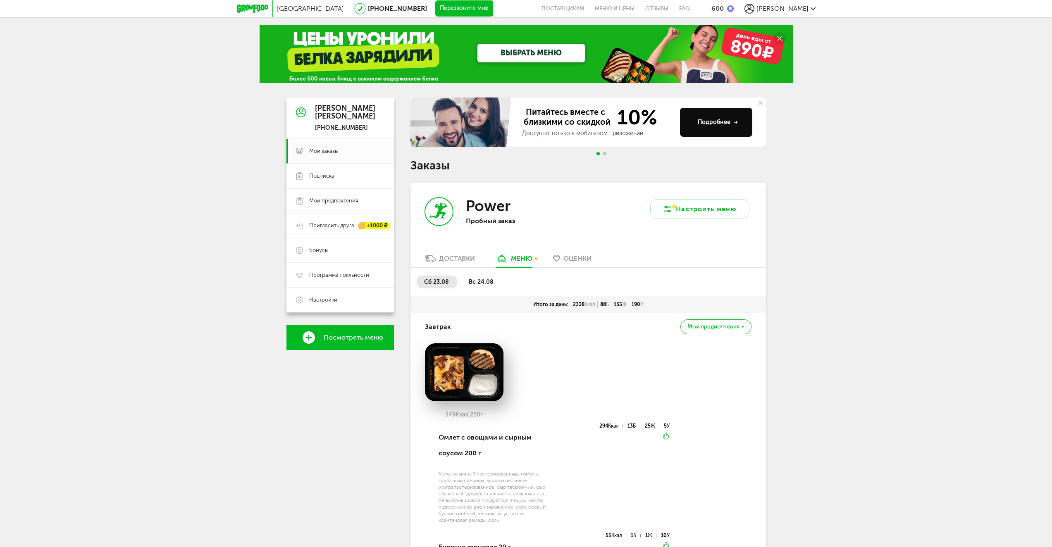
click at [567, 262] on span "Оценки" at bounding box center [577, 259] width 28 height 8
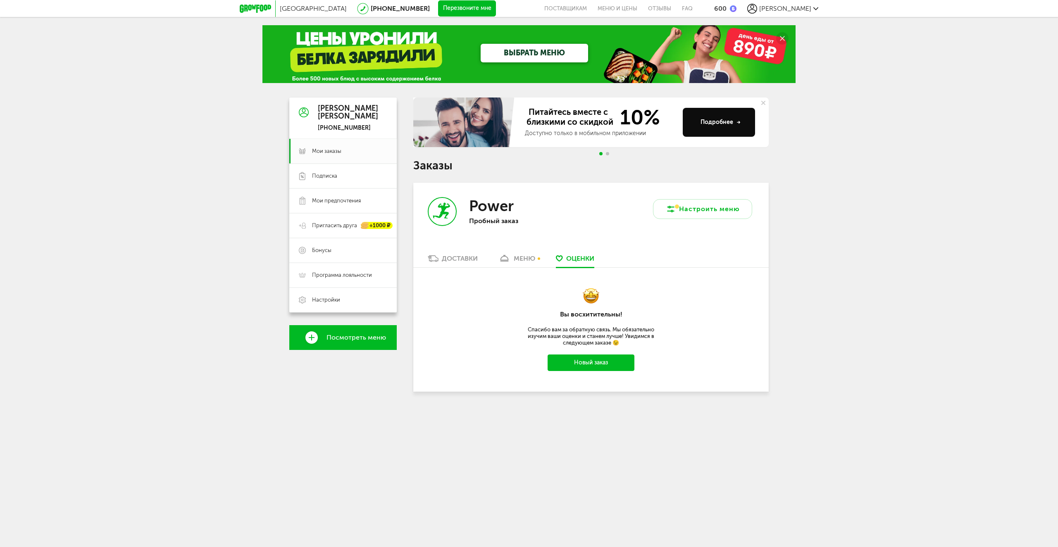
click at [528, 260] on div "меню" at bounding box center [524, 259] width 21 height 8
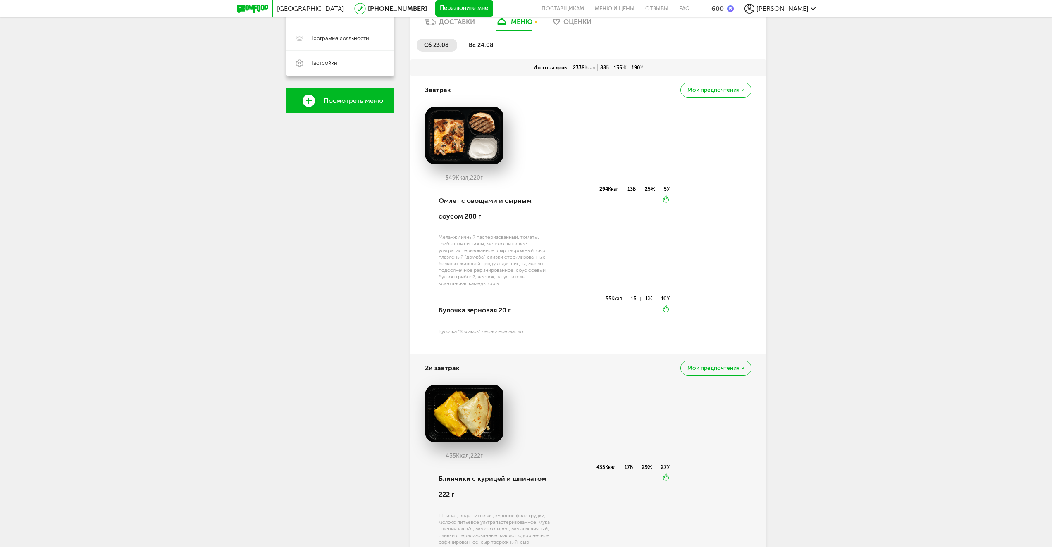
scroll to position [114, 0]
